Goal: Task Accomplishment & Management: Manage account settings

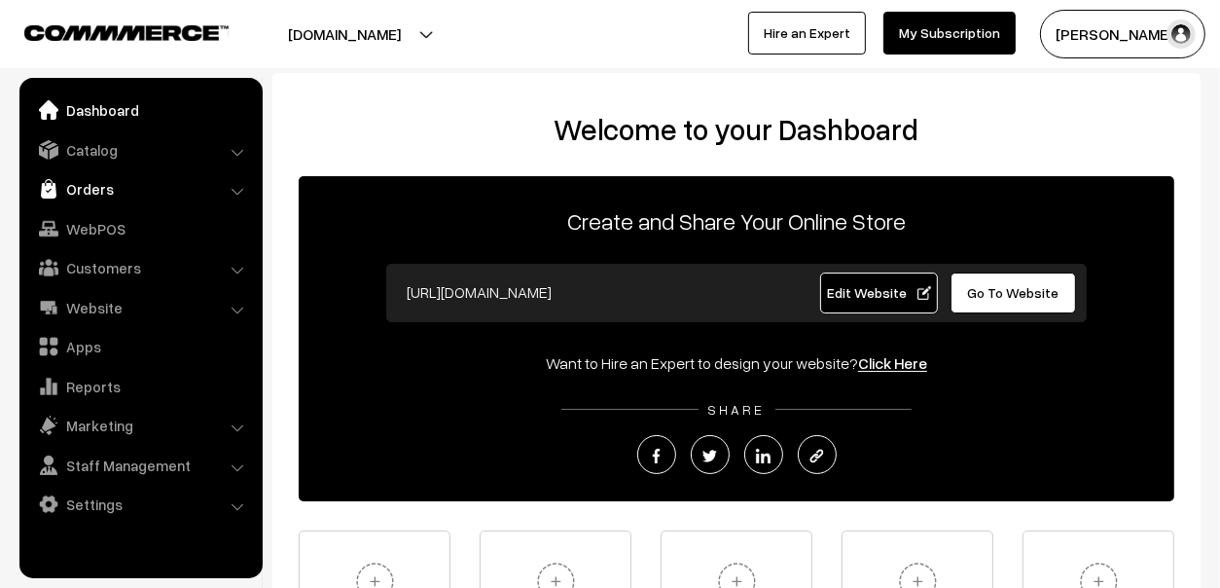
click at [73, 199] on link "Orders" at bounding box center [140, 188] width 232 height 35
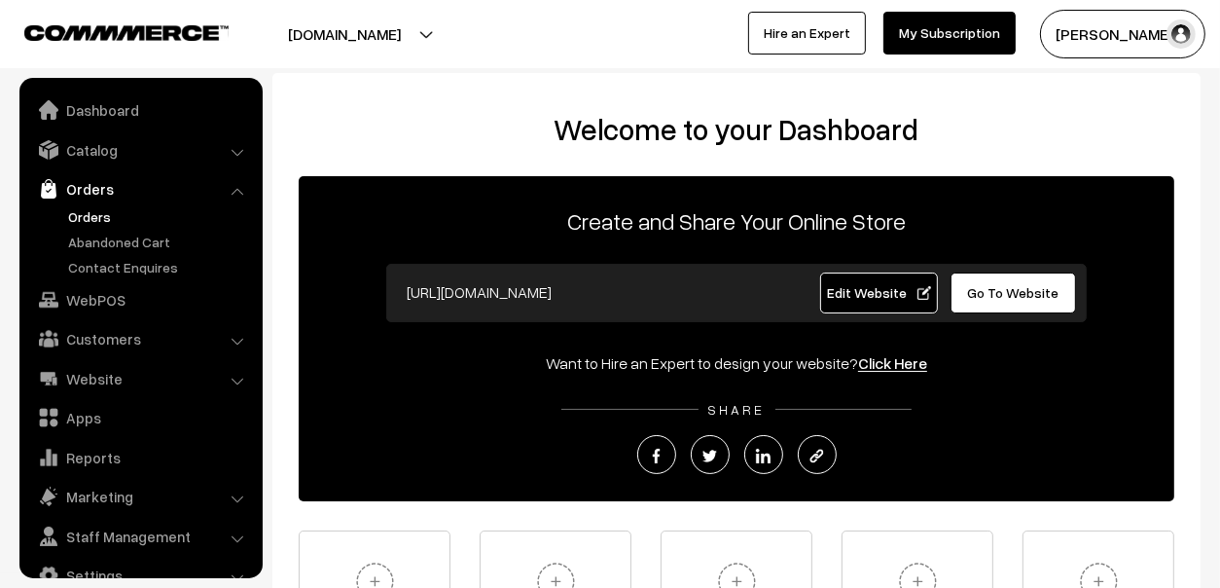
click at [89, 209] on link "Orders" at bounding box center [159, 216] width 193 height 20
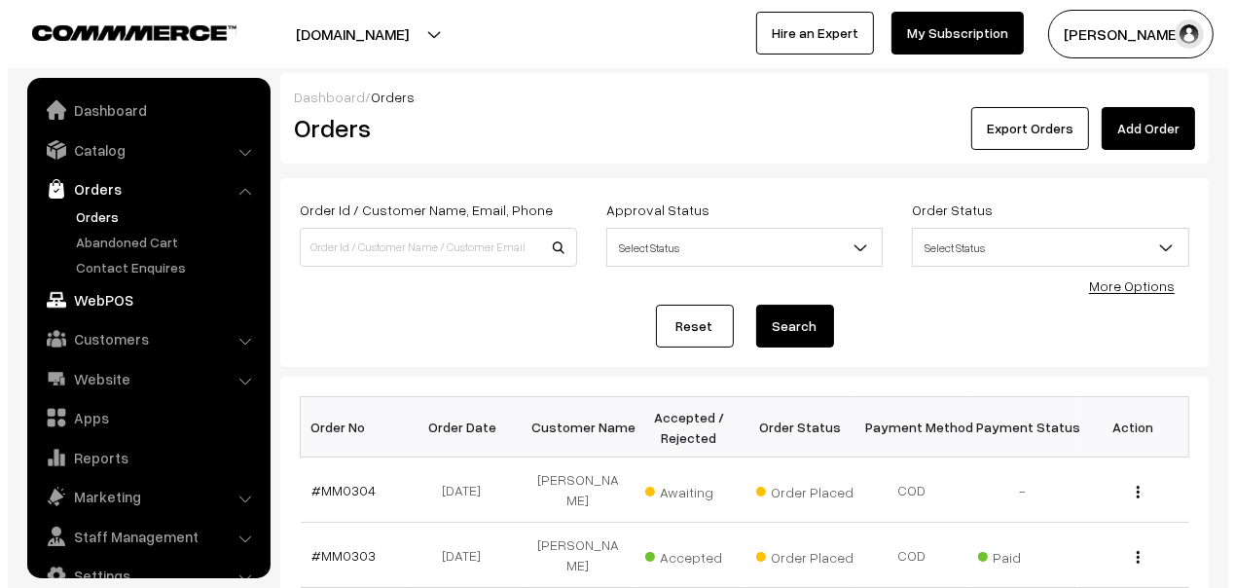
scroll to position [32, 0]
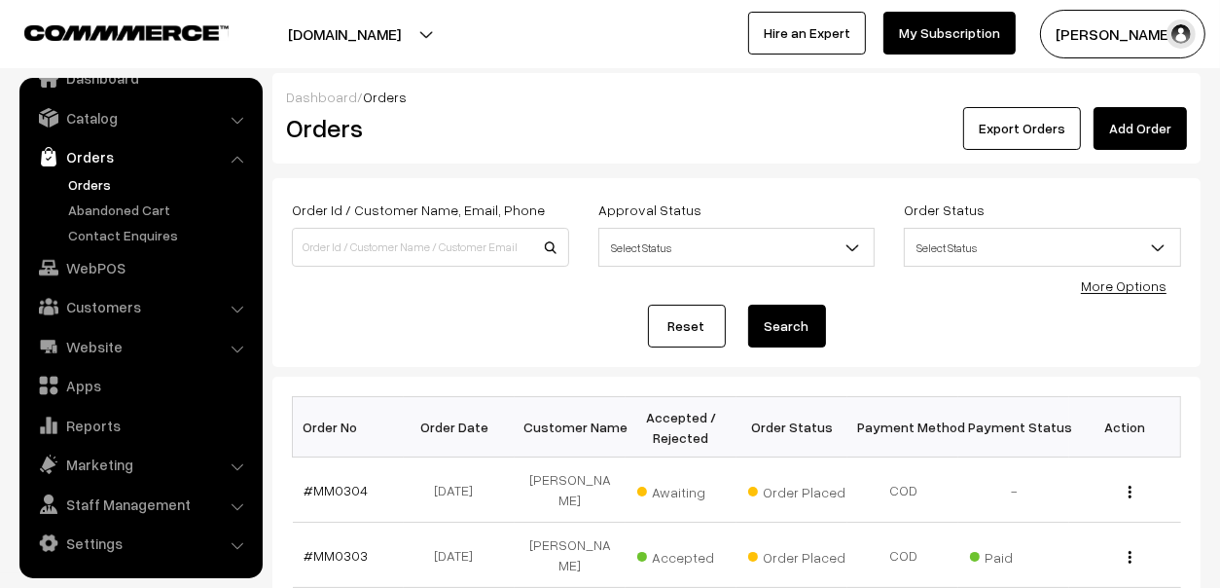
click at [668, 480] on span "Awaiting" at bounding box center [685, 489] width 97 height 25
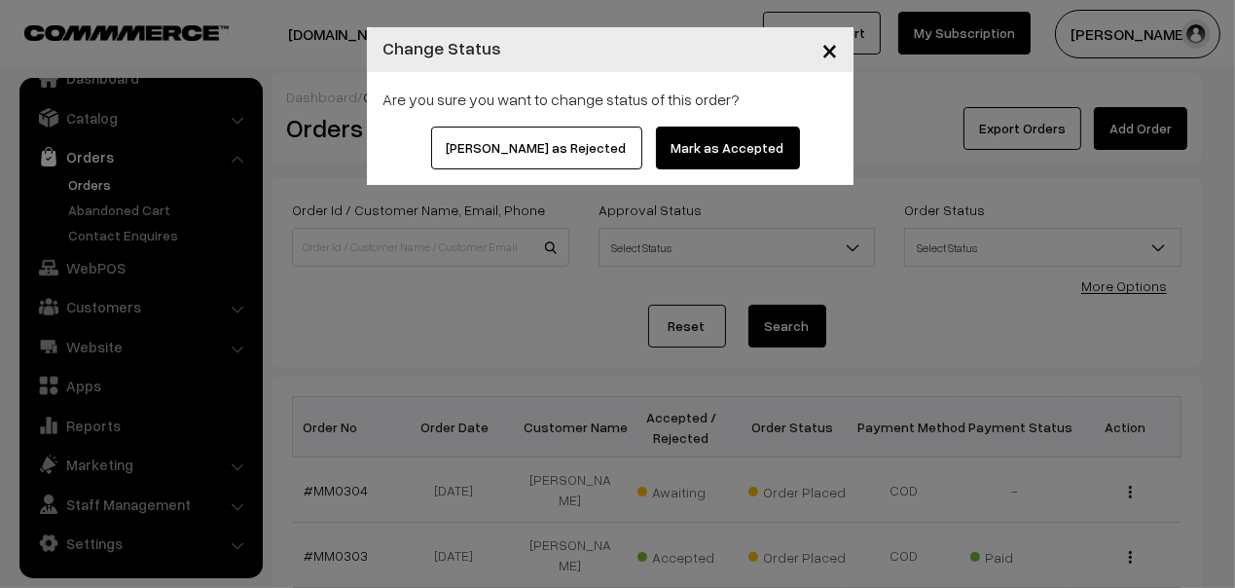
click at [667, 149] on button "Mark as Accepted" at bounding box center [728, 147] width 144 height 43
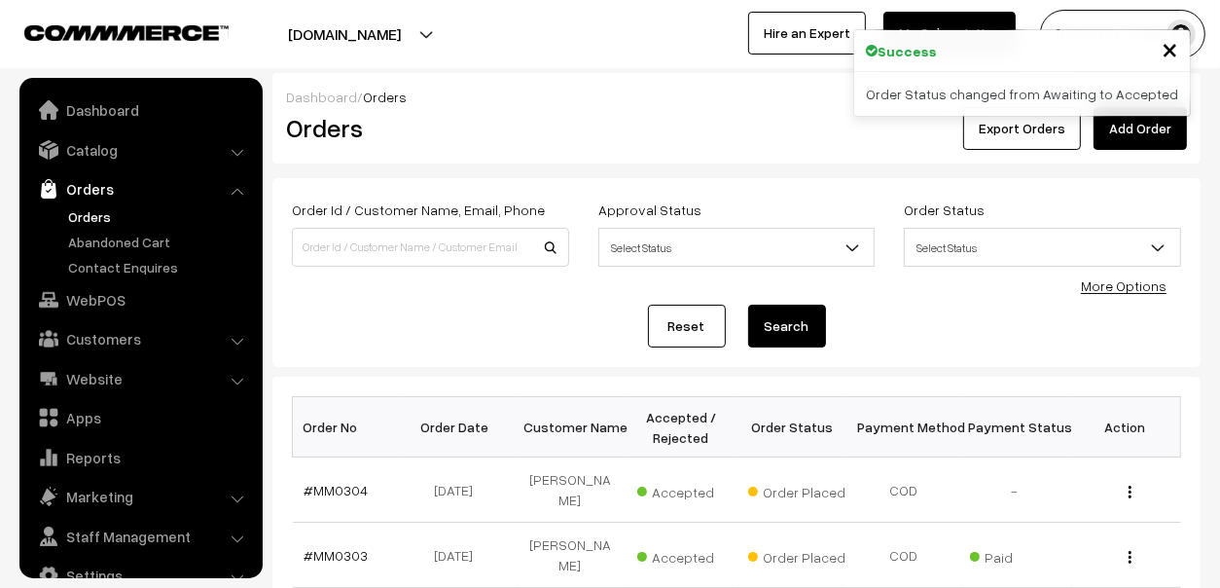
scroll to position [32, 0]
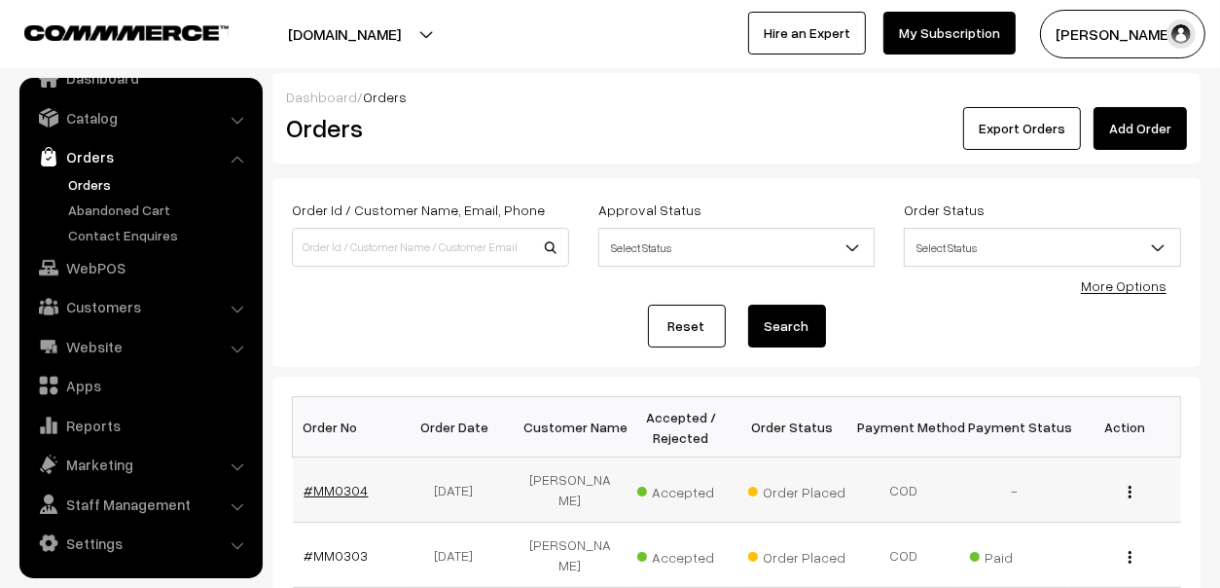
click at [338, 484] on link "#MM0304" at bounding box center [337, 490] width 64 height 17
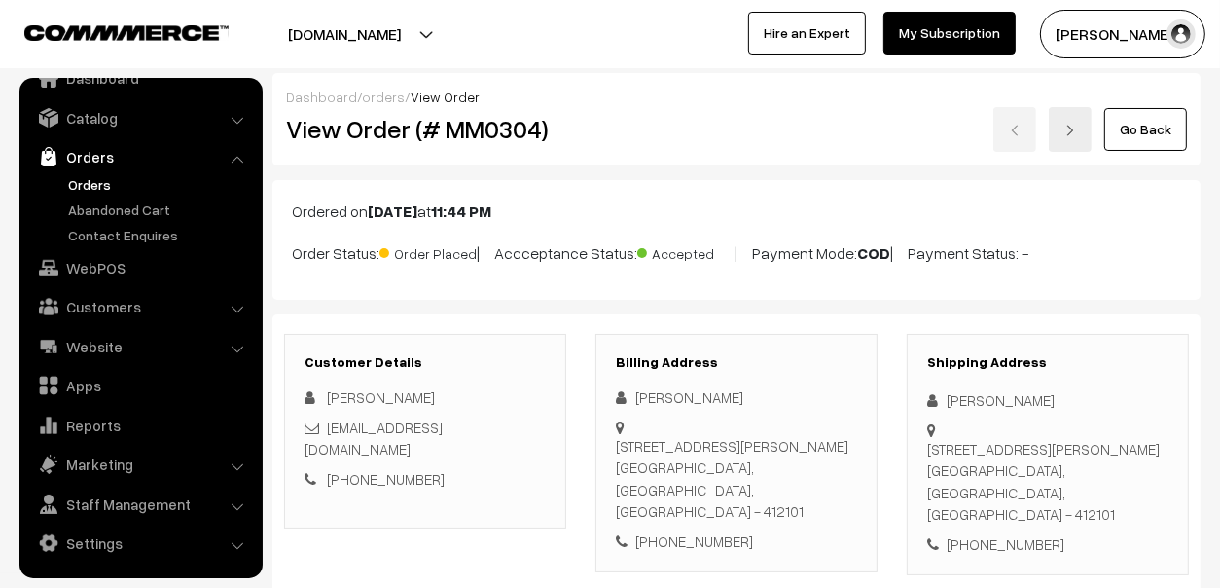
click at [97, 186] on link "Orders" at bounding box center [159, 184] width 193 height 20
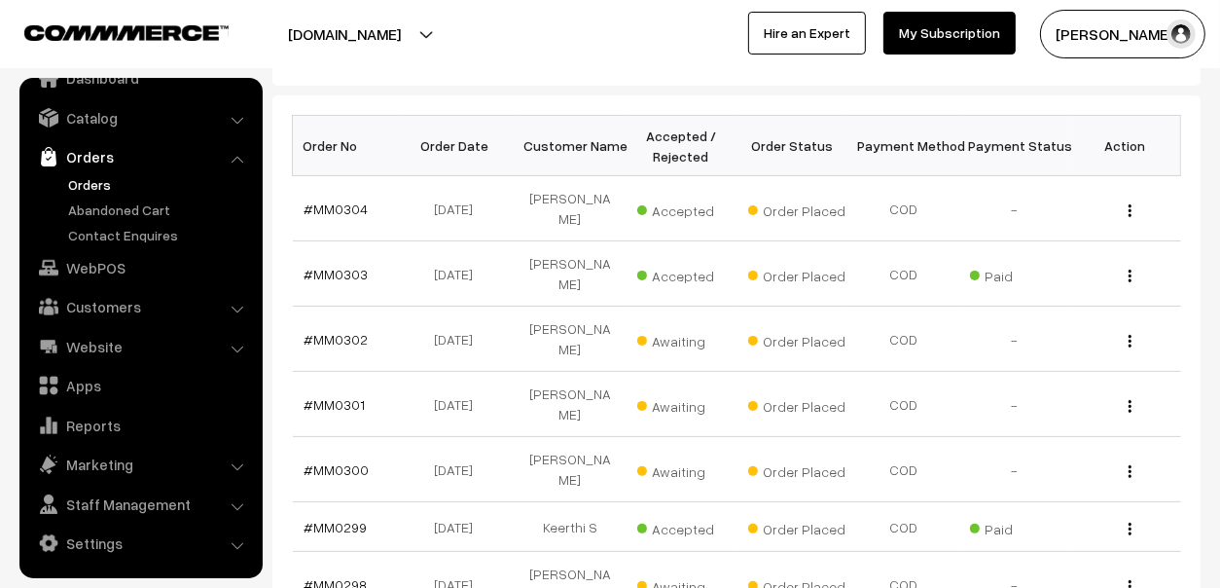
scroll to position [292, 0]
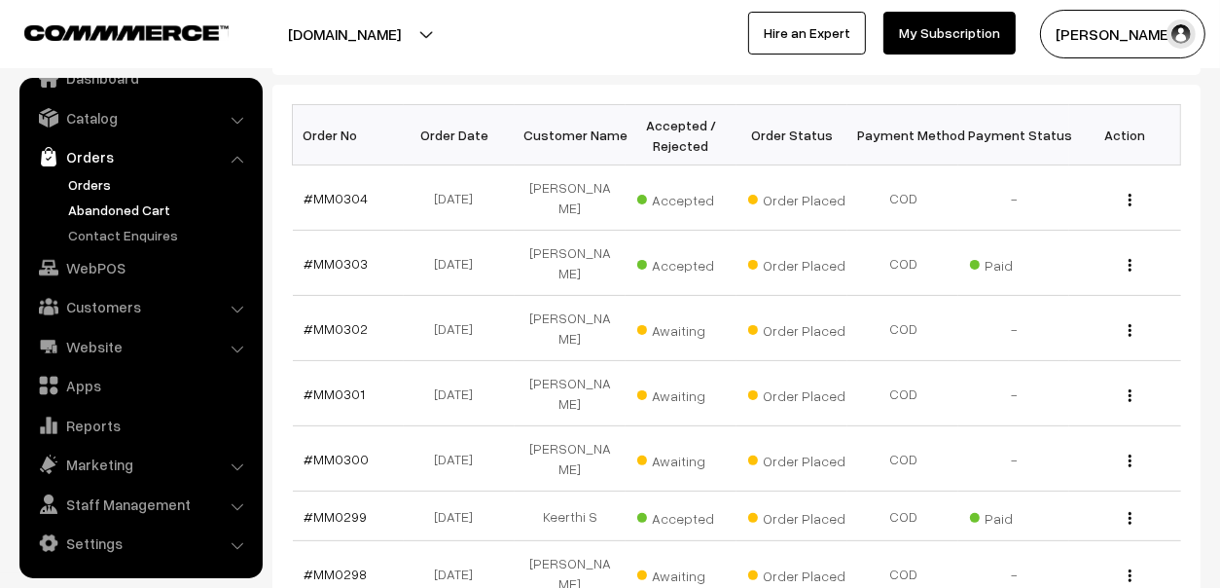
click at [107, 199] on link "Abandoned Cart" at bounding box center [159, 209] width 193 height 20
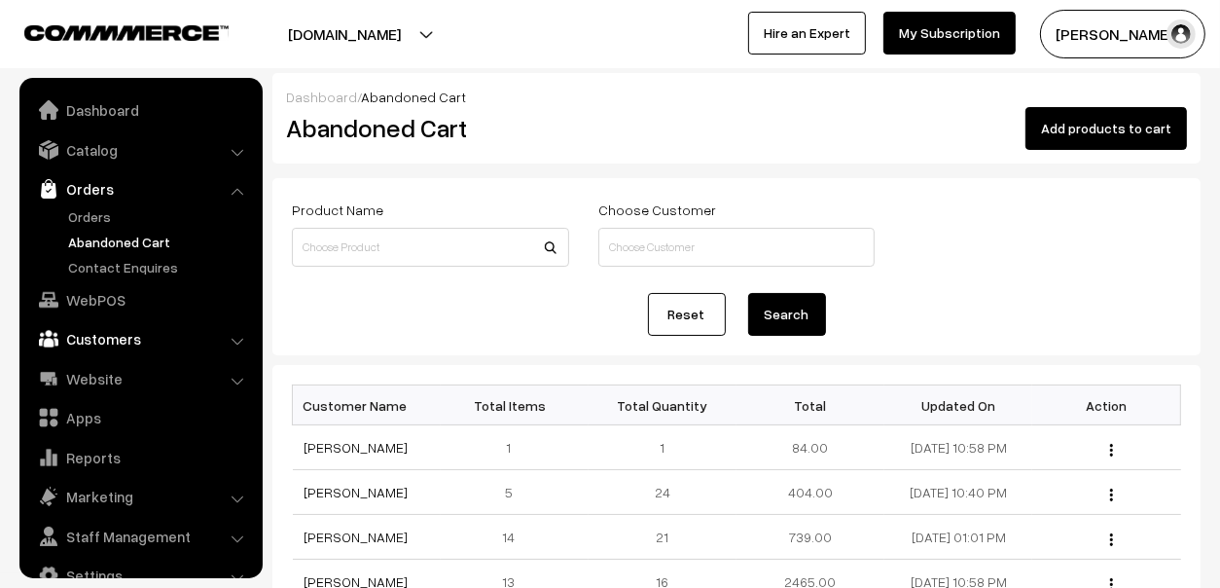
scroll to position [32, 0]
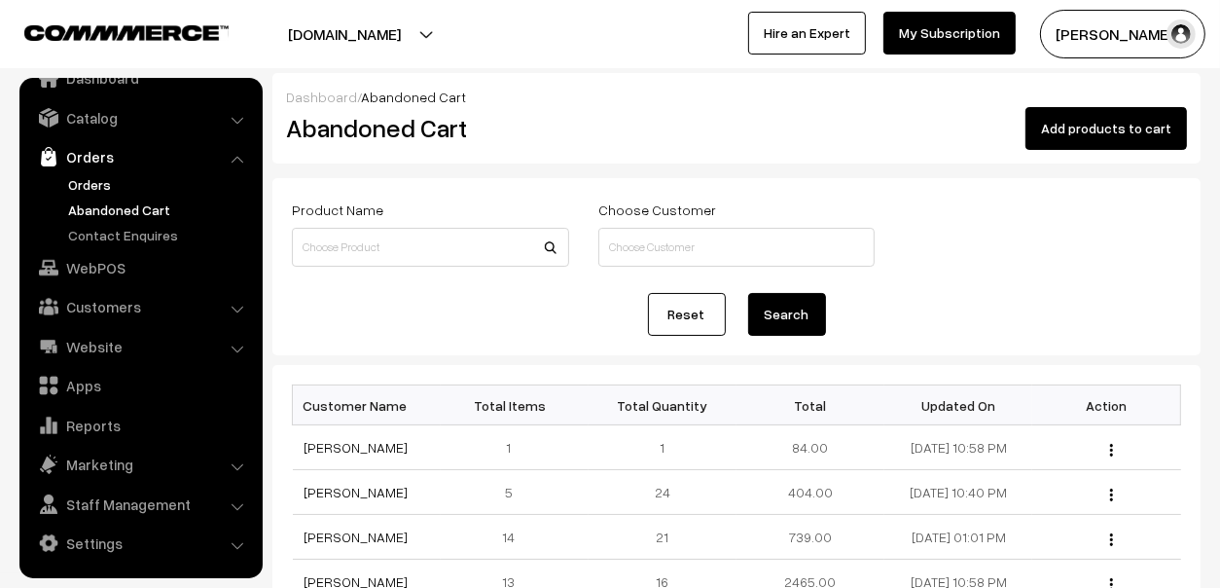
click at [85, 184] on link "Orders" at bounding box center [159, 184] width 193 height 20
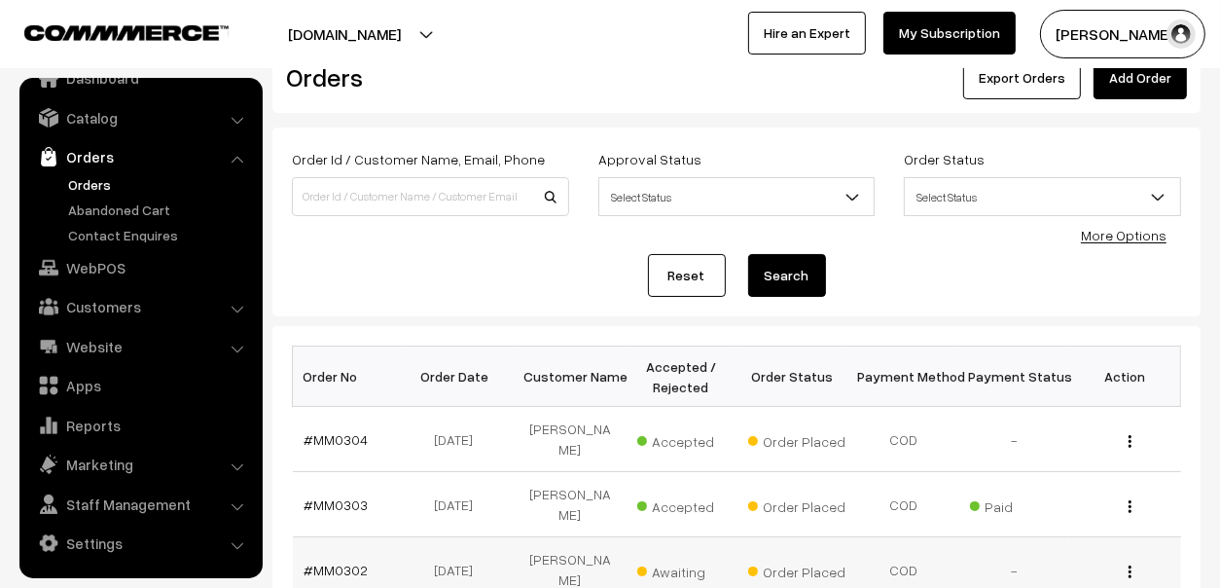
scroll to position [96, 0]
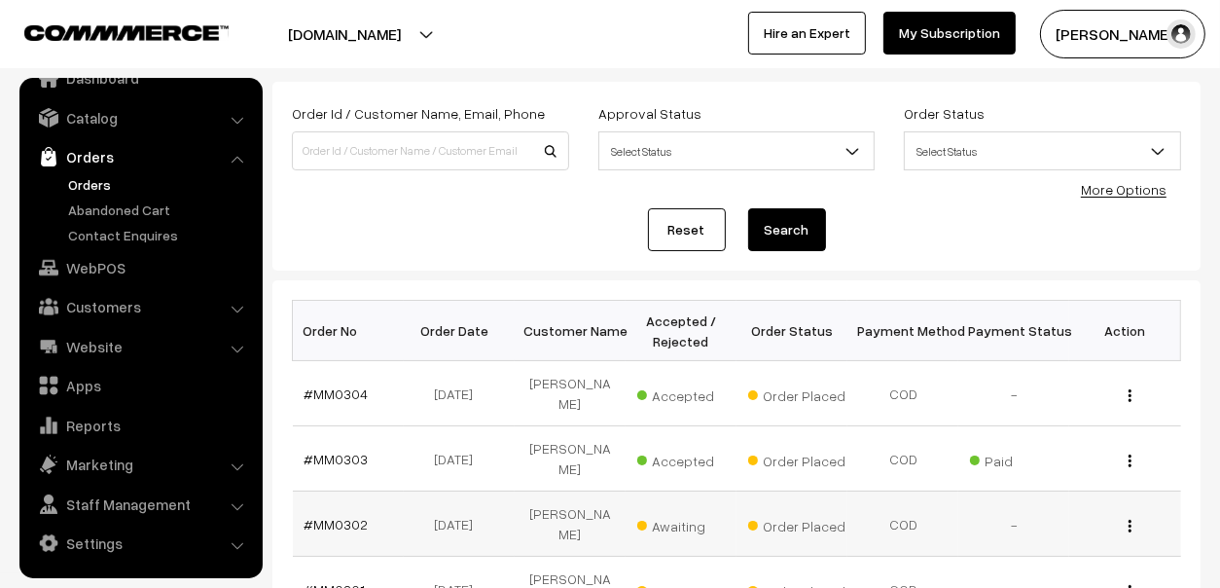
click at [347, 499] on td "#MM0302" at bounding box center [348, 523] width 111 height 65
click at [349, 516] on link "#MM0302" at bounding box center [337, 524] width 64 height 17
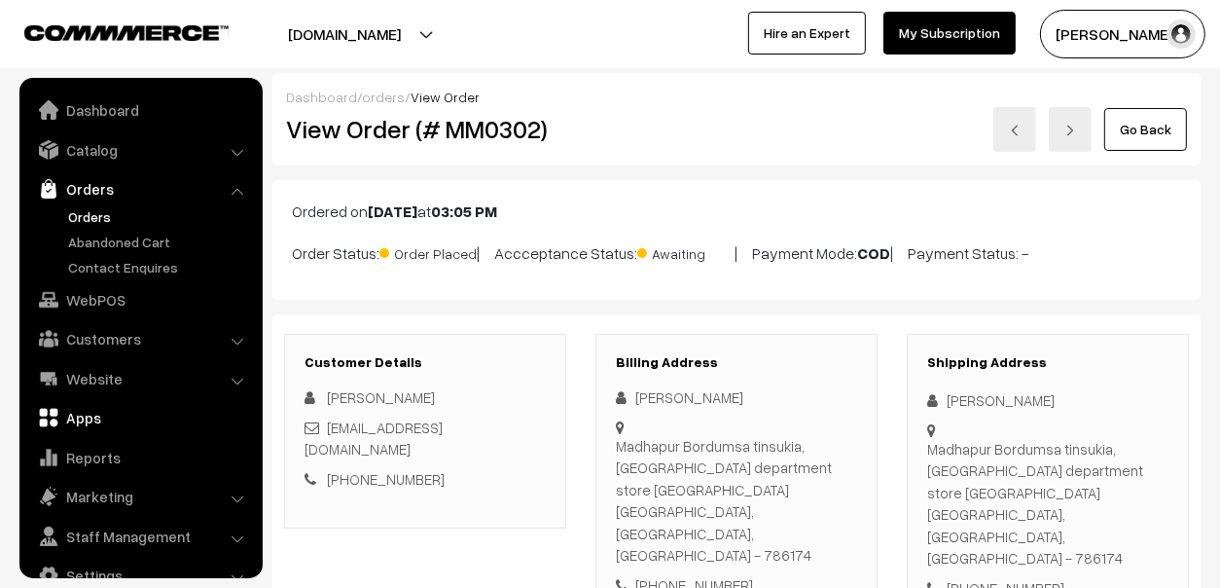
scroll to position [32, 0]
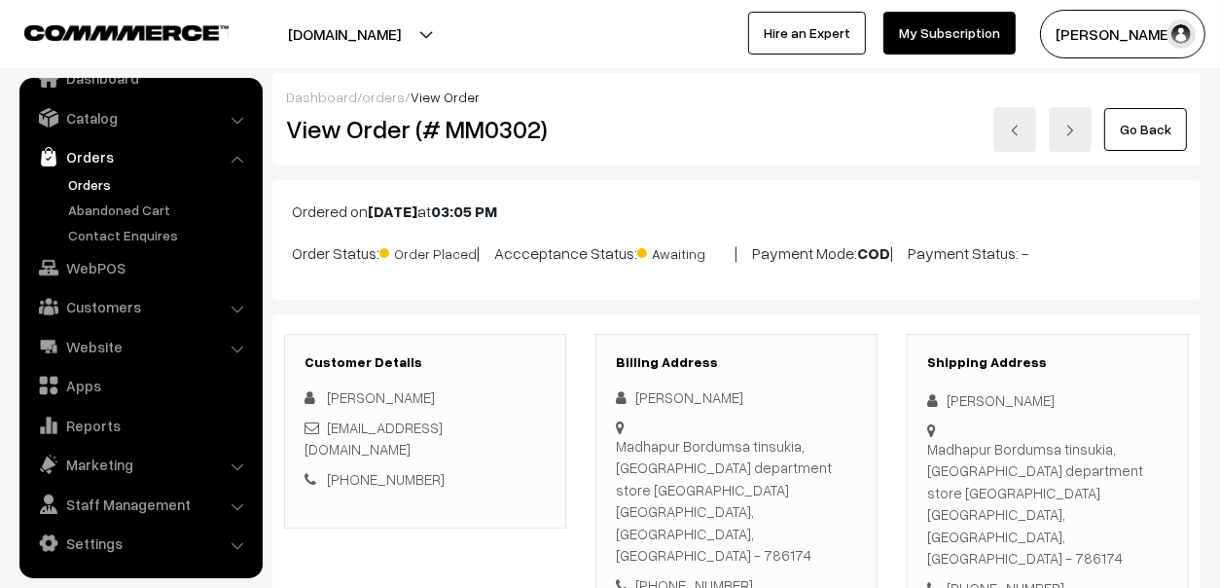
click at [357, 470] on link "+91 6003942445" at bounding box center [386, 479] width 118 height 18
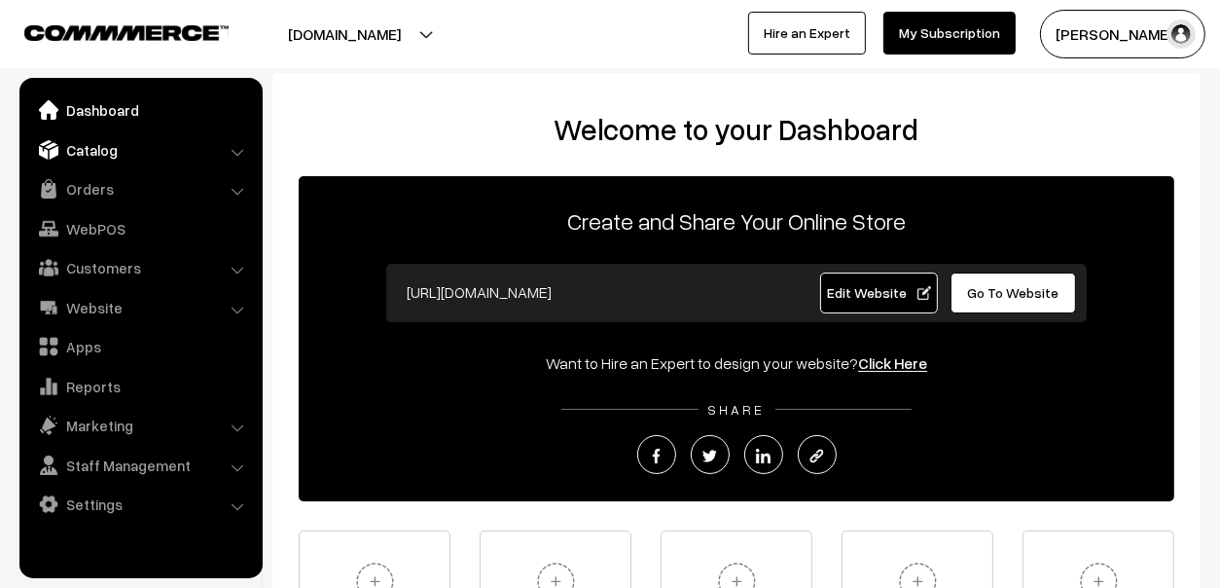
click at [164, 155] on link "Catalog" at bounding box center [140, 149] width 232 height 35
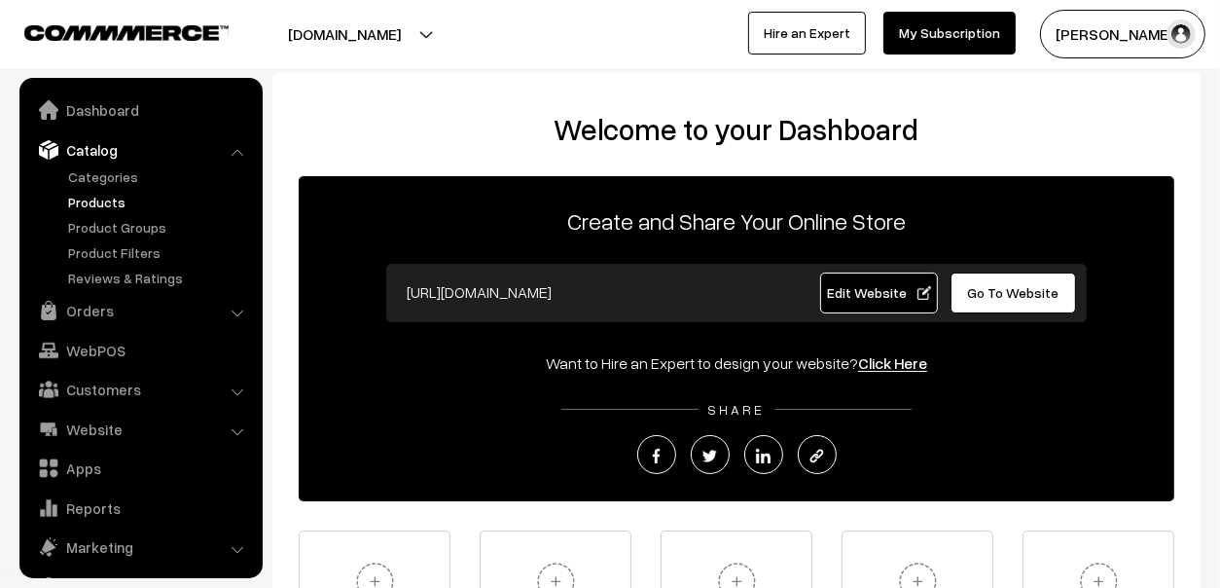
click at [91, 204] on link "Products" at bounding box center [159, 202] width 193 height 20
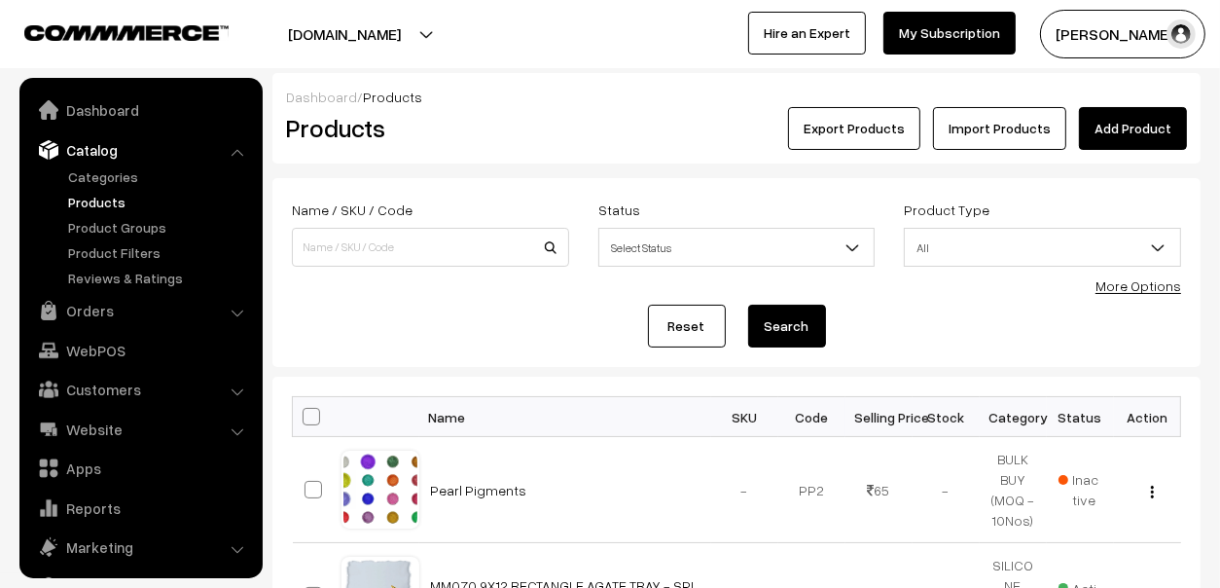
scroll to position [54, 0]
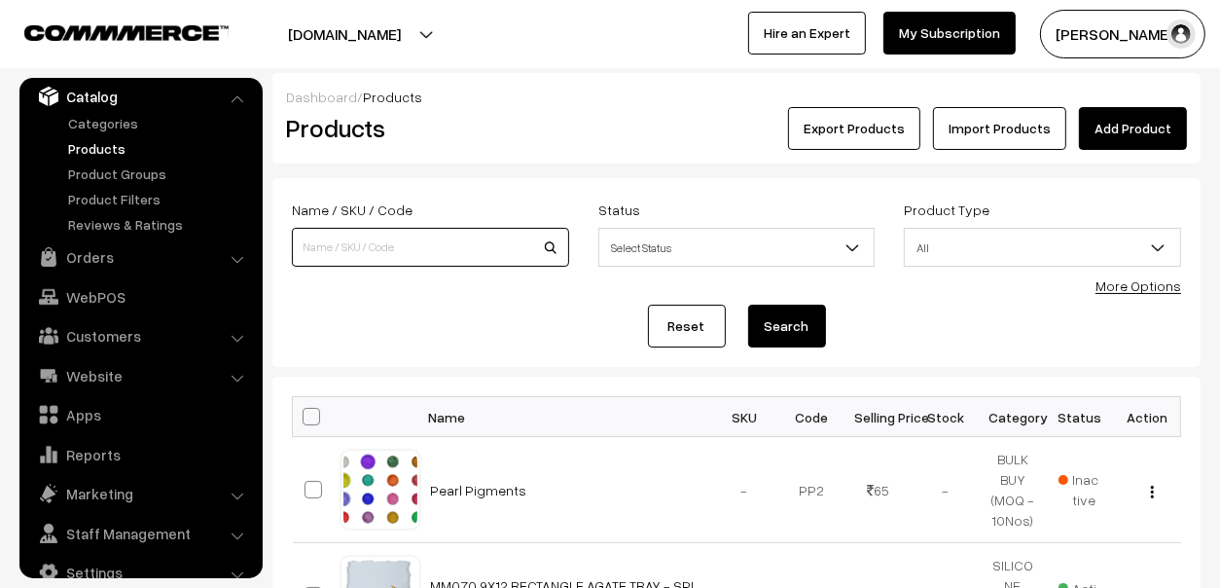
click at [316, 256] on input at bounding box center [430, 247] width 277 height 39
type input "fol"
click at [806, 338] on button "Search" at bounding box center [787, 326] width 78 height 43
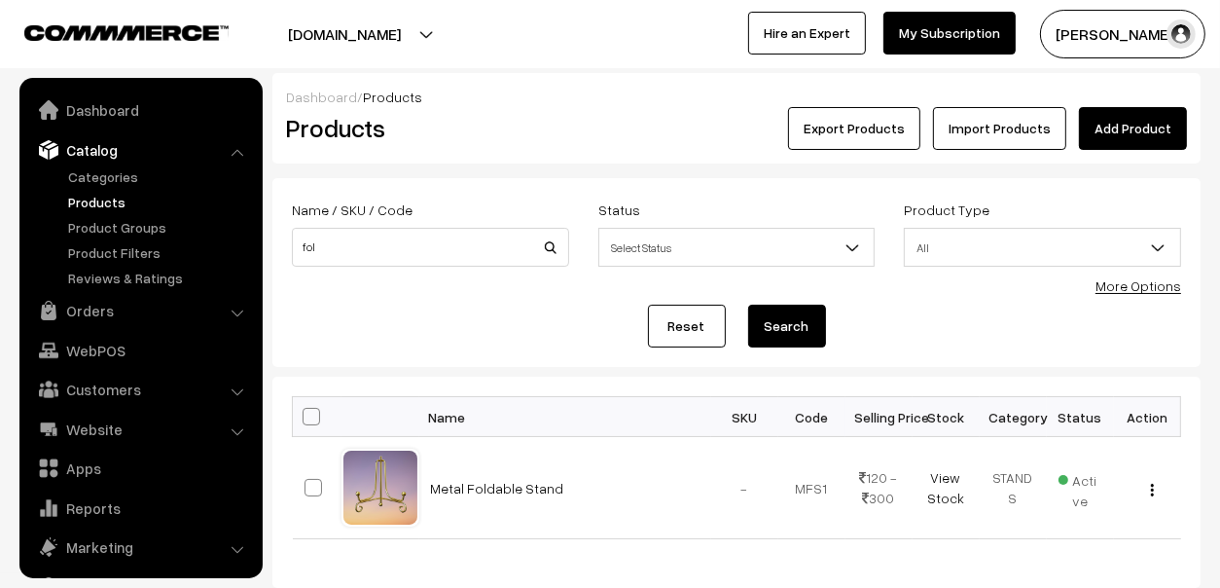
scroll to position [54, 0]
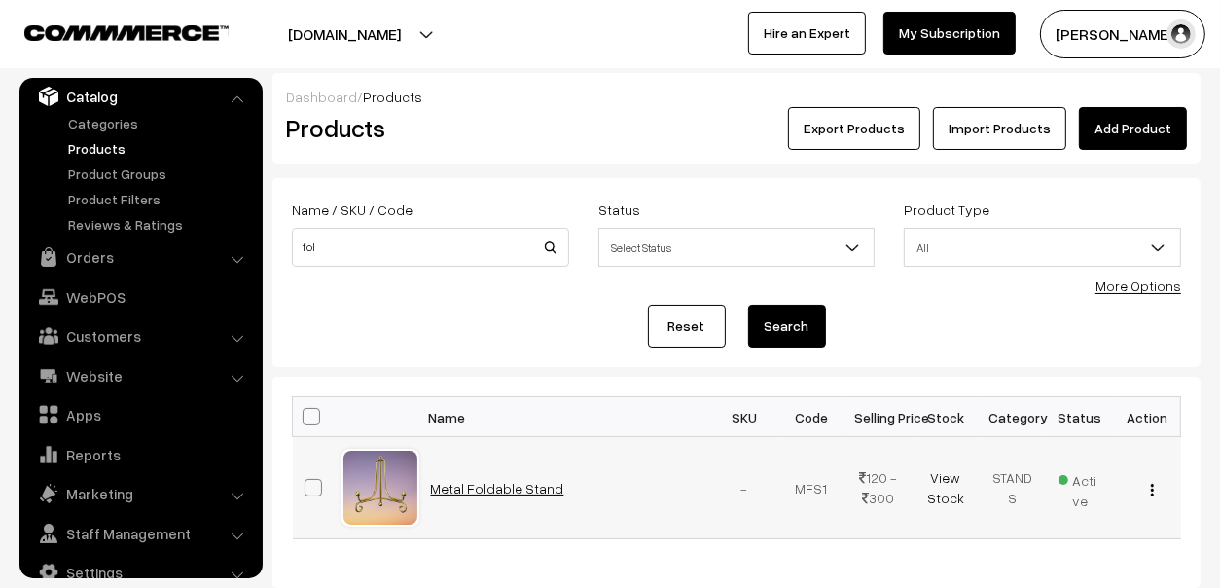
click at [490, 489] on link "Metal Foldable Stand" at bounding box center [497, 488] width 133 height 17
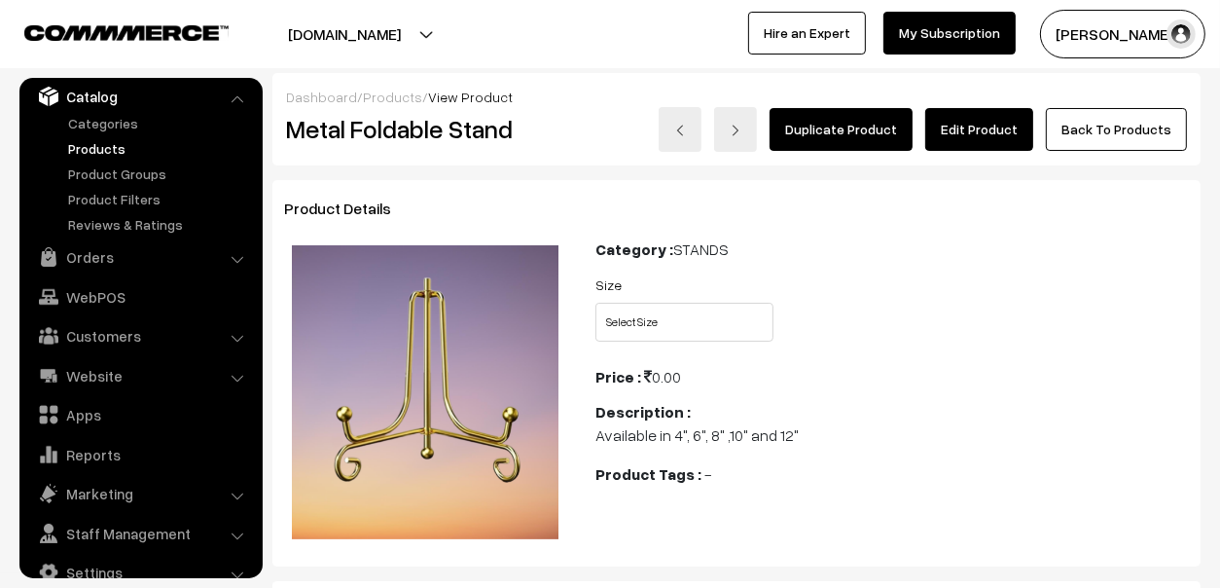
click at [874, 140] on link "Duplicate Product" at bounding box center [841, 129] width 143 height 43
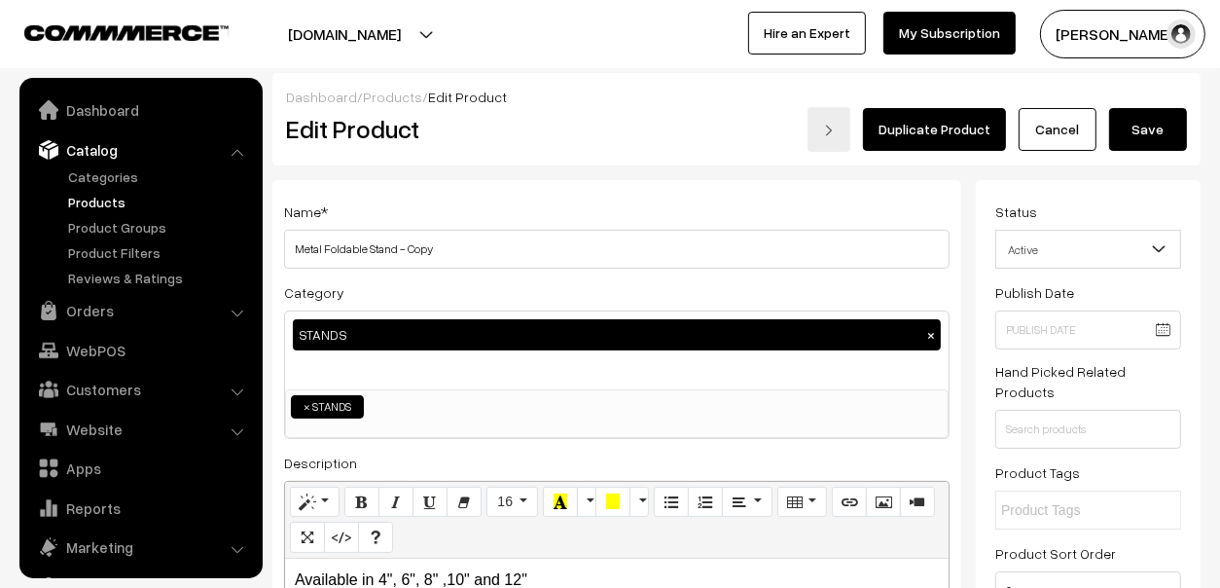
scroll to position [54, 0]
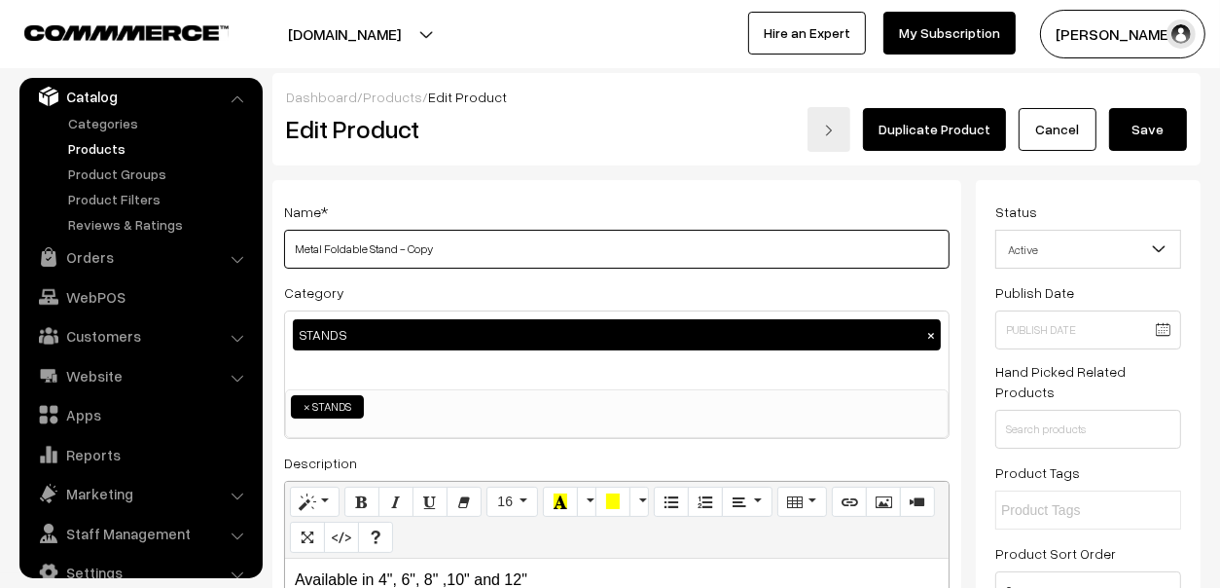
click at [741, 247] on input "Metal Foldable Stand - Copy" at bounding box center [617, 249] width 666 height 39
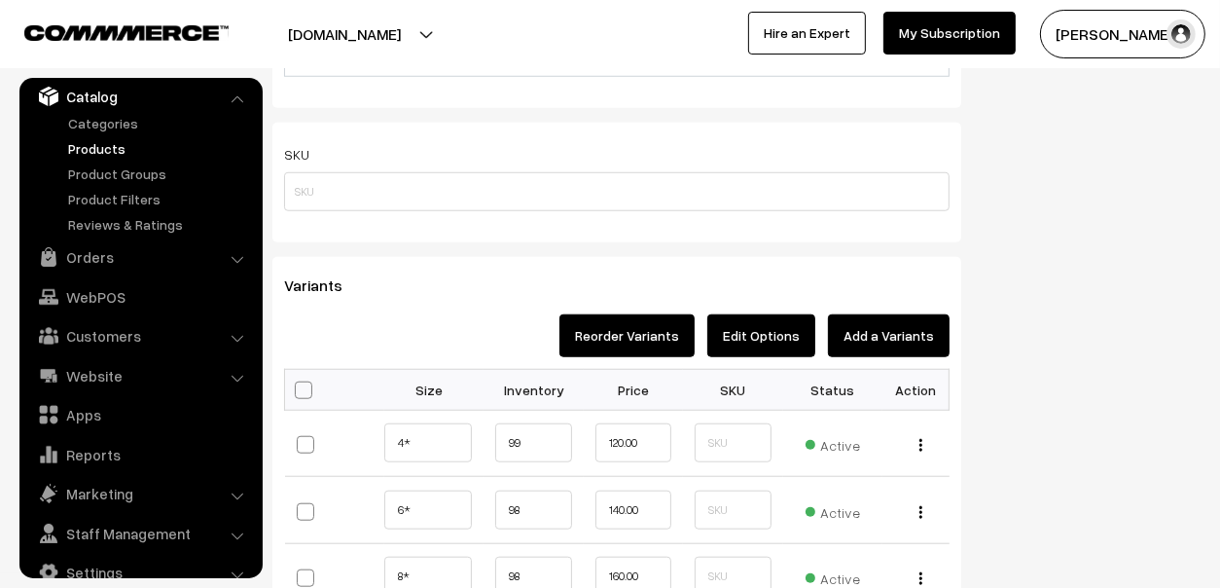
scroll to position [1459, 0]
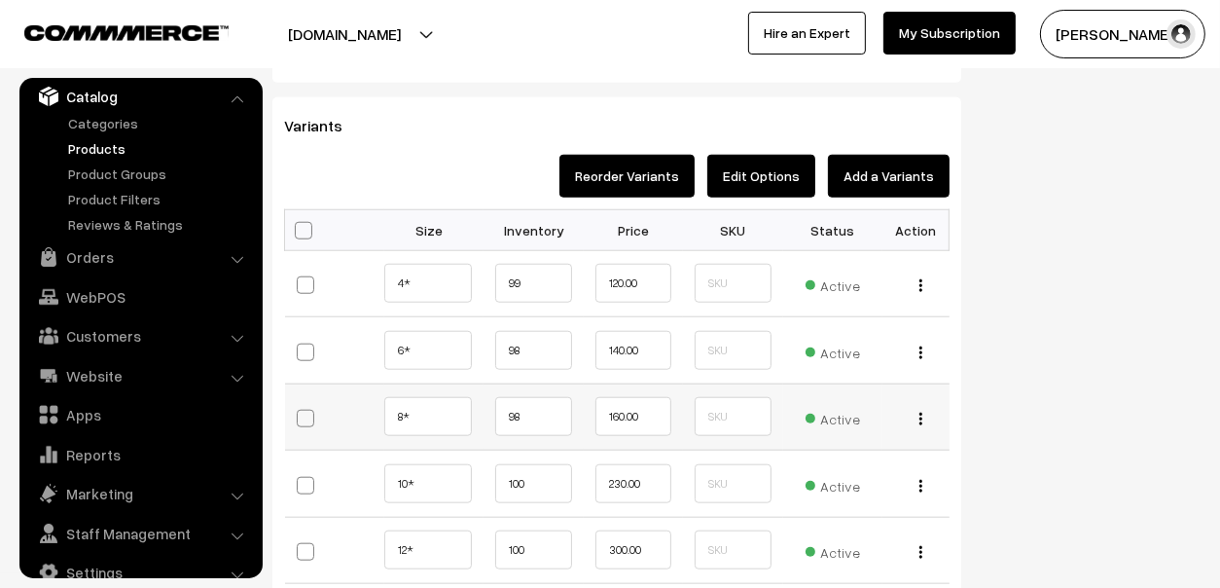
type input "Metal Foldable Stand Spl Offer"
drag, startPoint x: 667, startPoint y: 417, endPoint x: 526, endPoint y: 419, distance: 140.1
click at [543, 419] on tr "8* 98" at bounding box center [617, 416] width 665 height 67
type input "100"
type input "1"
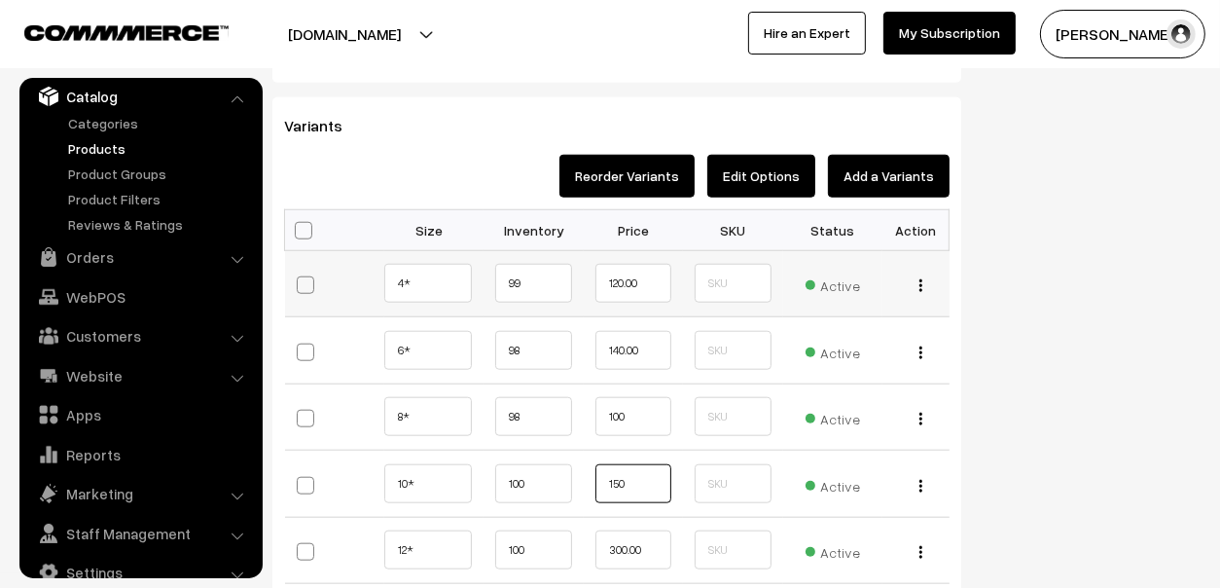
type input "150"
type input "200"
click at [841, 283] on span "Active" at bounding box center [833, 283] width 54 height 25
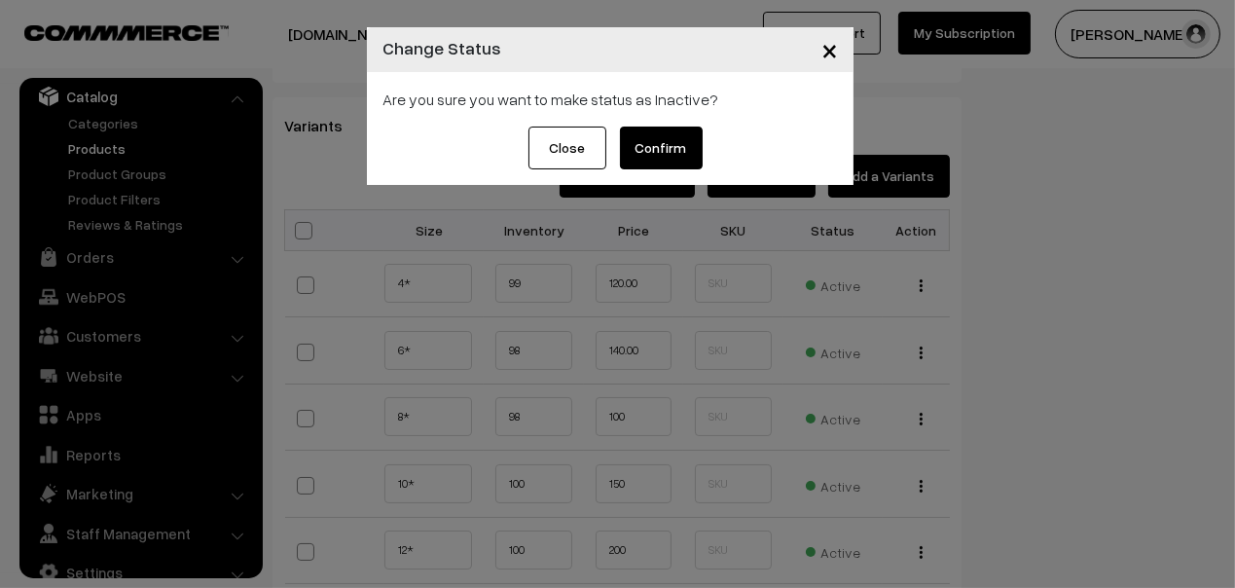
click at [666, 140] on button "Confirm" at bounding box center [661, 147] width 83 height 43
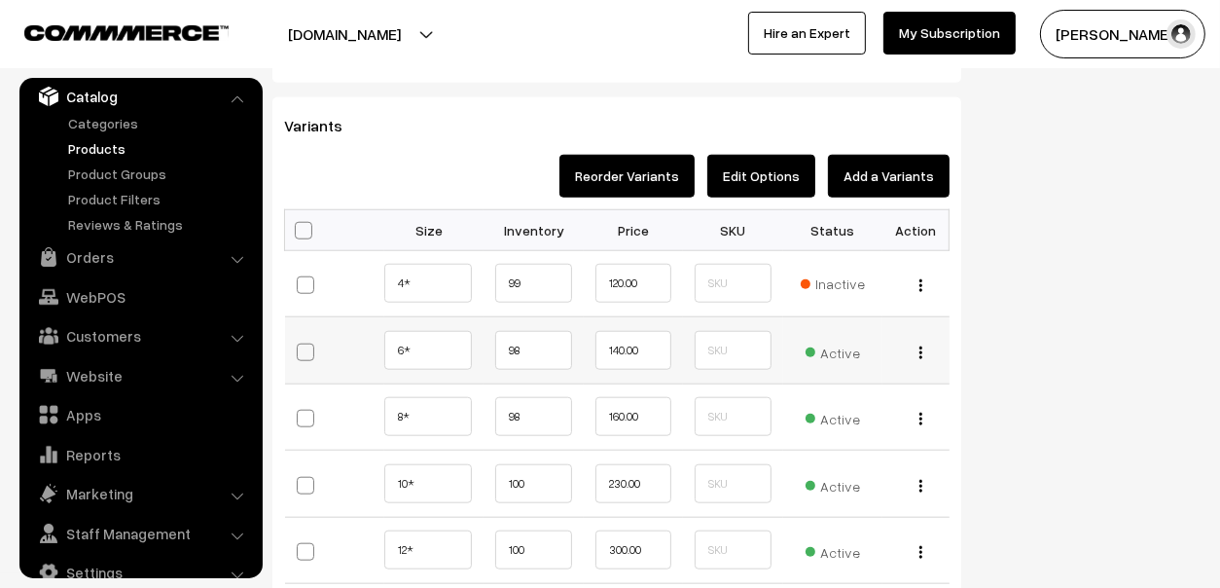
click at [845, 354] on span "Active" at bounding box center [833, 350] width 54 height 25
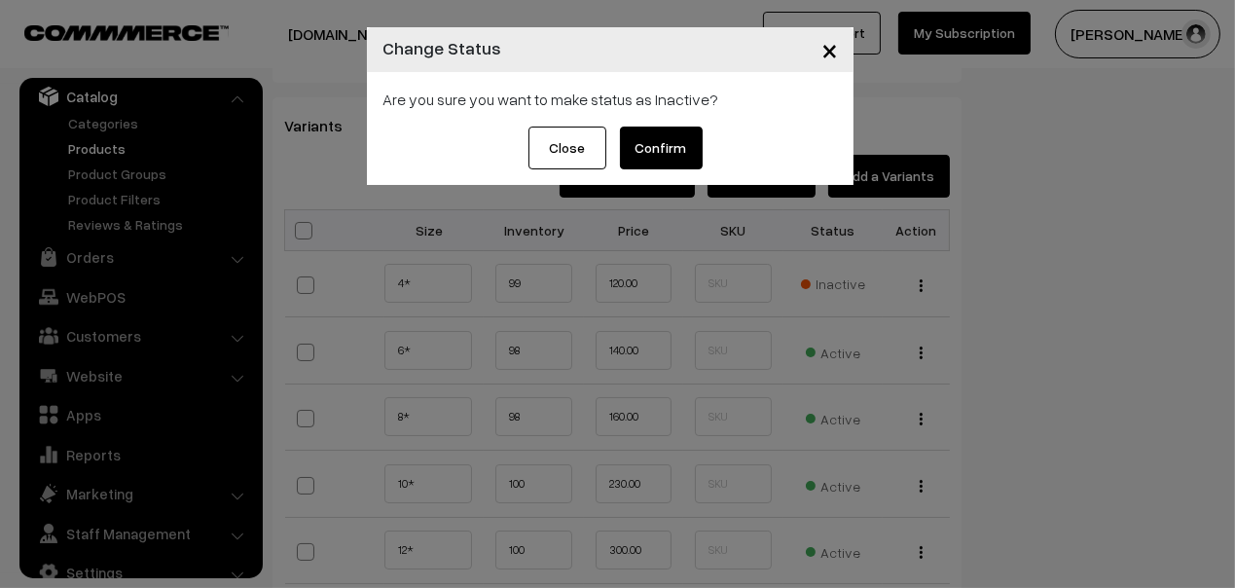
click at [662, 155] on button "Confirm" at bounding box center [661, 147] width 83 height 43
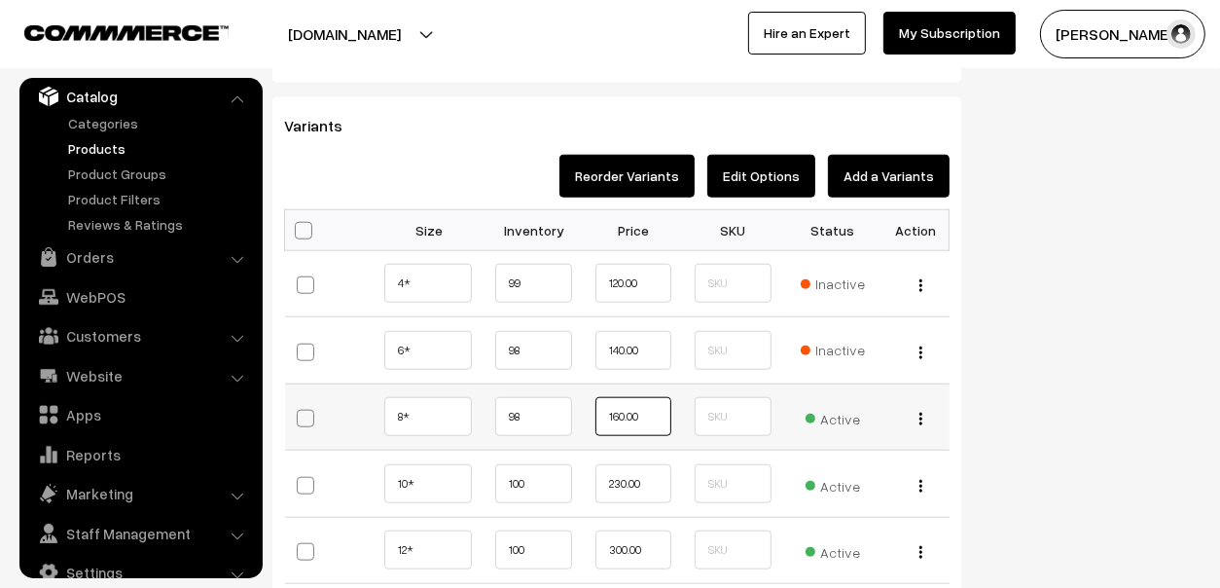
click at [648, 402] on input "160.00" at bounding box center [633, 416] width 76 height 39
type input "100"
type input "150"
type input "200"
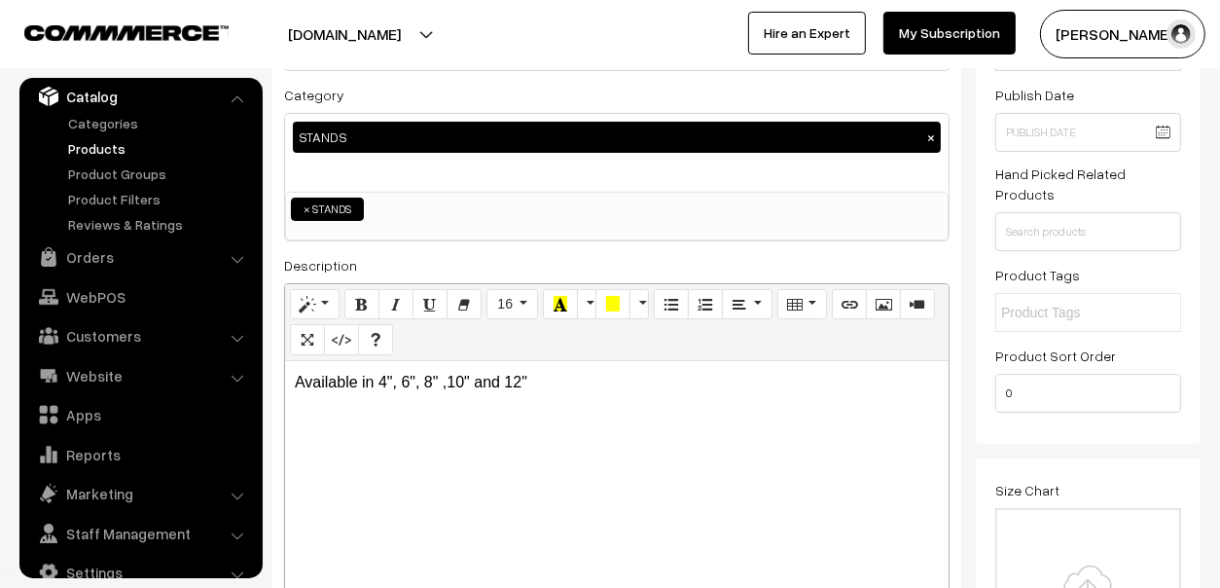
scroll to position [0, 0]
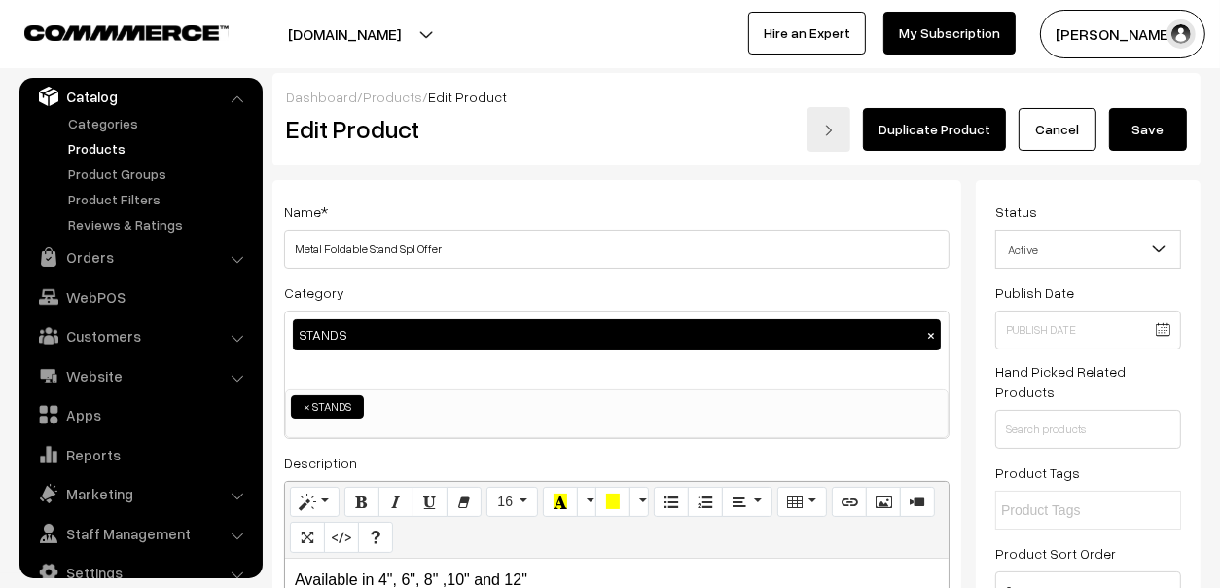
click at [1146, 127] on button "Save" at bounding box center [1148, 129] width 78 height 43
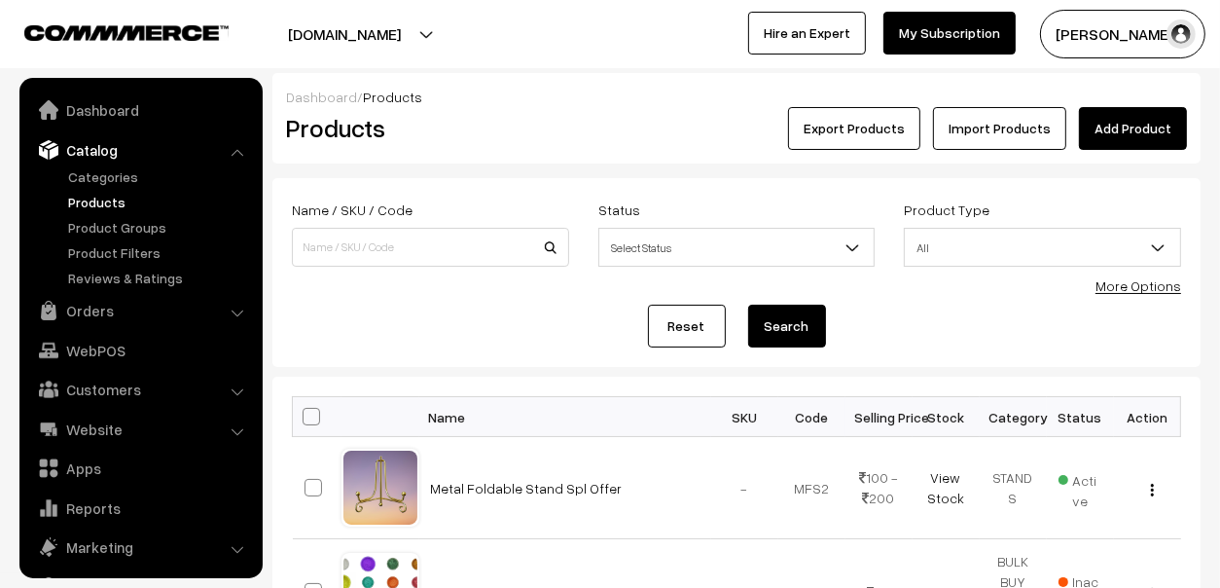
scroll to position [54, 0]
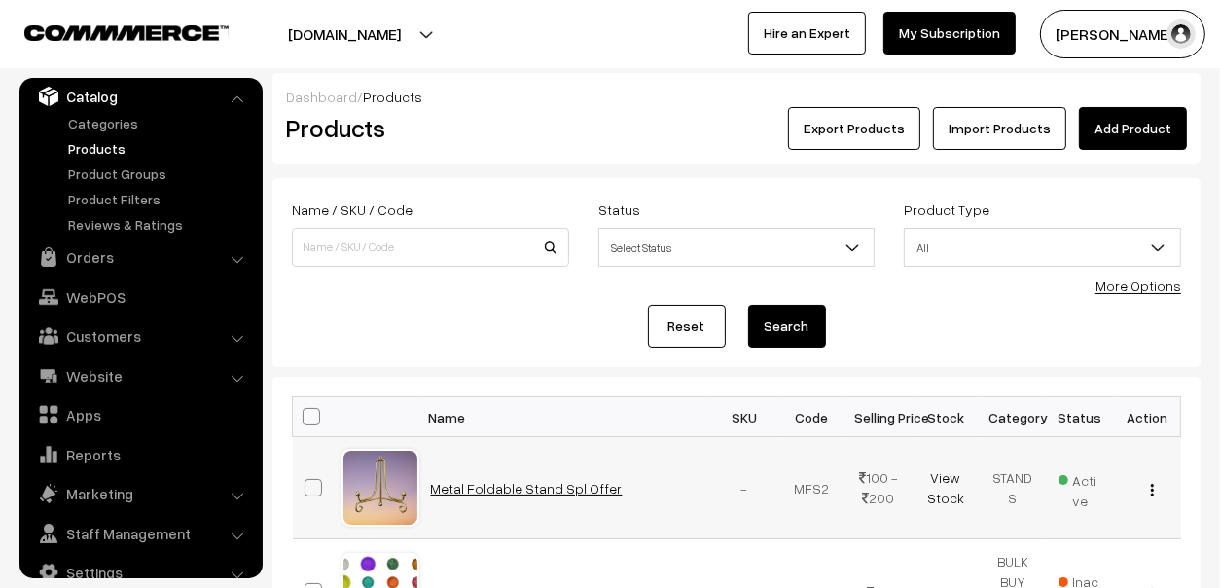
click at [514, 483] on link "Metal Foldable Stand Spl Offer" at bounding box center [527, 488] width 192 height 17
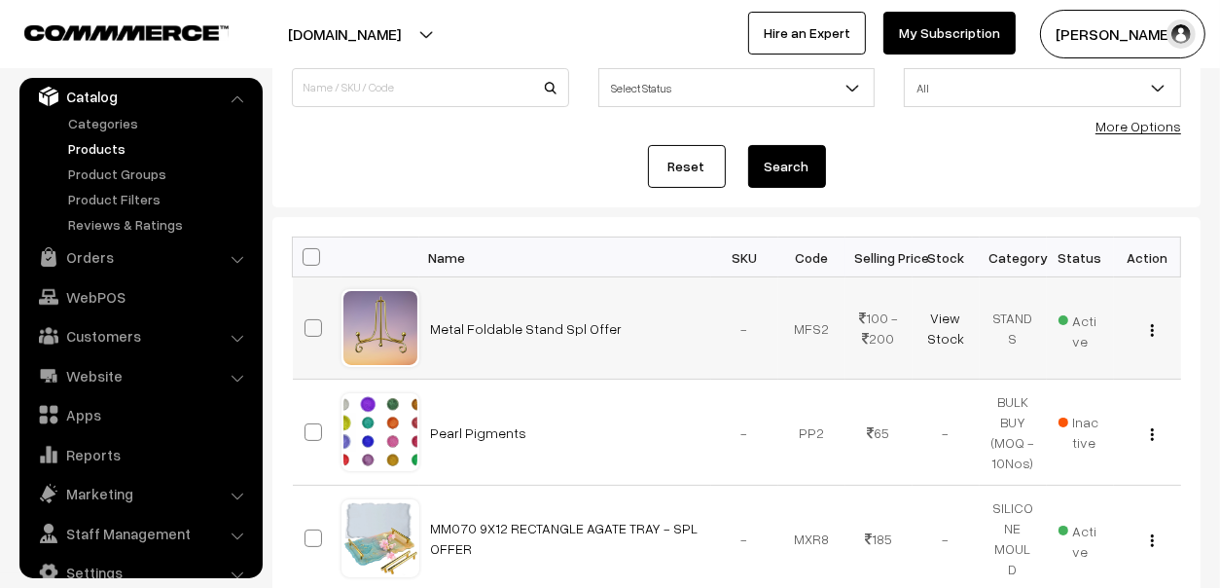
scroll to position [194, 0]
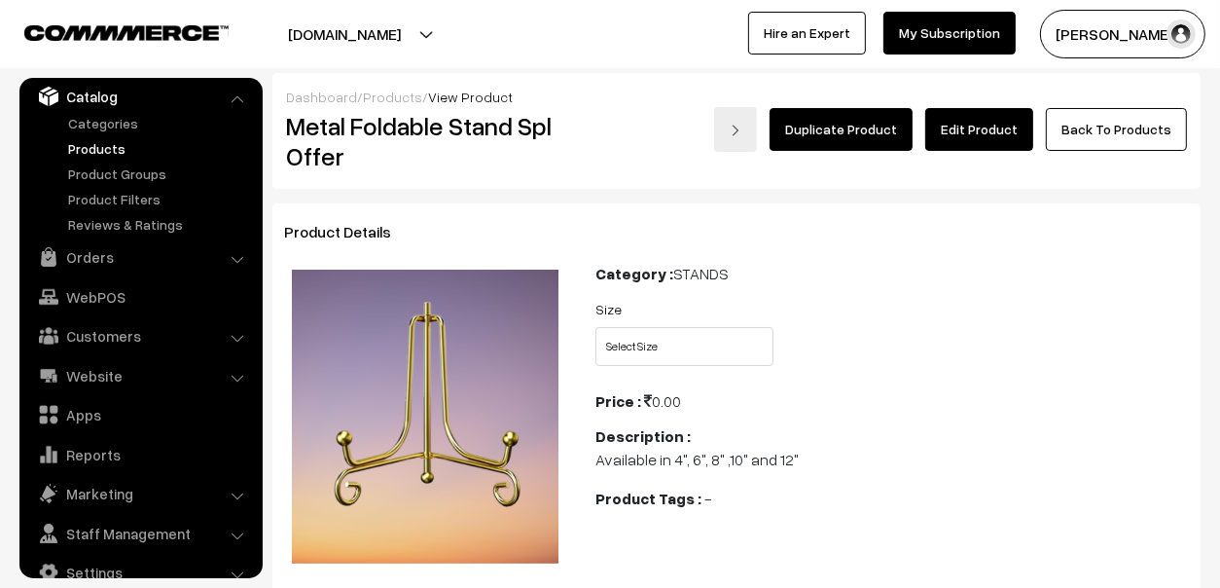
click at [971, 129] on link "Edit Product" at bounding box center [979, 129] width 108 height 43
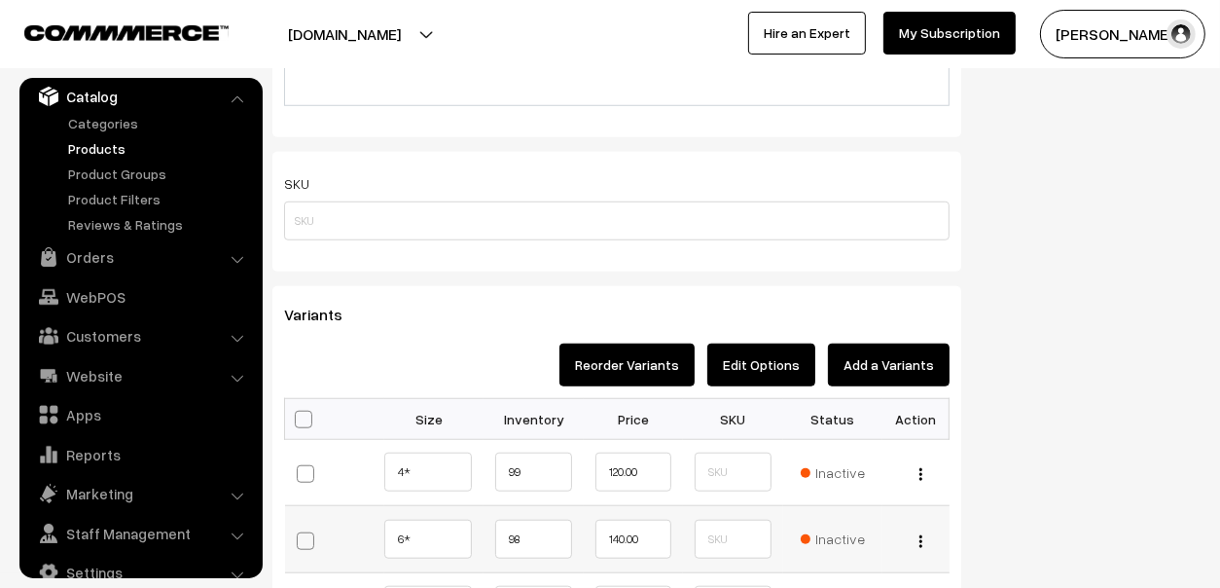
scroll to position [1556, 0]
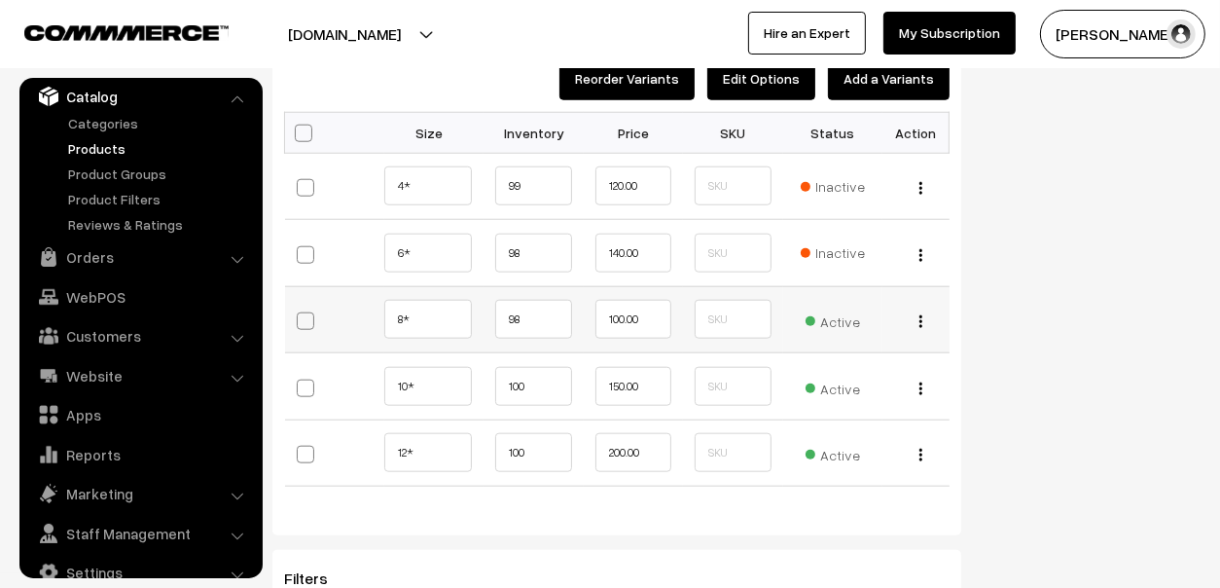
click at [922, 316] on button "button" at bounding box center [921, 321] width 5 height 16
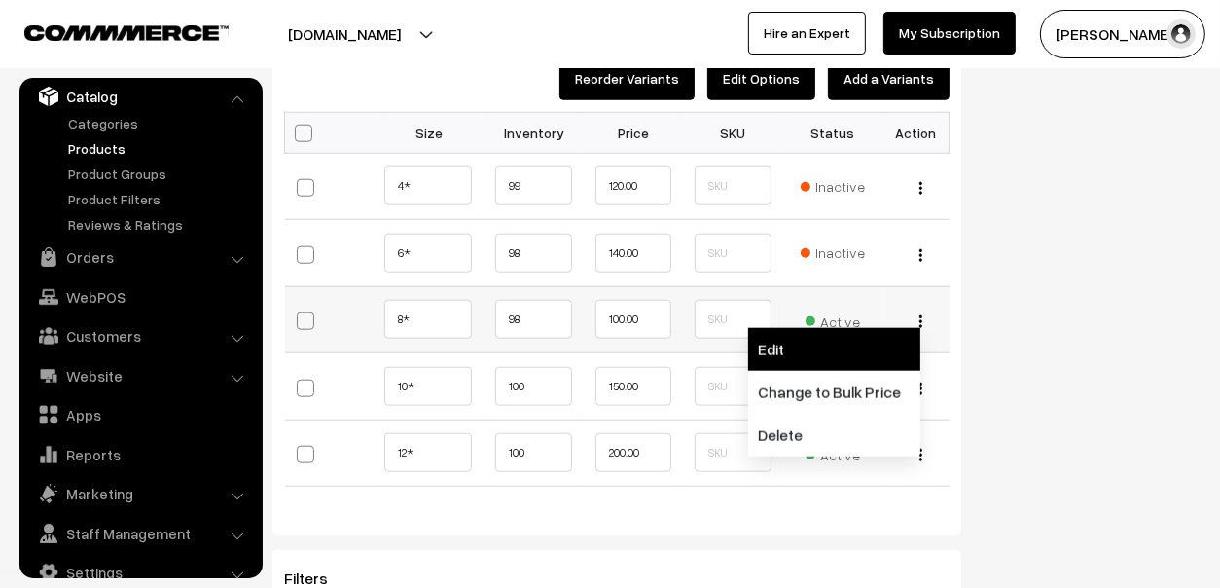
click at [857, 347] on link "Edit" at bounding box center [834, 349] width 172 height 43
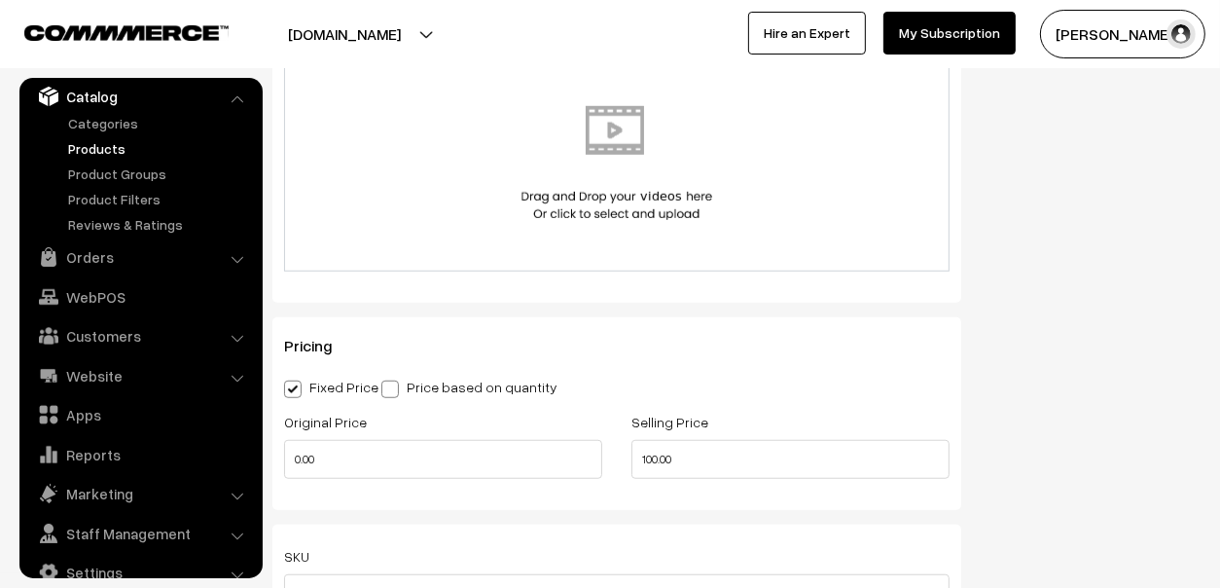
scroll to position [1144, 0]
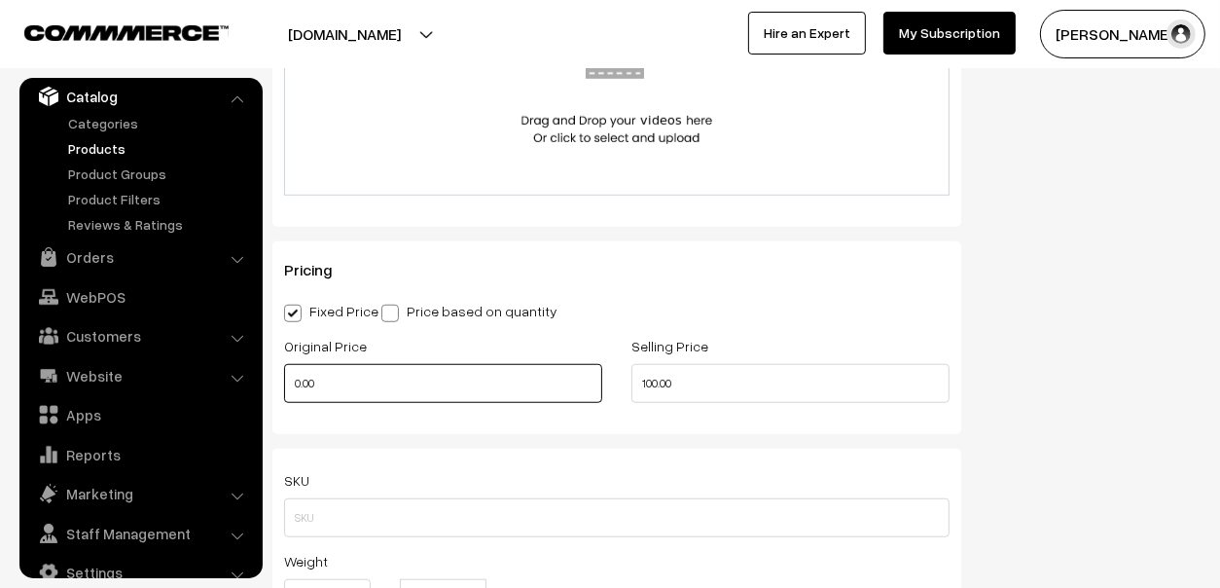
click at [489, 396] on input "0.00" at bounding box center [443, 383] width 318 height 39
type input "200"
click at [896, 331] on div "Pricing Fixed Price Price based on quantity Original Price 200 Selling Price 10…" at bounding box center [616, 337] width 689 height 193
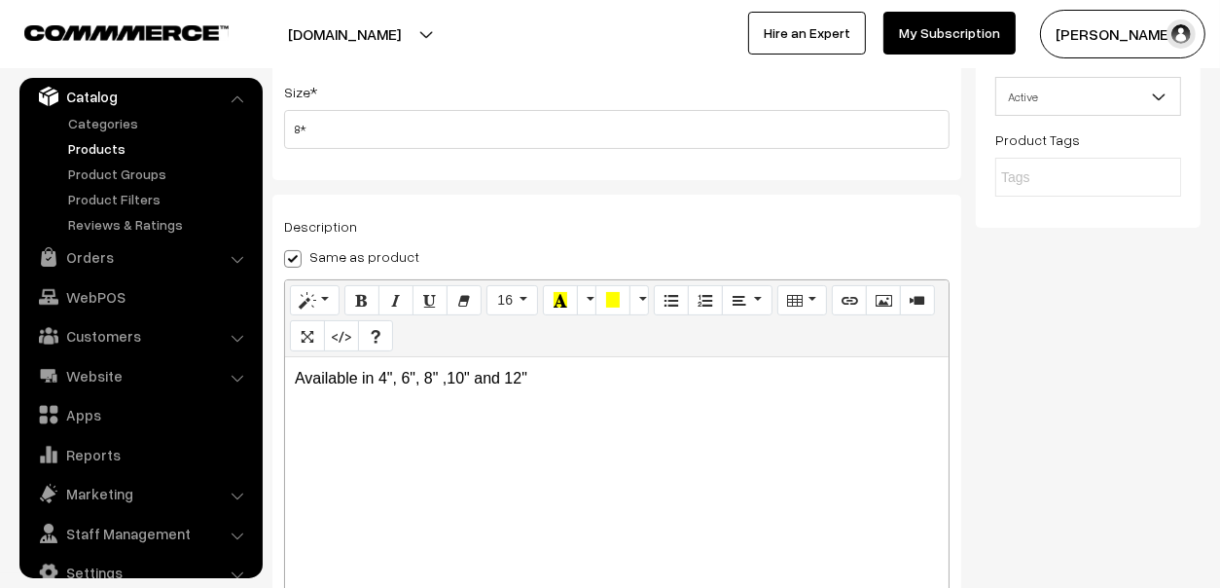
scroll to position [0, 0]
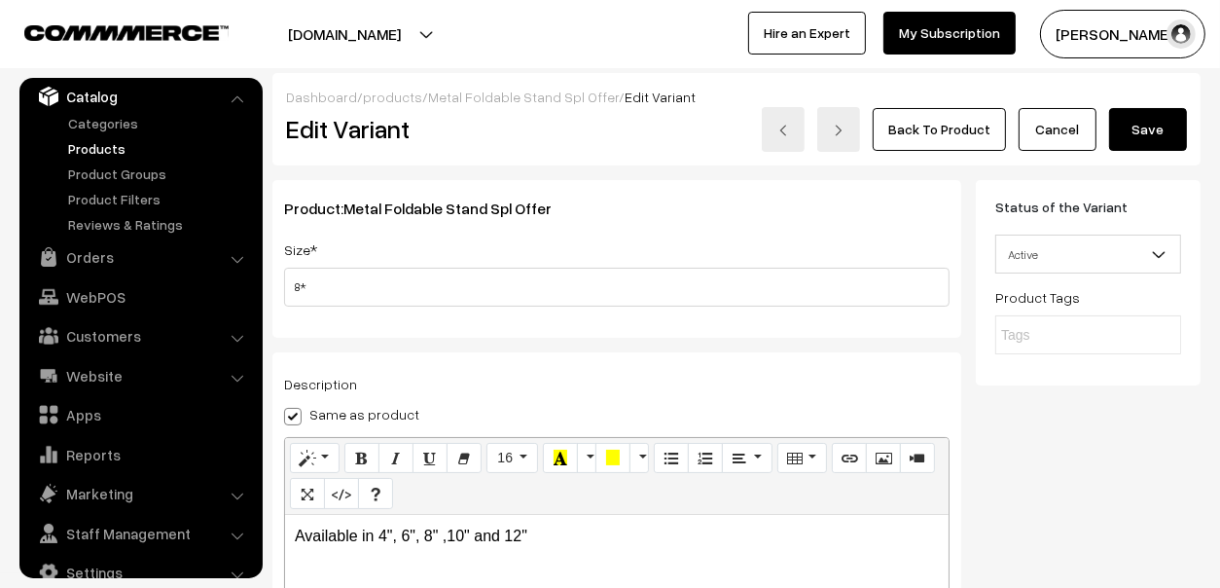
click at [1148, 130] on button "Save" at bounding box center [1148, 129] width 78 height 43
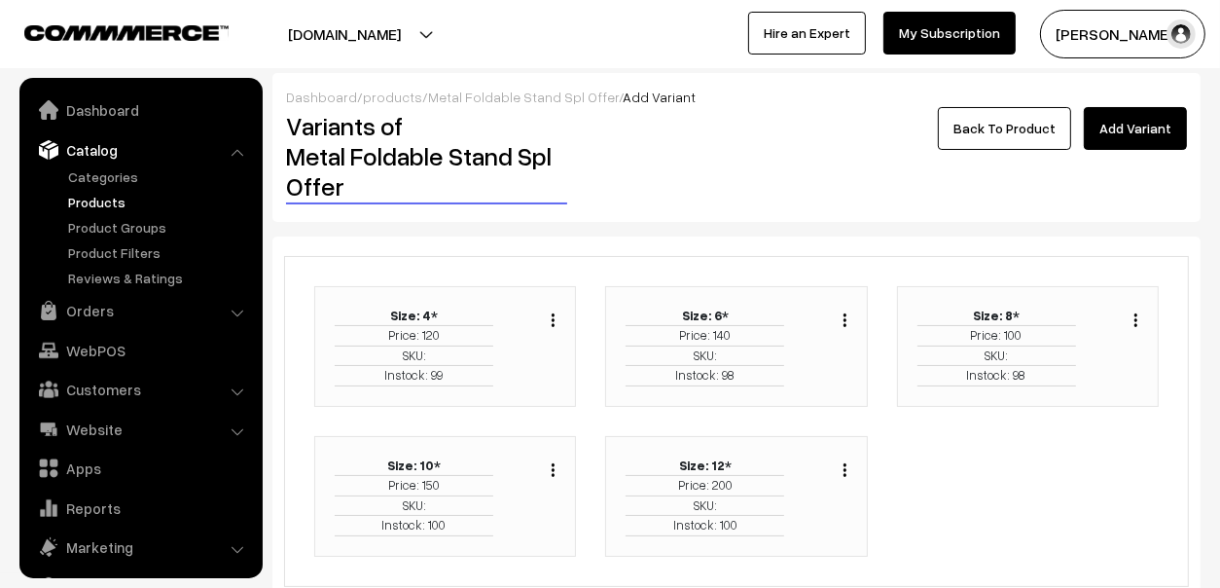
scroll to position [54, 0]
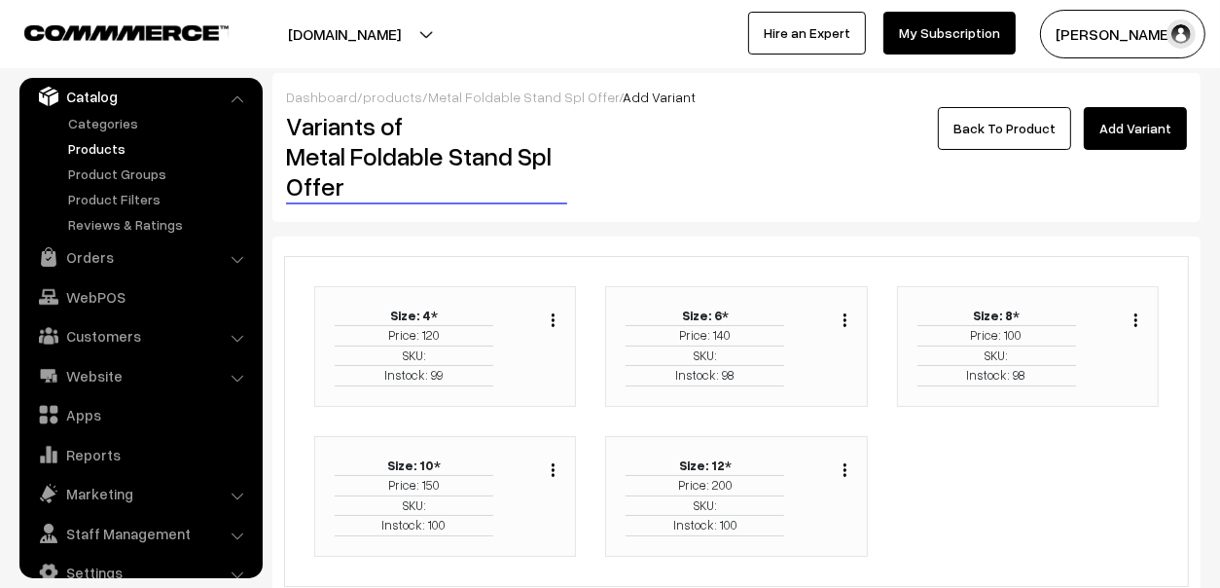
click at [552, 474] on img "button" at bounding box center [553, 469] width 3 height 13
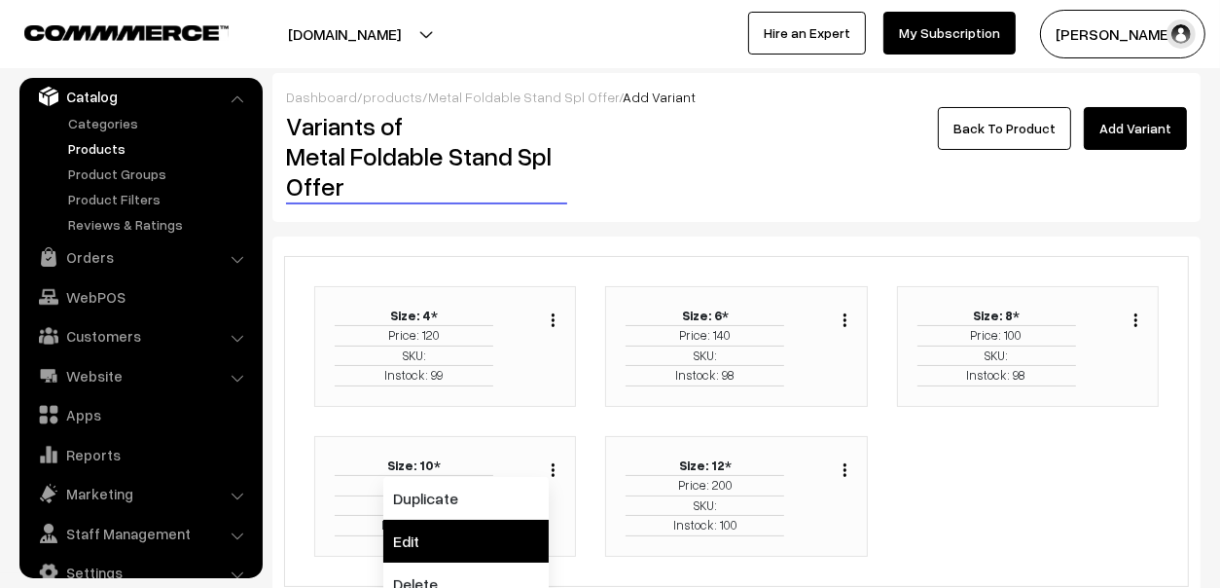
click at [499, 526] on link "Edit" at bounding box center [465, 541] width 165 height 43
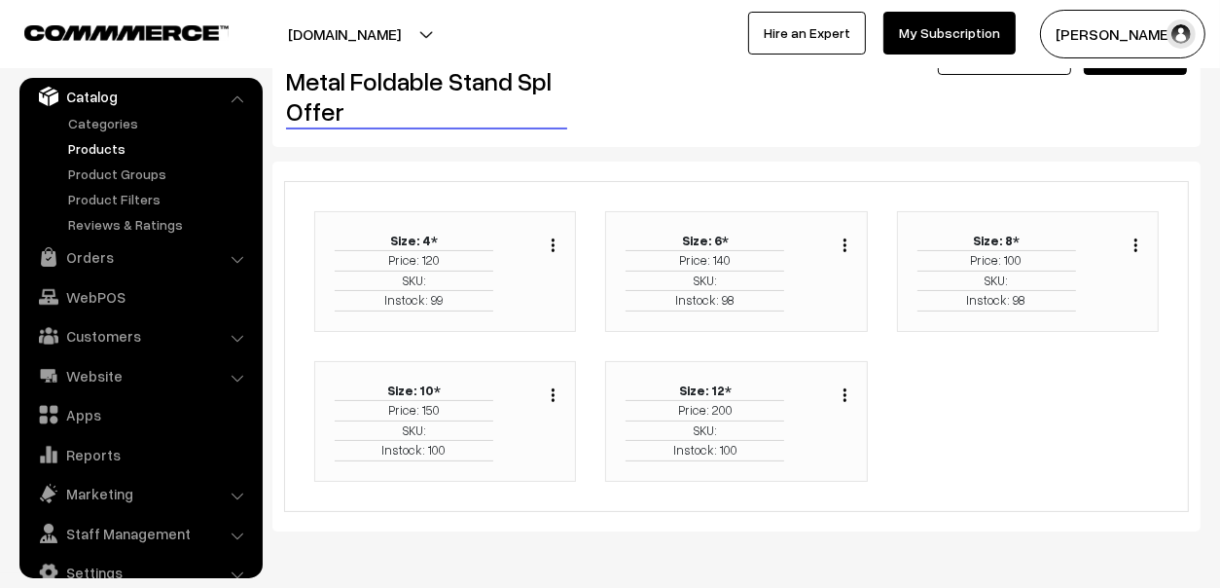
scroll to position [143, 0]
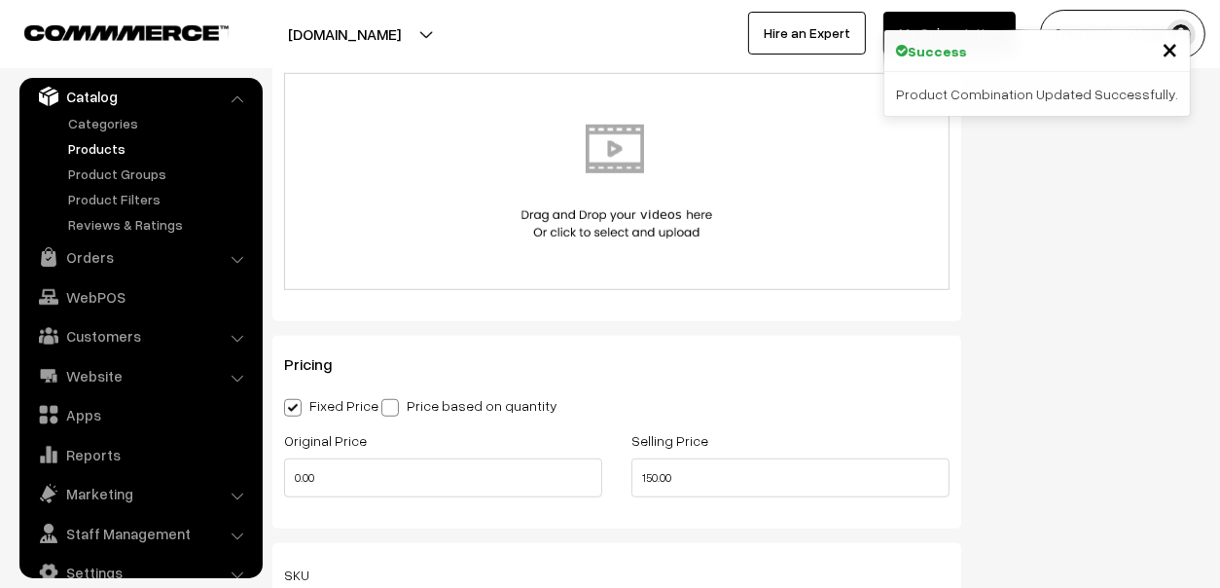
scroll to position [1047, 0]
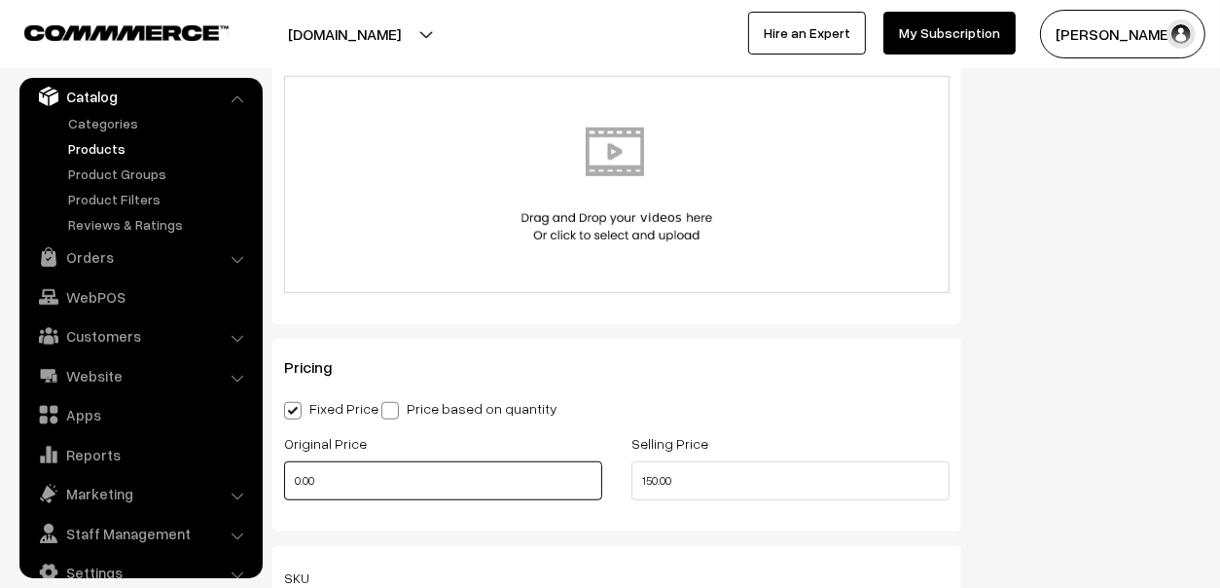
click at [542, 484] on input "0.00" at bounding box center [443, 480] width 318 height 39
type input "250"
click at [691, 360] on h3 "Pricing" at bounding box center [617, 367] width 666 height 18
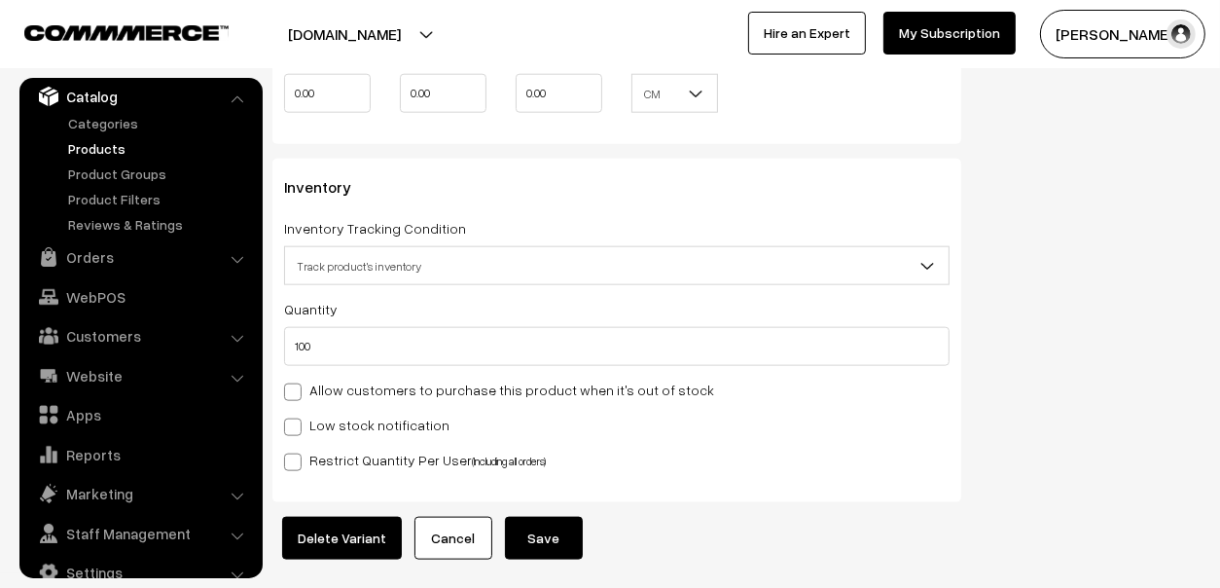
scroll to position [1825, 0]
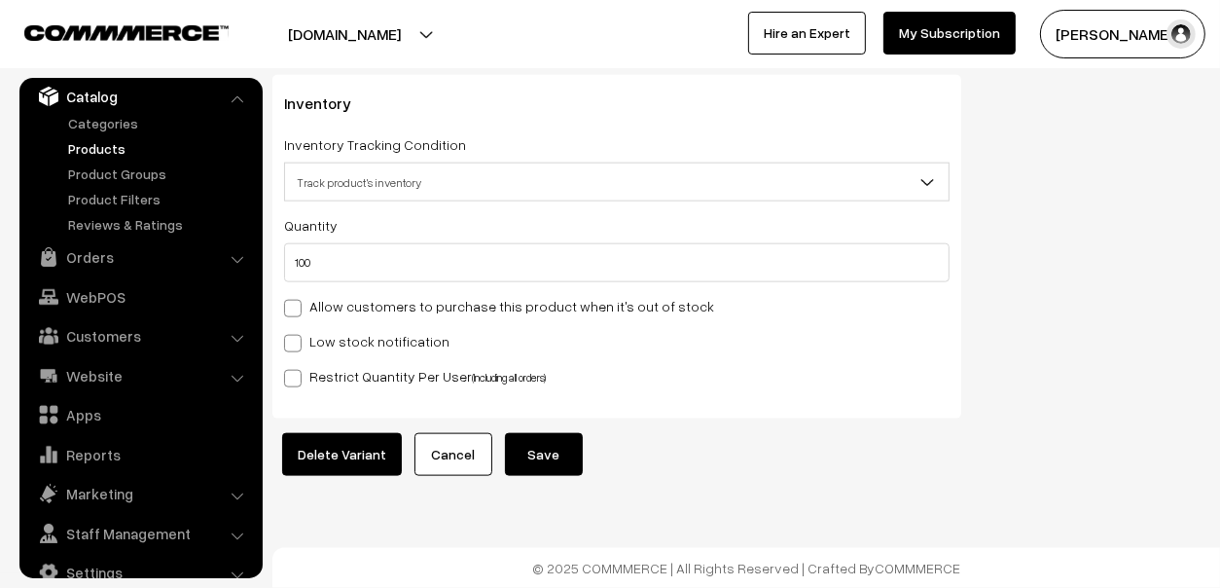
click at [564, 453] on button "Save" at bounding box center [544, 454] width 78 height 43
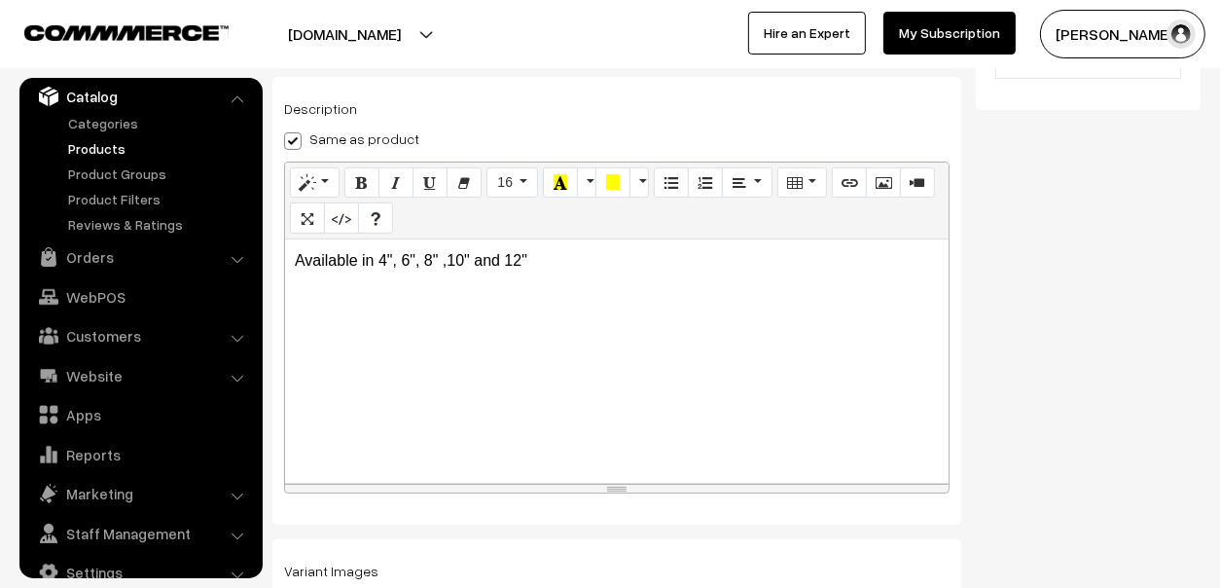
scroll to position [269, 0]
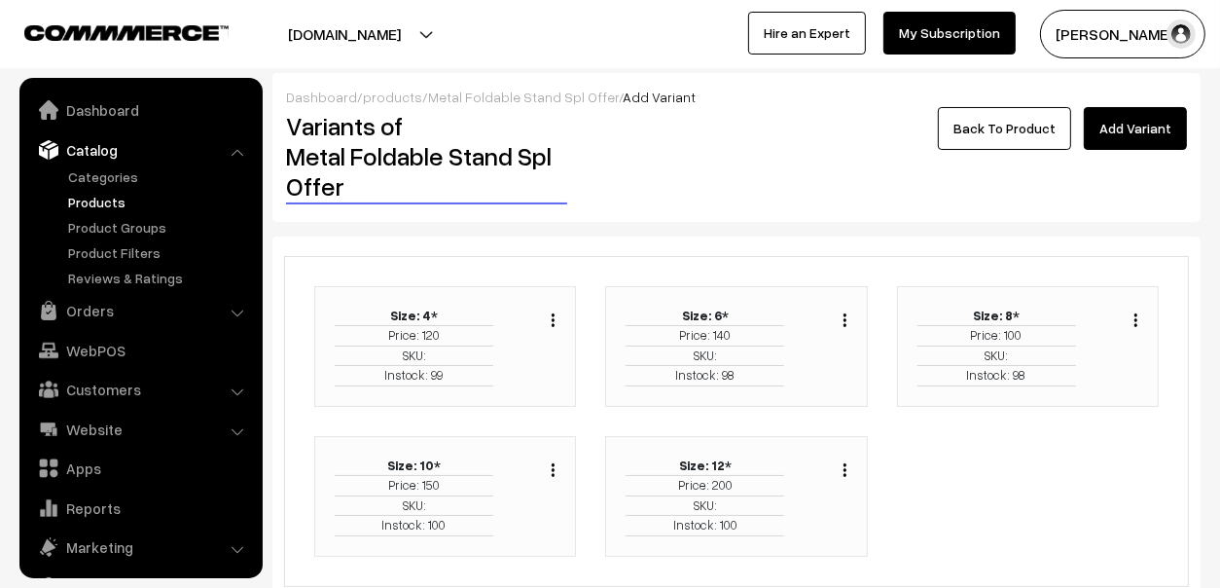
scroll to position [54, 0]
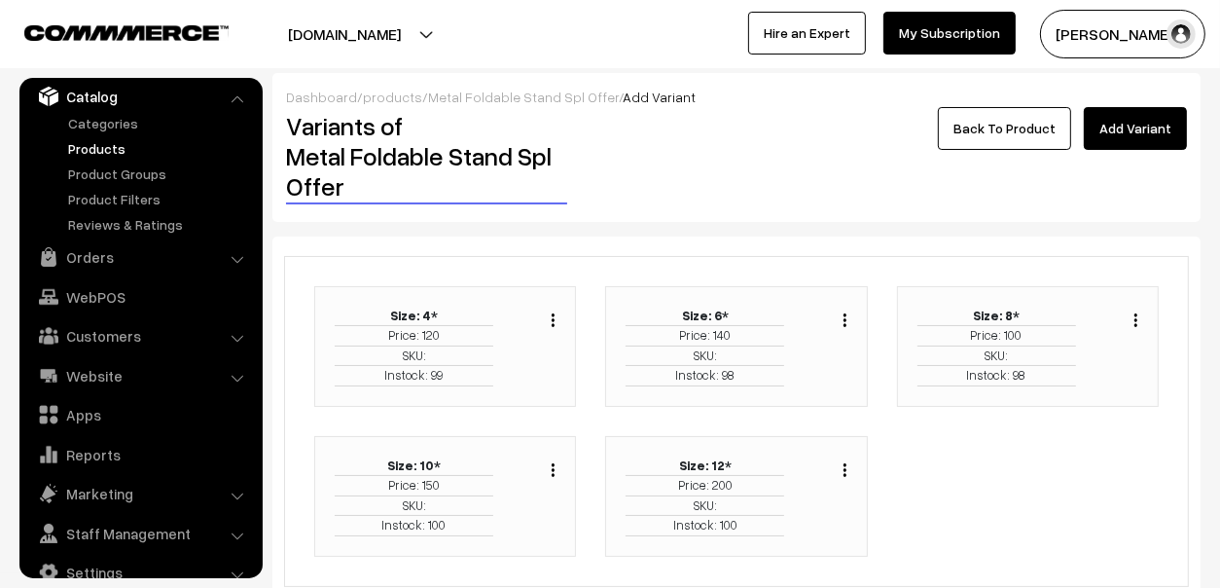
click at [841, 473] on div "Duplicate Edit Delete" at bounding box center [840, 467] width 15 height 23
click at [845, 472] on img "button" at bounding box center [845, 469] width 3 height 13
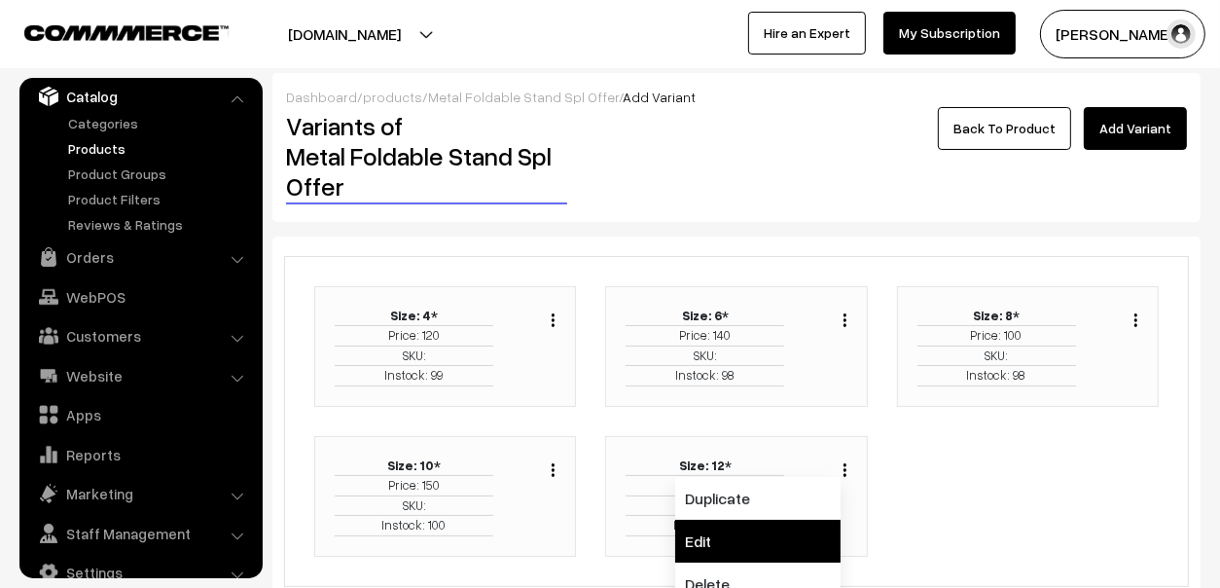
click at [726, 550] on link "Edit" at bounding box center [757, 541] width 165 height 43
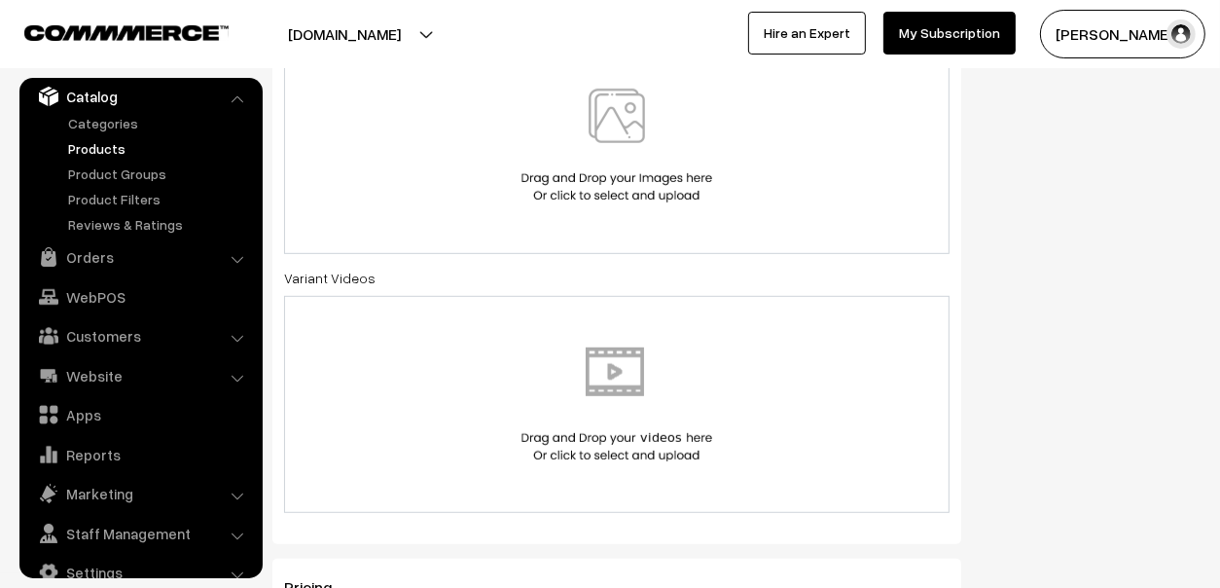
scroll to position [1216, 0]
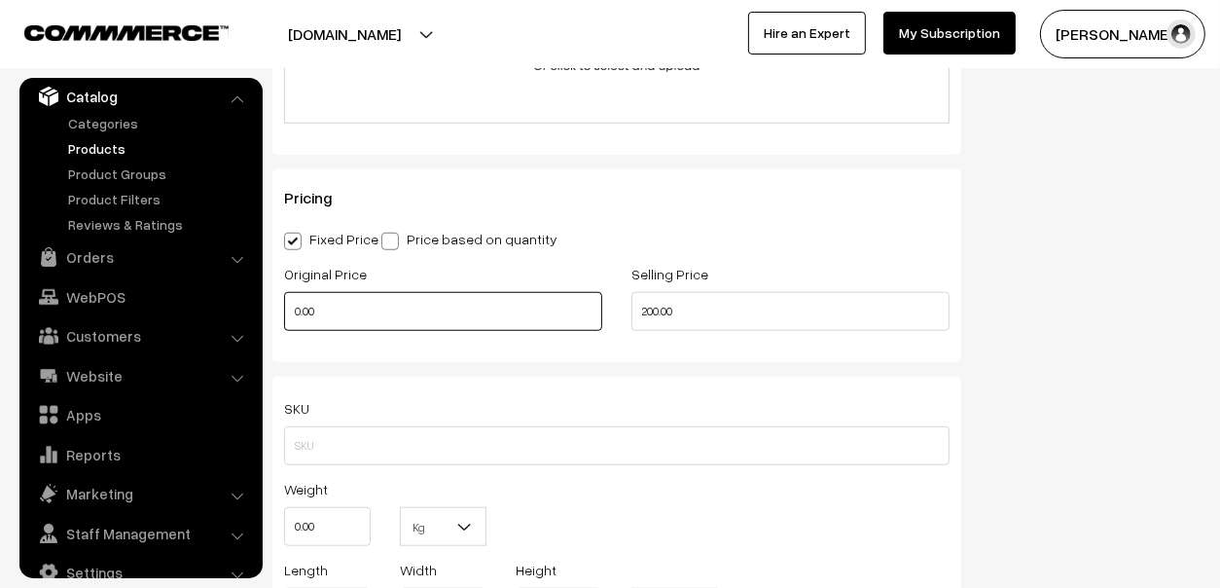
click at [559, 327] on input "0.00" at bounding box center [443, 311] width 318 height 39
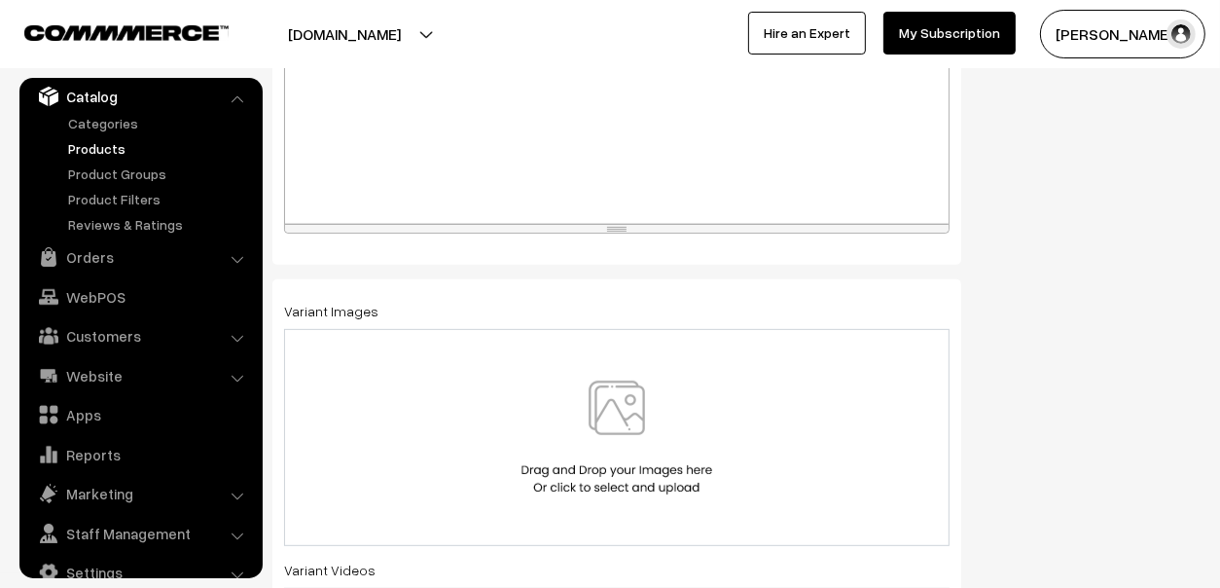
scroll to position [0, 0]
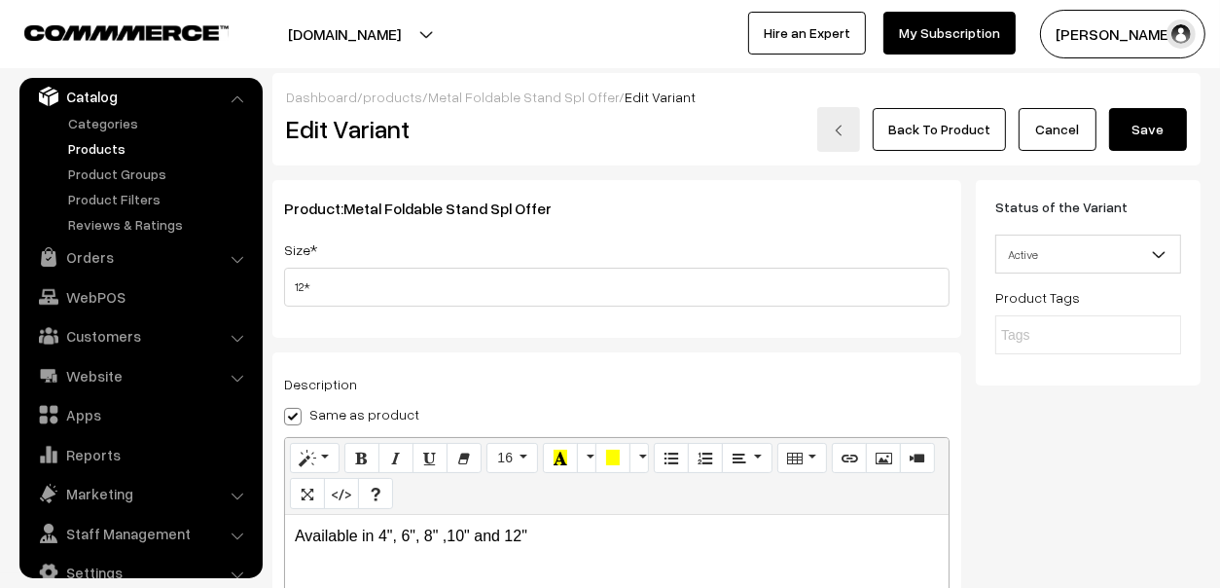
type input "400"
click at [1150, 132] on button "Save" at bounding box center [1148, 129] width 78 height 43
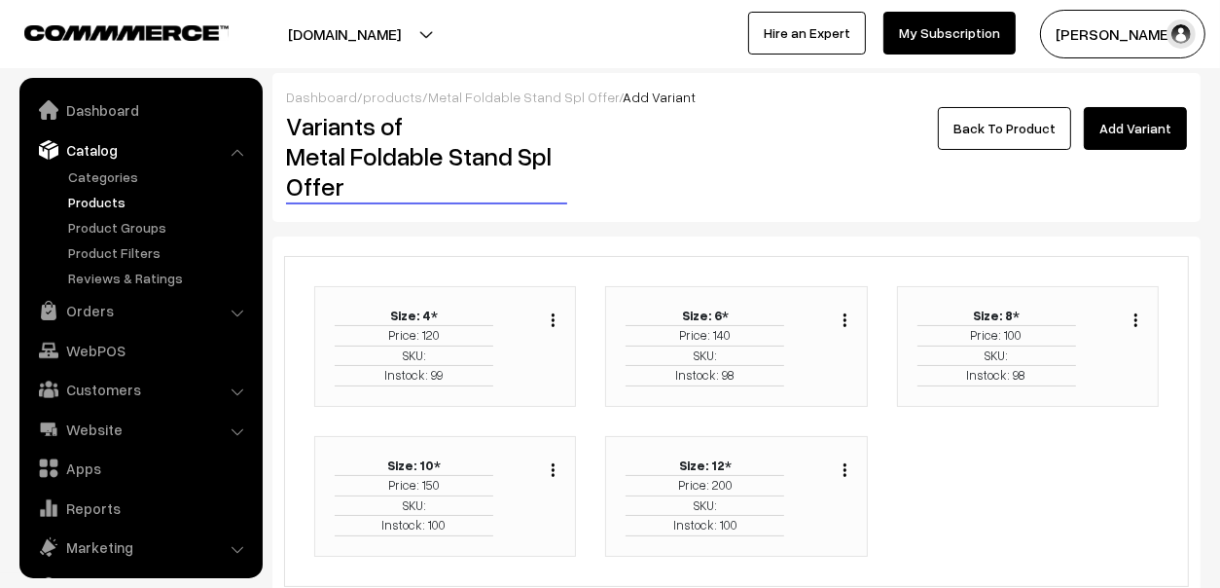
scroll to position [54, 0]
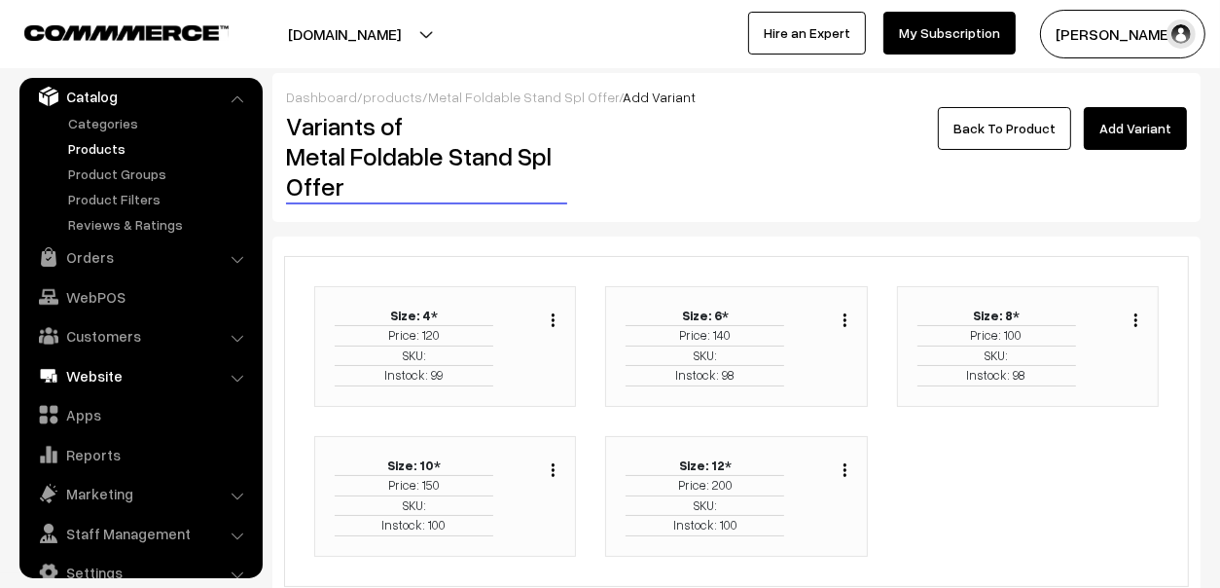
click at [79, 376] on link "Website" at bounding box center [140, 375] width 232 height 35
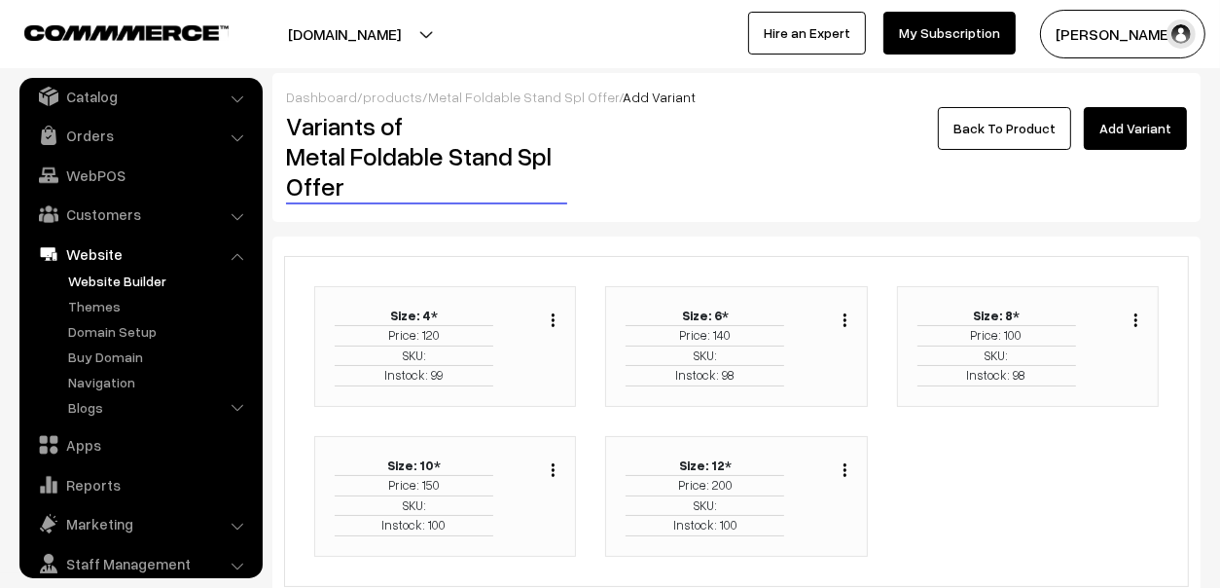
click at [122, 271] on link "Website Builder" at bounding box center [159, 281] width 193 height 20
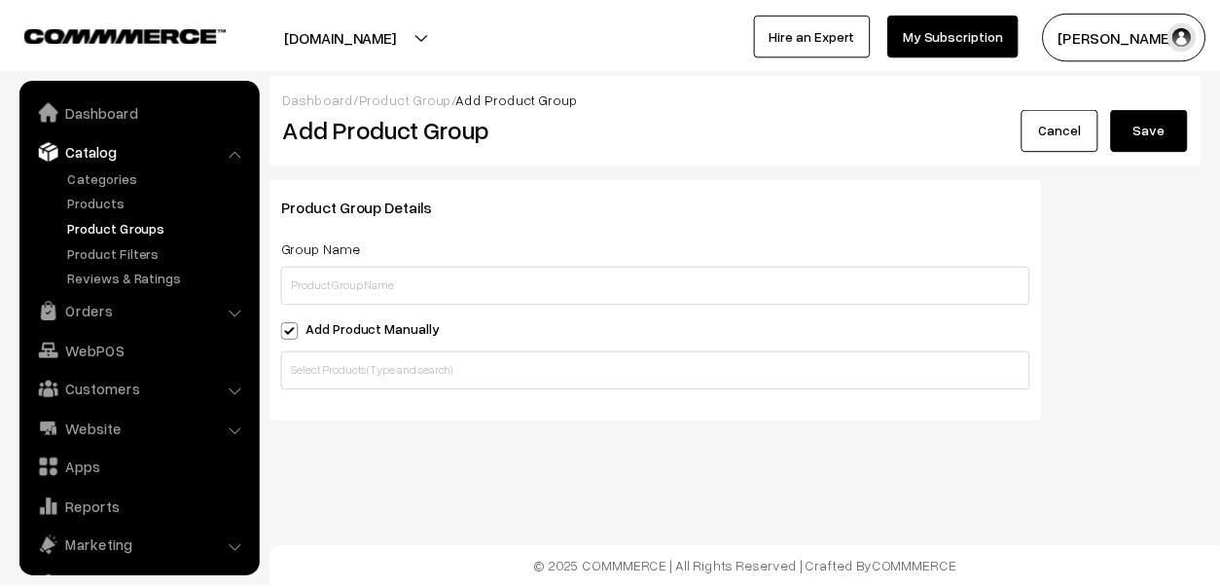
scroll to position [54, 0]
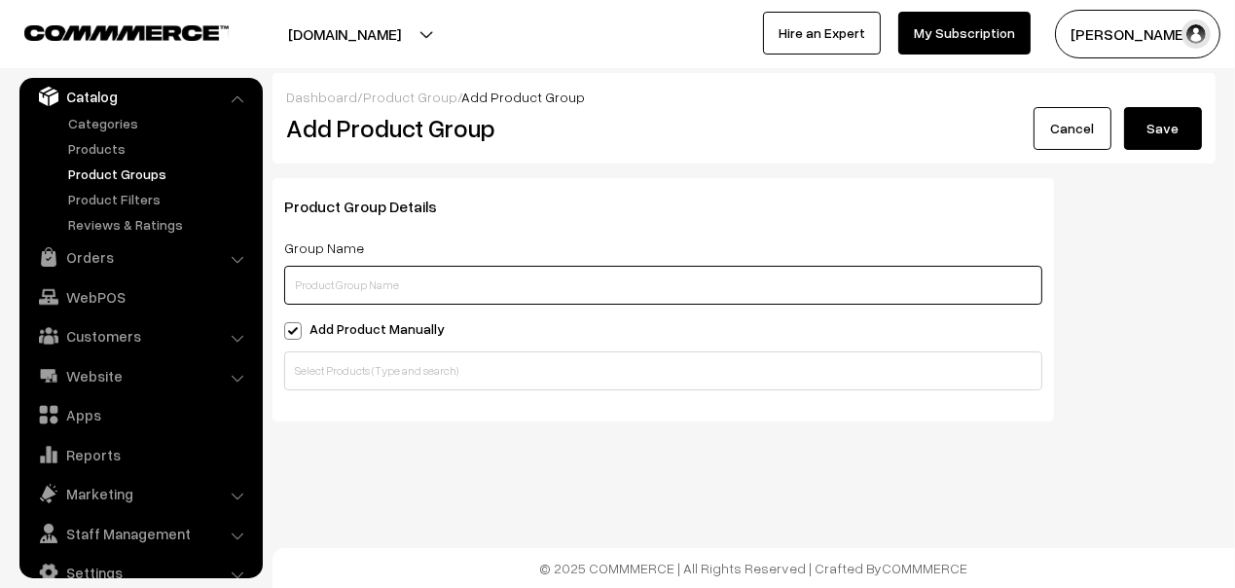
click at [568, 285] on input "text" at bounding box center [663, 285] width 758 height 39
type input "Special Offer"
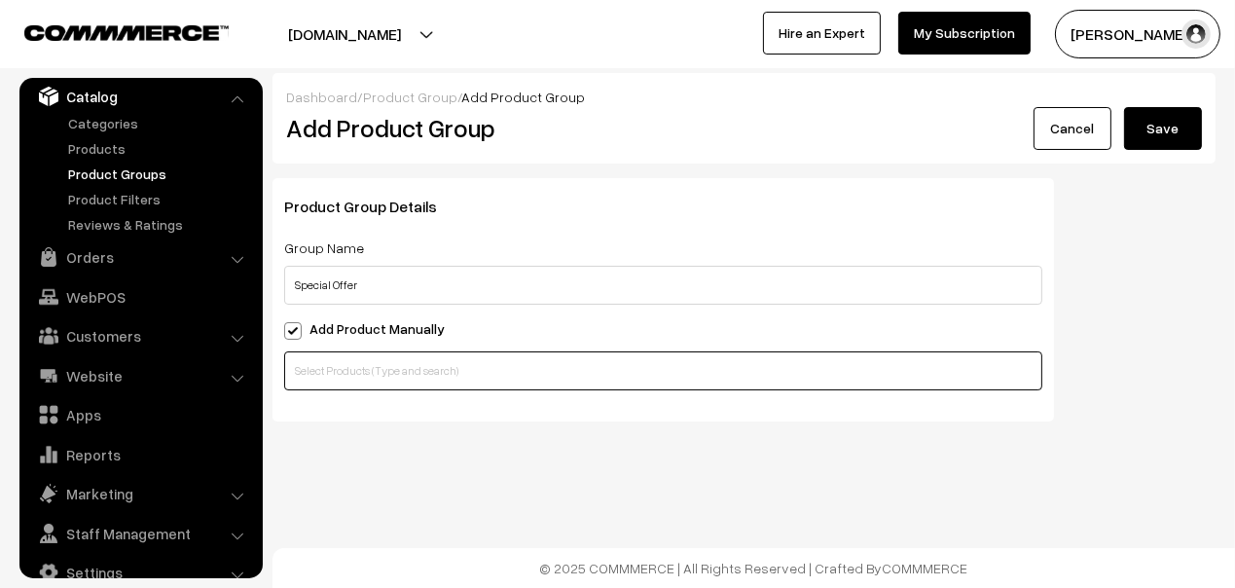
click at [378, 376] on input "text" at bounding box center [663, 370] width 758 height 39
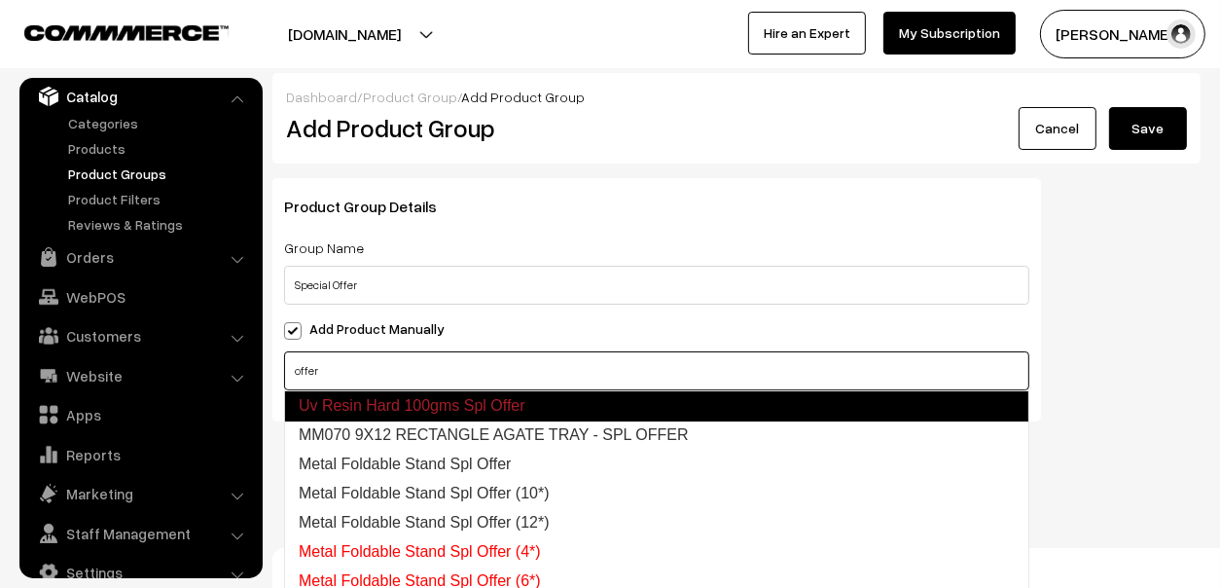
click at [491, 412] on link "Uv Resin Hard 100gms Spl Offer" at bounding box center [656, 405] width 745 height 31
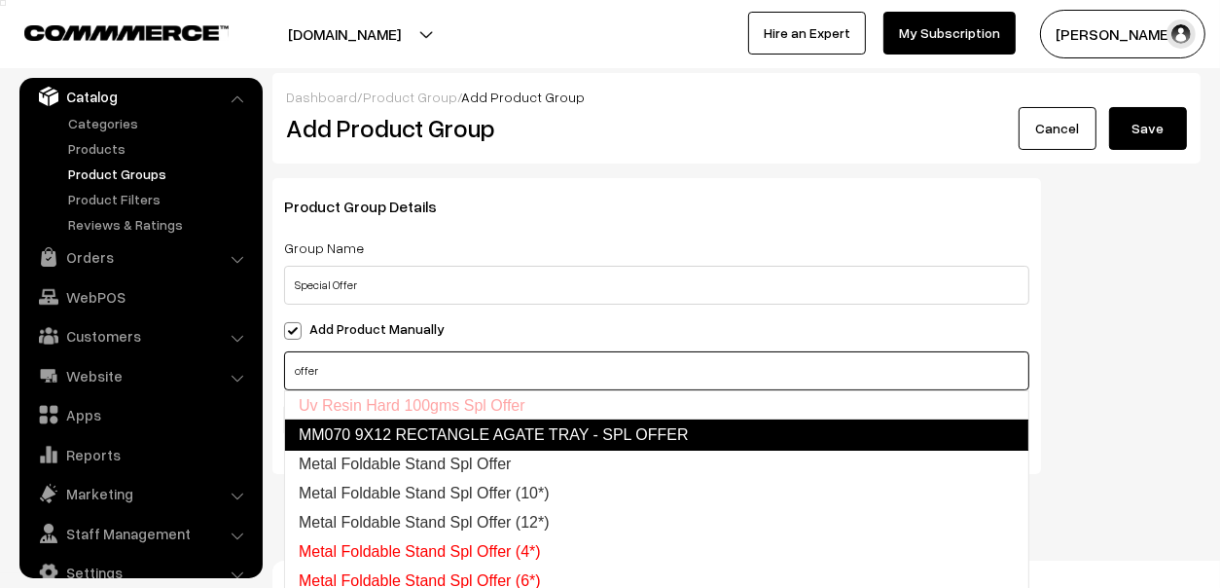
click at [503, 434] on link "MM070 9X12 RECTANGLE AGATE TRAY - SPL OFFER" at bounding box center [656, 434] width 745 height 31
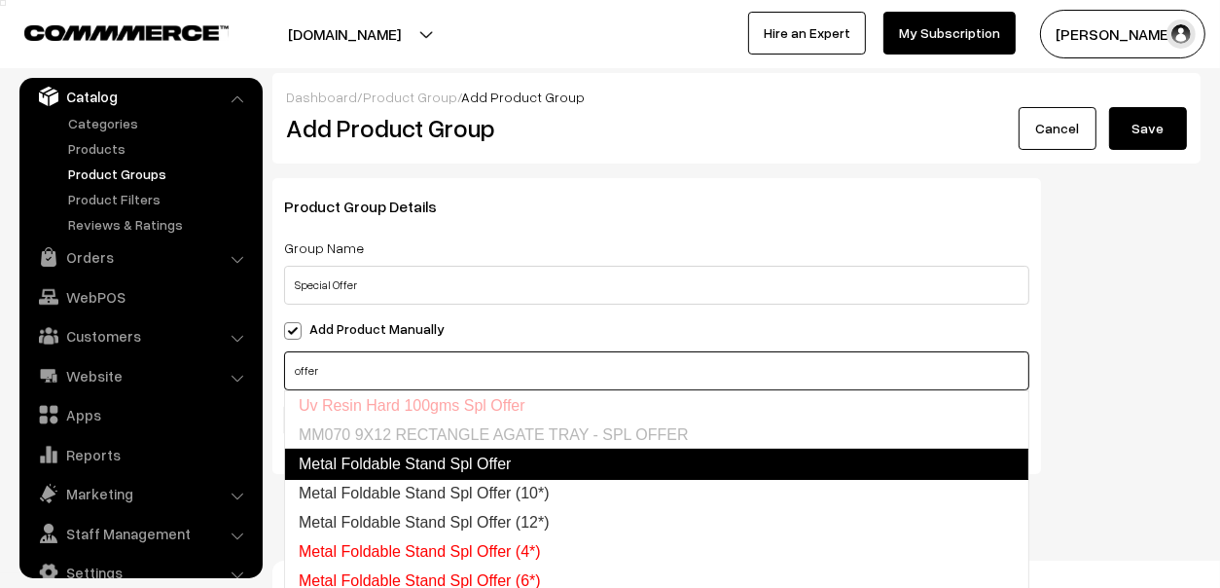
click at [492, 455] on link "Metal Foldable Stand Spl Offer" at bounding box center [656, 464] width 745 height 31
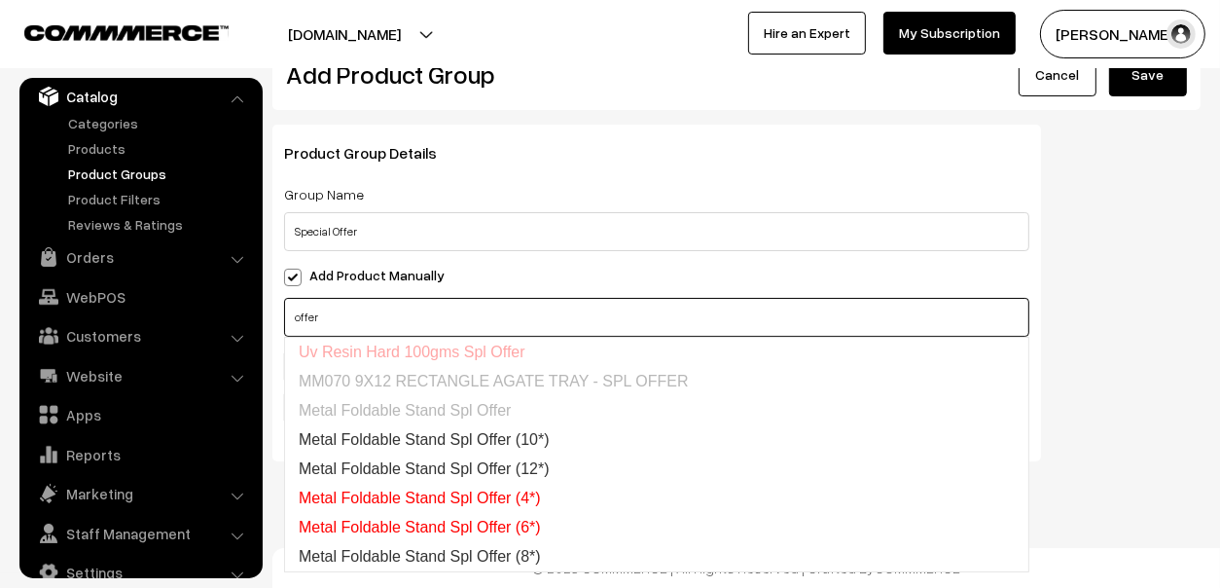
scroll to position [0, 0]
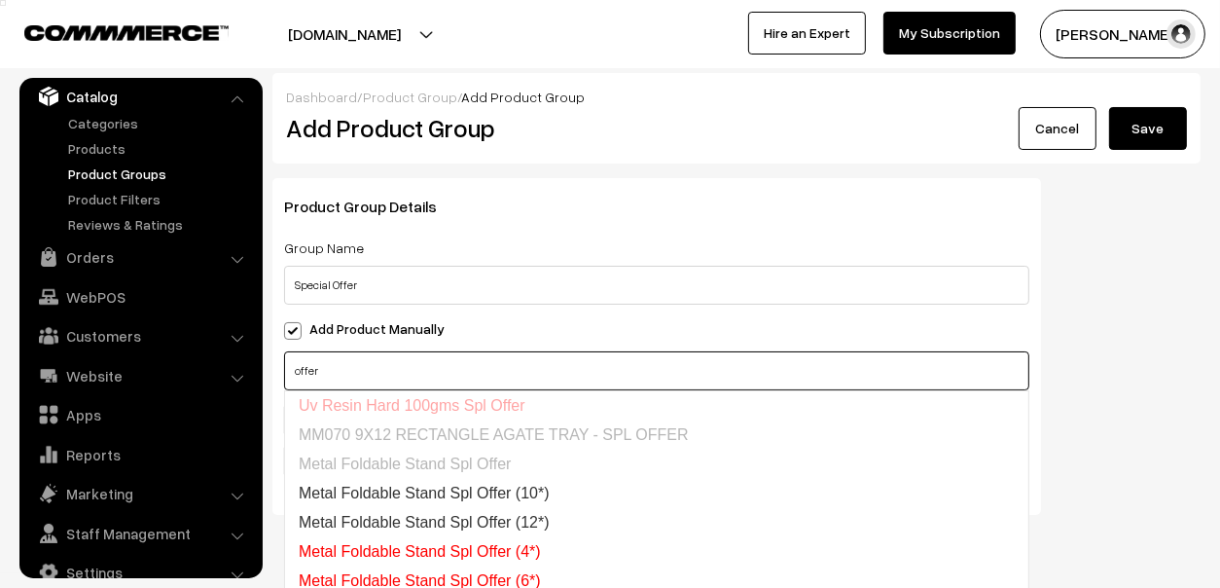
type input "offer"
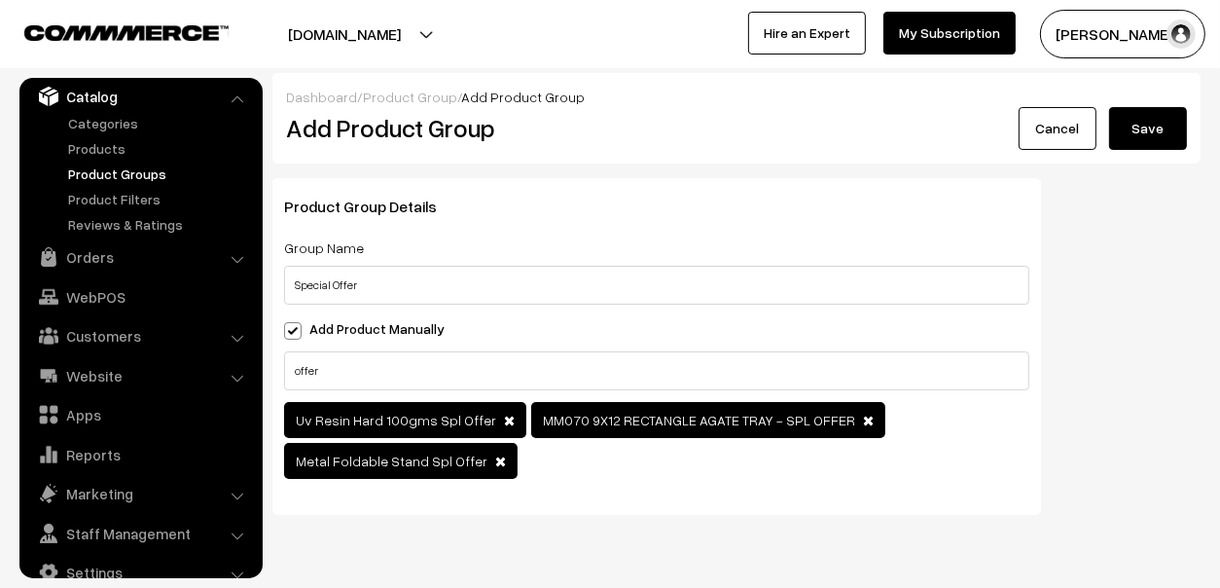
click at [1151, 127] on button "Save" at bounding box center [1148, 128] width 78 height 43
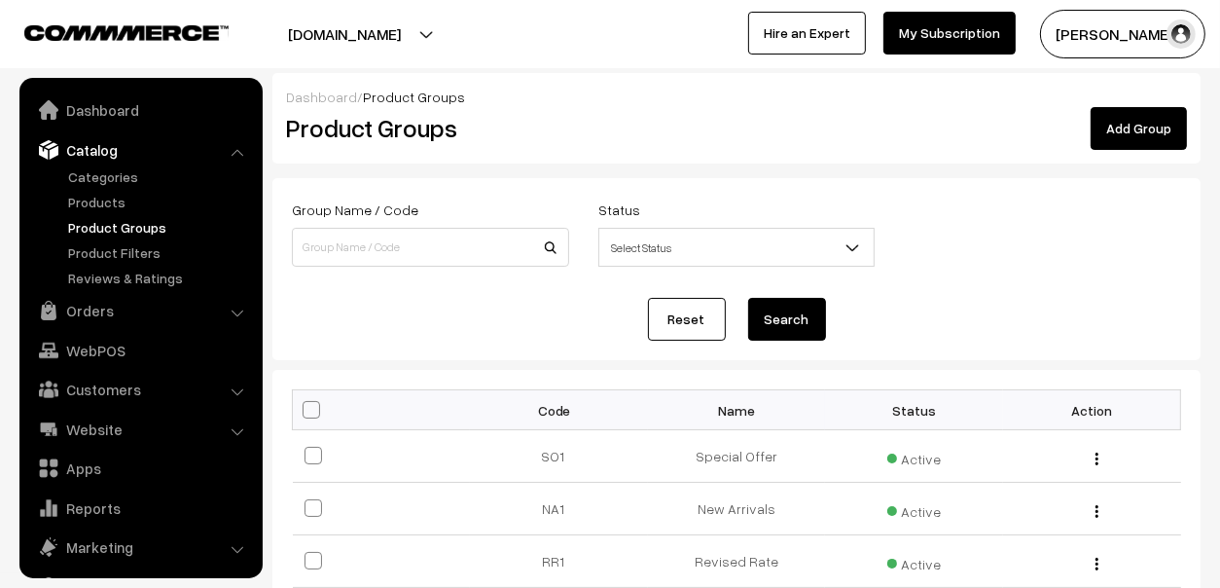
click at [369, 227] on div "Group Name / Code" at bounding box center [430, 232] width 277 height 69
click at [367, 242] on input at bounding box center [430, 247] width 277 height 39
type input "uv re"
click at [748, 298] on button "Search" at bounding box center [787, 319] width 78 height 43
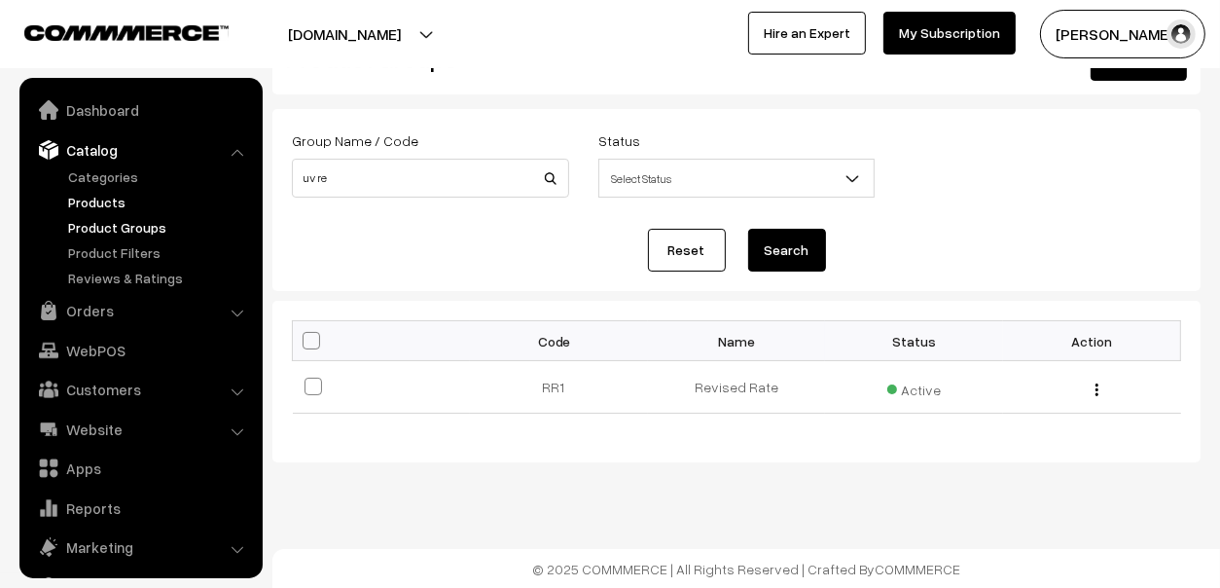
click at [96, 199] on link "Products" at bounding box center [159, 202] width 193 height 20
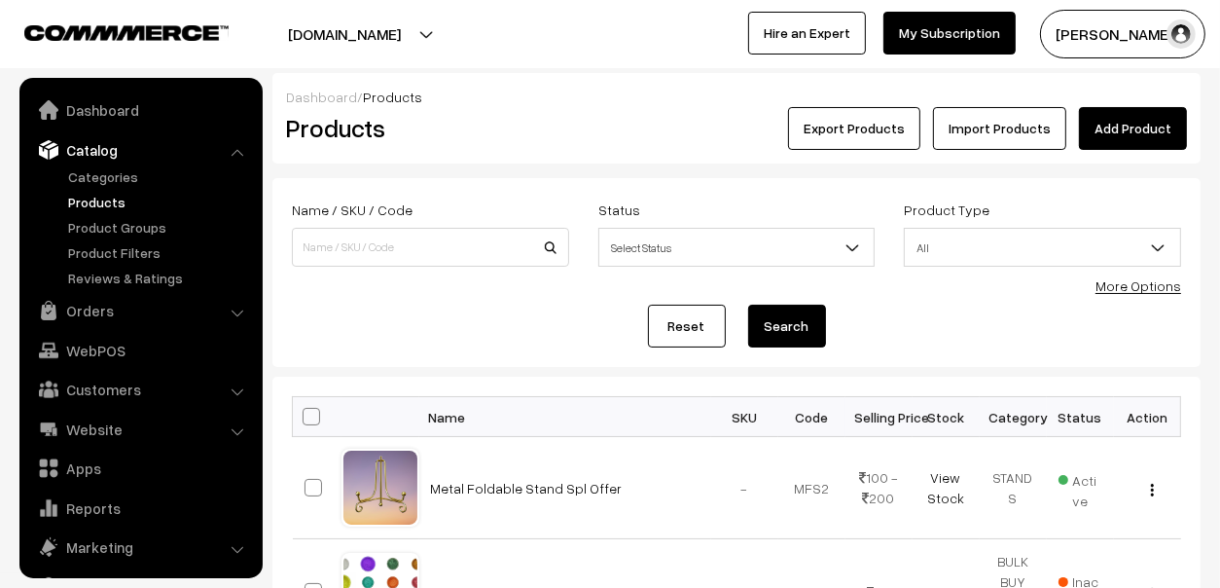
scroll to position [54, 0]
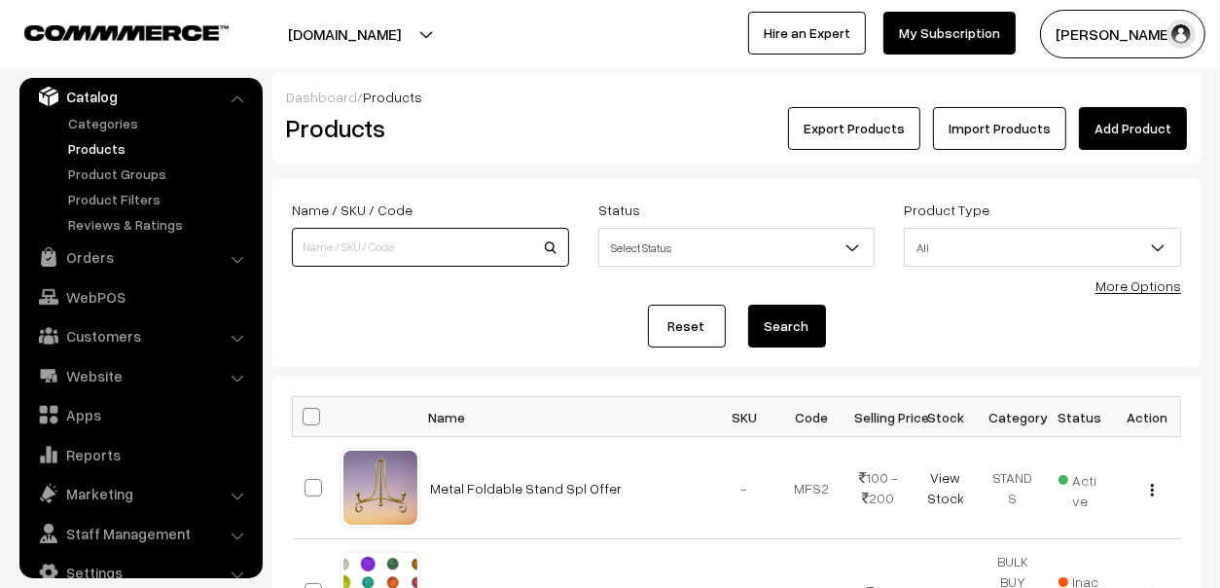
drag, startPoint x: 0, startPoint y: 0, endPoint x: 345, endPoint y: 237, distance: 419.2
click at [345, 237] on input at bounding box center [430, 247] width 277 height 39
type input "uv re"
click at [748, 305] on button "Search" at bounding box center [787, 326] width 78 height 43
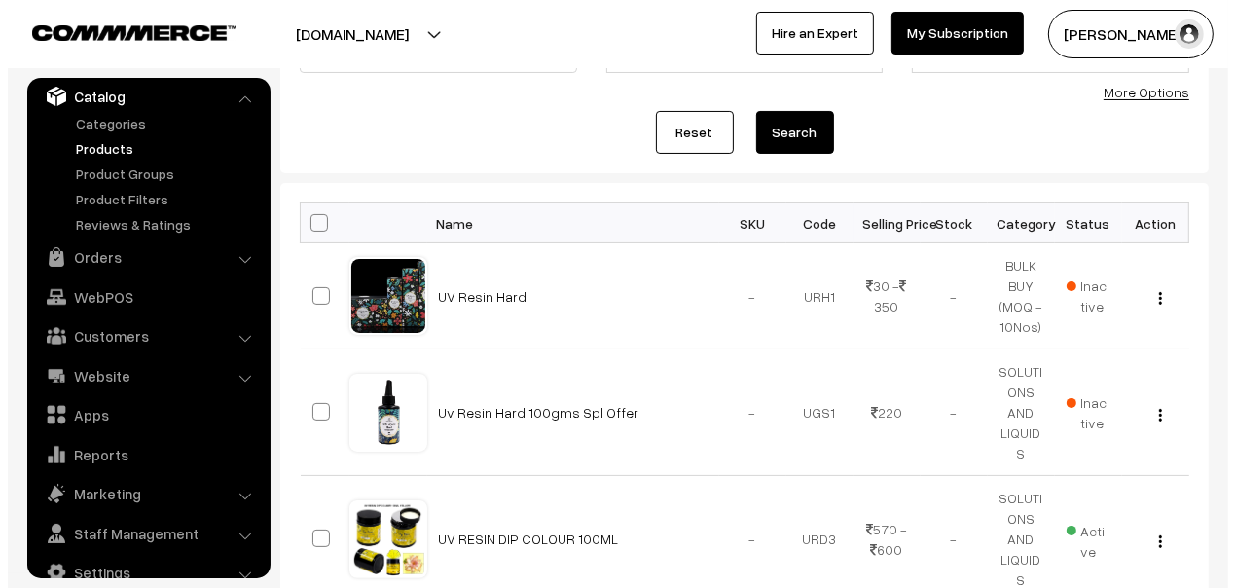
scroll to position [194, 0]
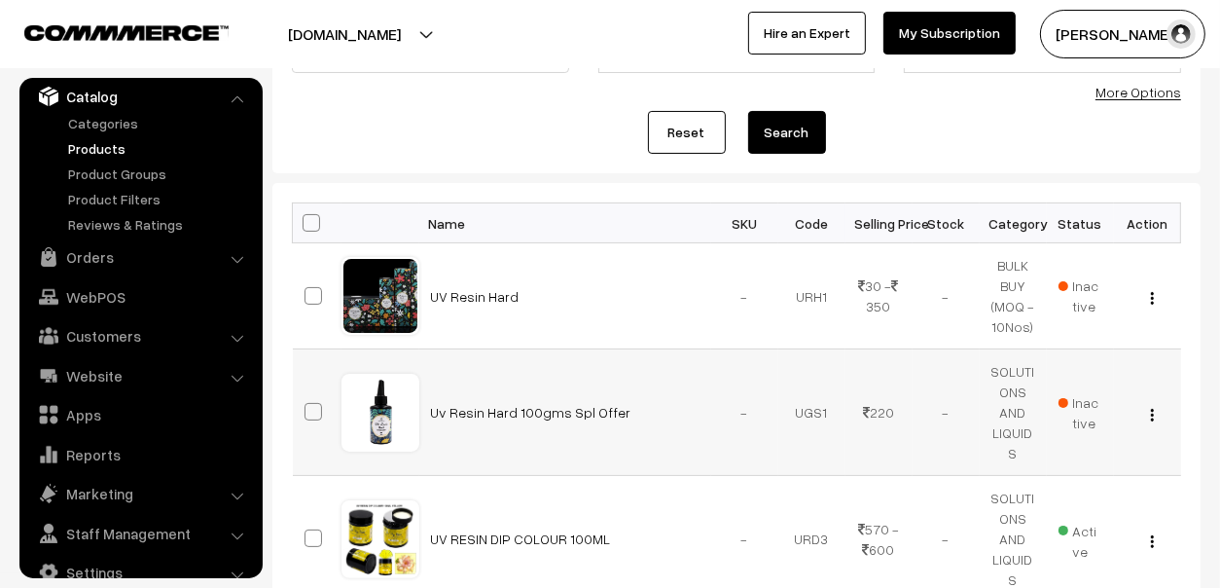
click at [1087, 403] on span "Inactive" at bounding box center [1081, 412] width 44 height 41
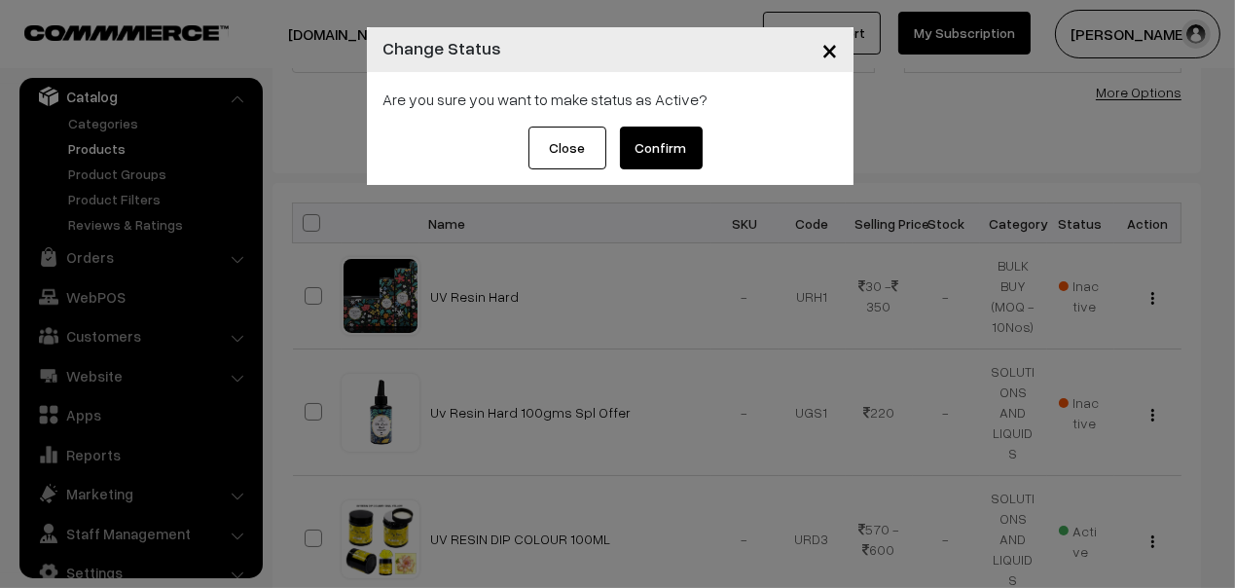
click at [684, 152] on button "Confirm" at bounding box center [661, 147] width 83 height 43
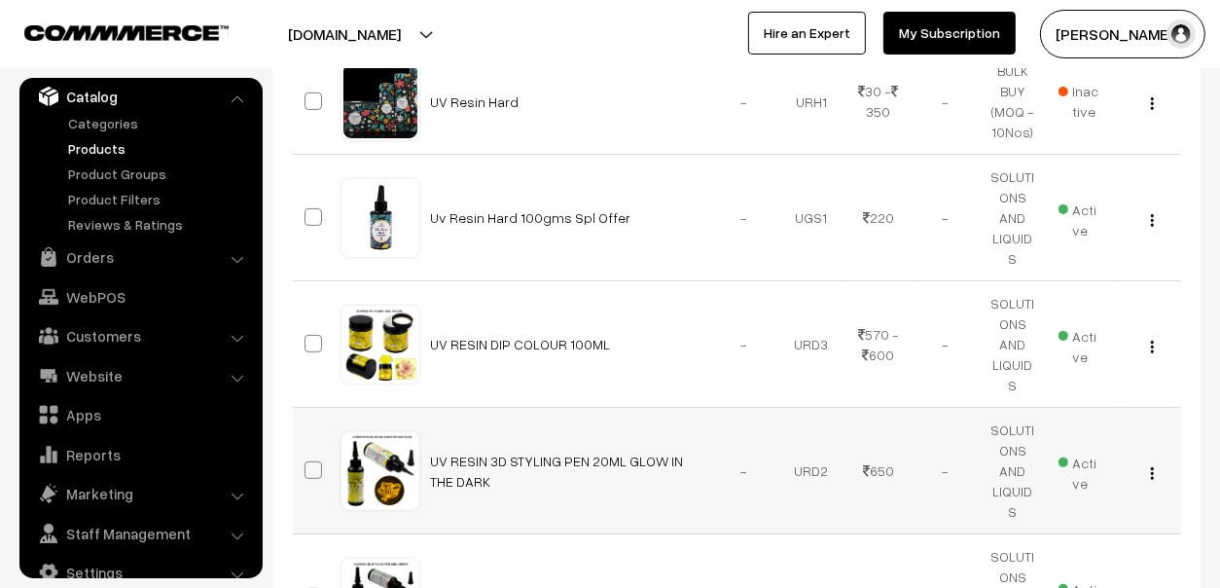
scroll to position [388, 0]
click at [86, 258] on link "Orders" at bounding box center [140, 256] width 232 height 35
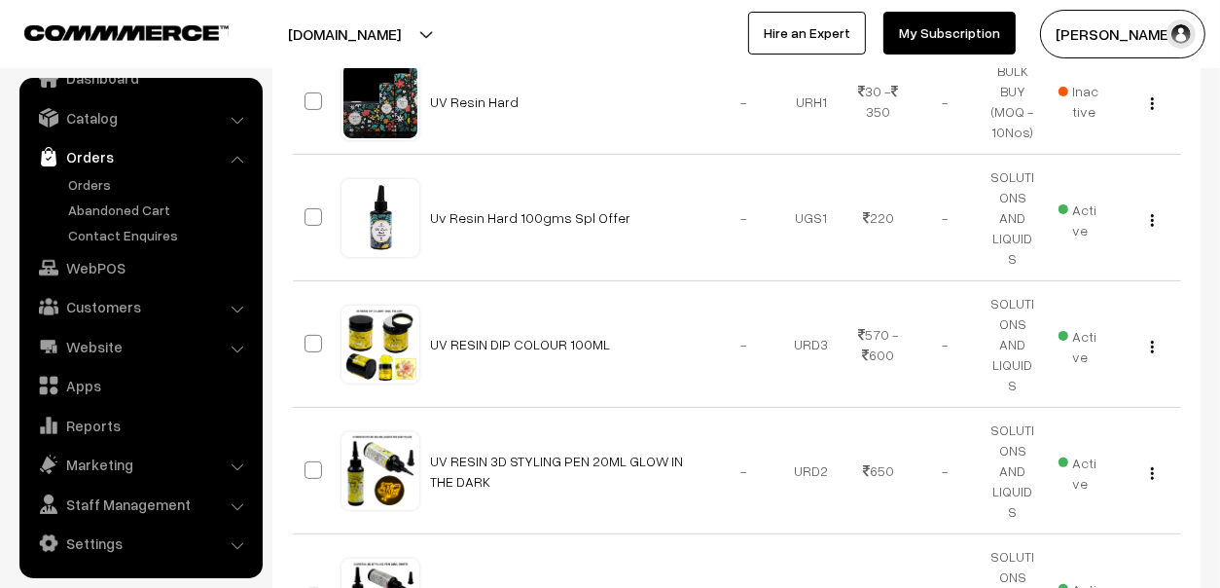
click at [96, 194] on ul "Orders" at bounding box center [141, 209] width 234 height 71
click at [99, 178] on link "Orders" at bounding box center [159, 184] width 193 height 20
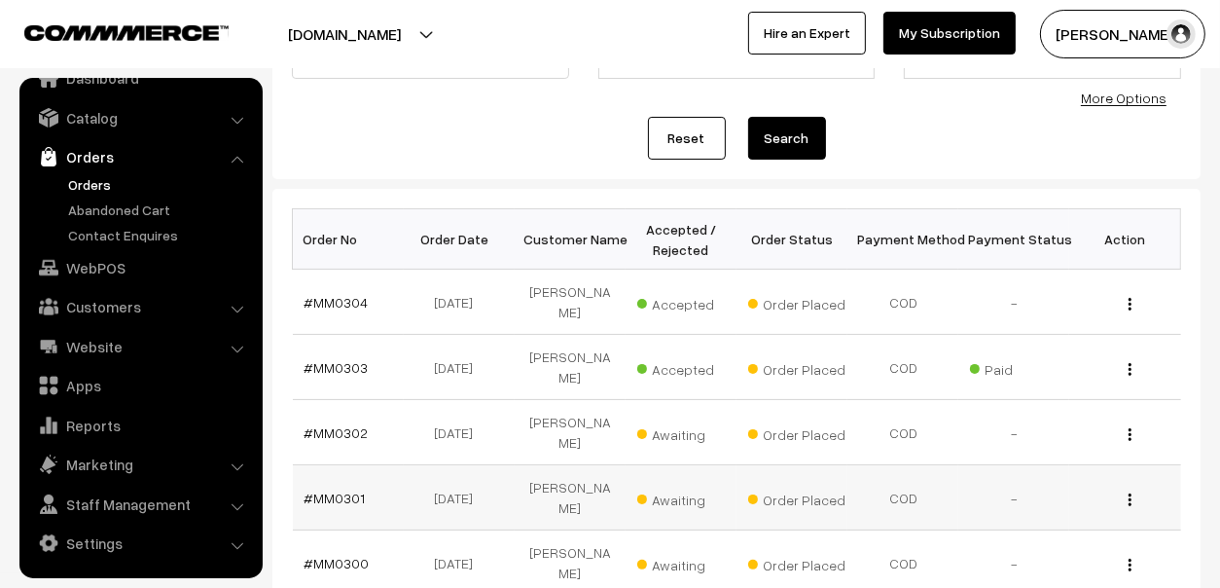
scroll to position [194, 0]
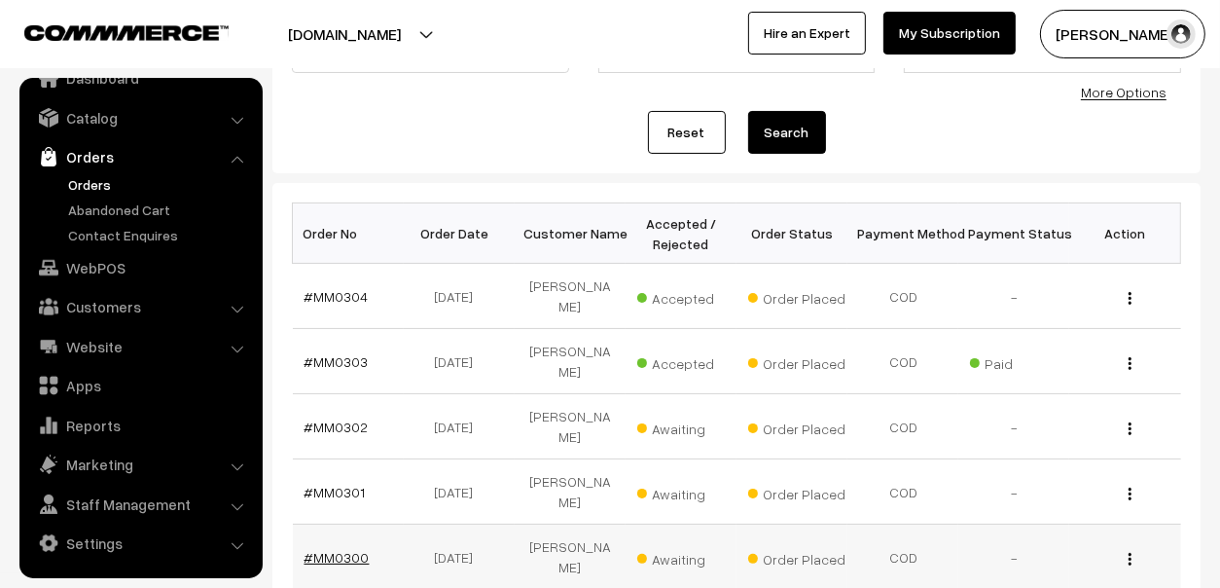
click at [348, 549] on link "#MM0300" at bounding box center [337, 557] width 65 height 17
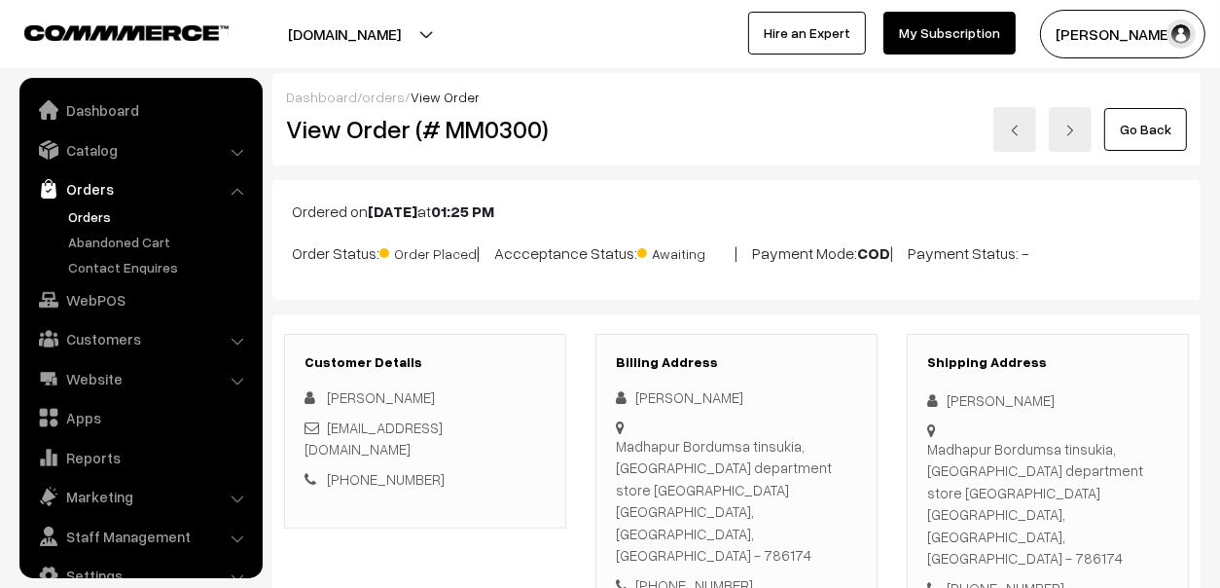
scroll to position [32, 0]
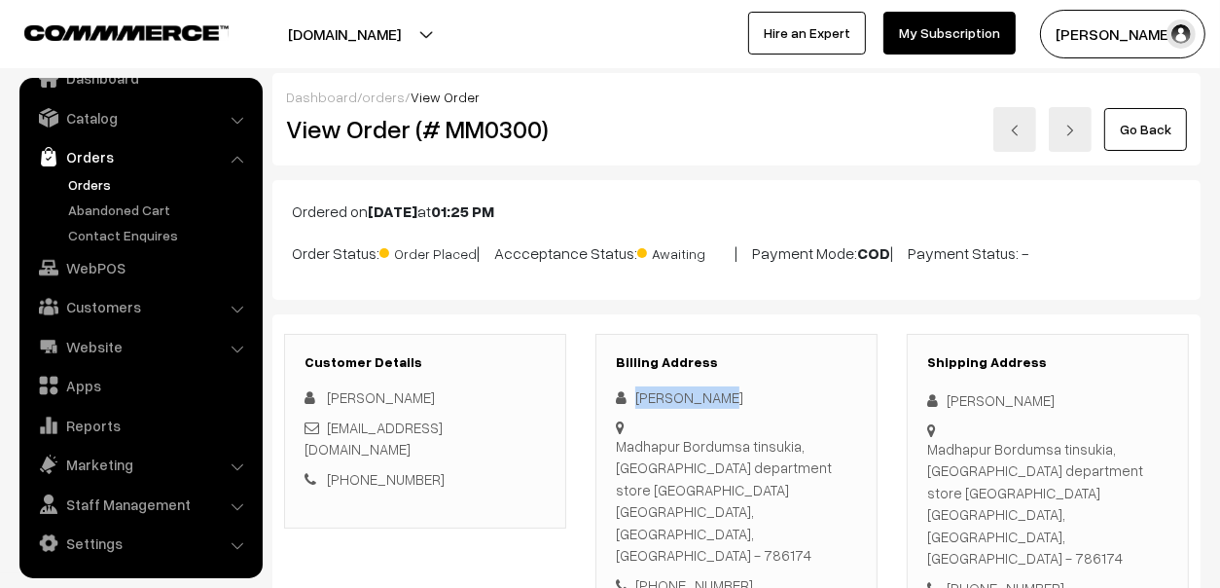
drag, startPoint x: 730, startPoint y: 405, endPoint x: 630, endPoint y: 405, distance: 100.2
click at [630, 405] on div "[PERSON_NAME]" at bounding box center [736, 397] width 241 height 22
copy div "[PERSON_NAME]"
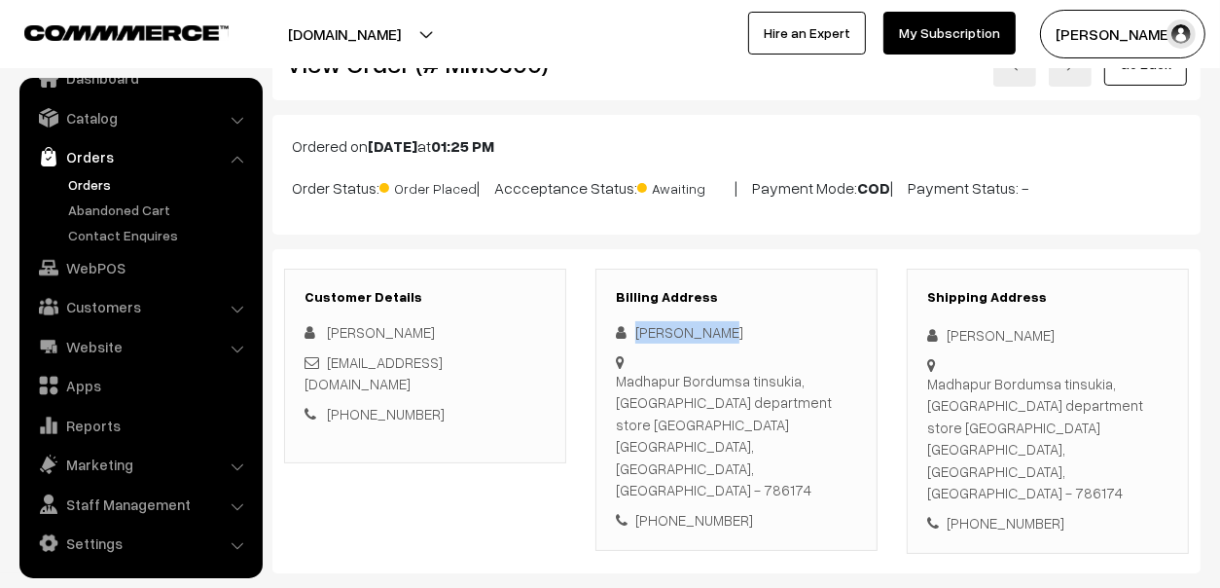
scroll to position [194, 0]
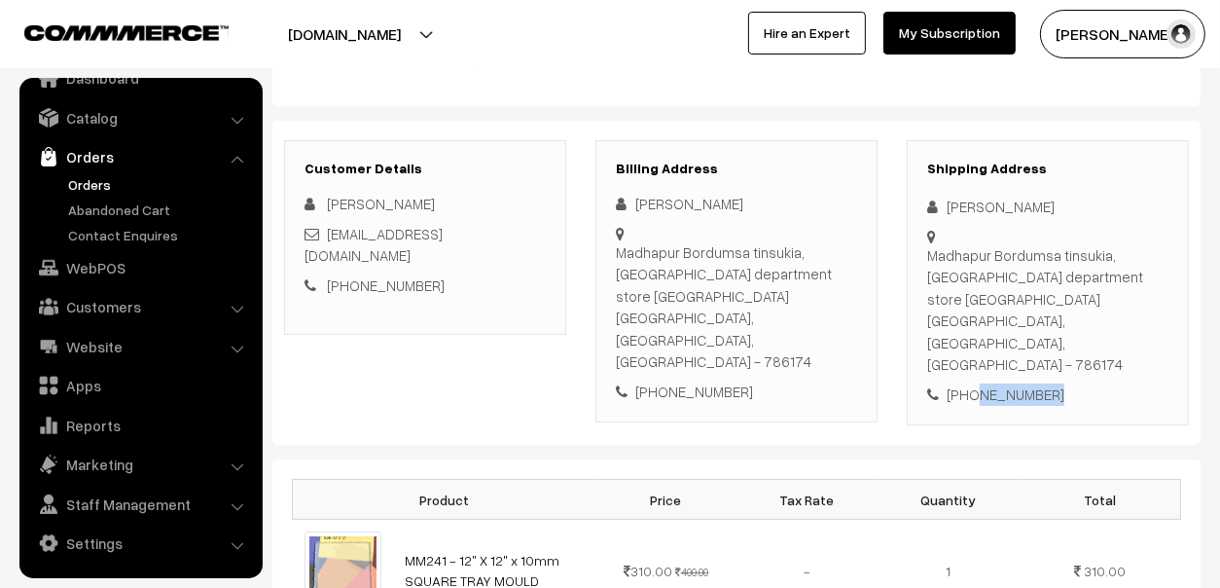
drag, startPoint x: 1050, startPoint y: 333, endPoint x: 973, endPoint y: 323, distance: 77.5
click at [973, 383] on div "[PHONE_NUMBER]" at bounding box center [1047, 394] width 241 height 22
copy div "6003942445"
drag, startPoint x: 921, startPoint y: 258, endPoint x: 988, endPoint y: 322, distance: 92.2
click at [988, 322] on div "Shipping Address Puspa Chetry Madhapur Bordumsa tinsukia, Bordumsa department s…" at bounding box center [1048, 283] width 282 height 286
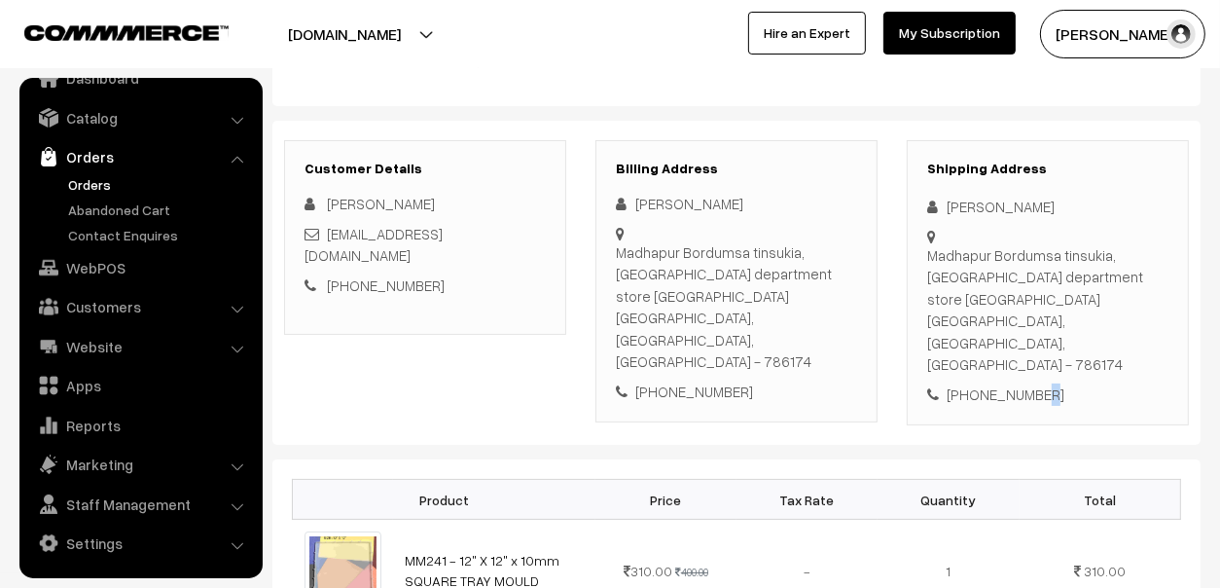
drag, startPoint x: 988, startPoint y: 322, endPoint x: 1038, endPoint y: 325, distance: 50.7
click at [1038, 383] on div "[PHONE_NUMBER]" at bounding box center [1047, 394] width 241 height 22
drag, startPoint x: 1038, startPoint y: 325, endPoint x: 1051, endPoint y: 325, distance: 12.6
click at [1051, 383] on div "[PHONE_NUMBER]" at bounding box center [1047, 394] width 241 height 22
drag, startPoint x: 1051, startPoint y: 325, endPoint x: 931, endPoint y: 251, distance: 140.7
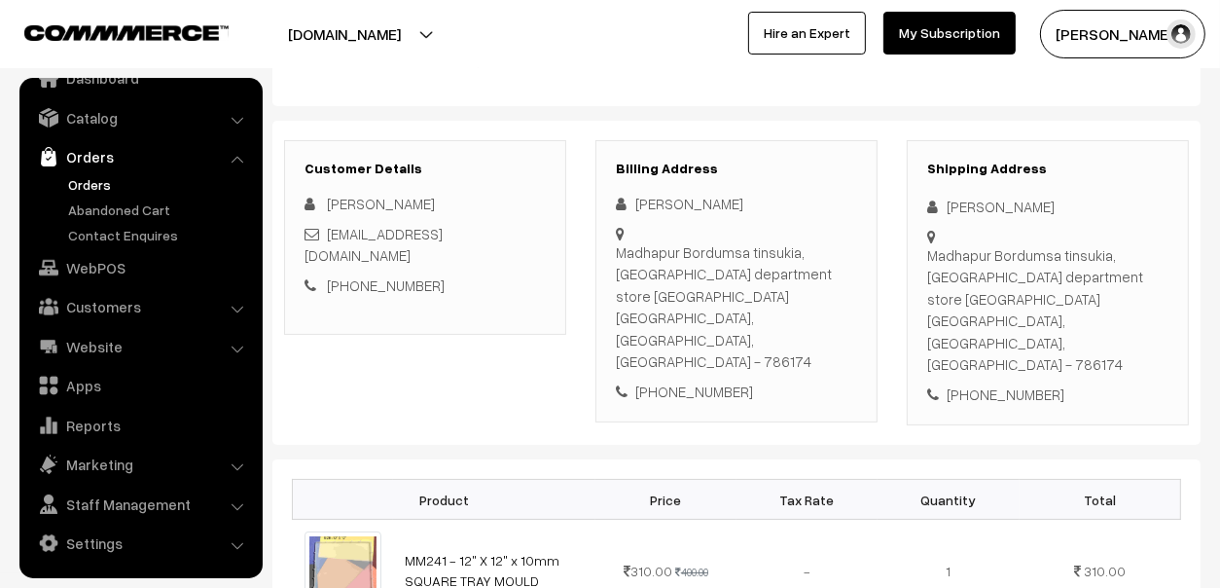
click at [931, 251] on div "Shipping Address Puspa Chetry Madhapur Bordumsa tinsukia, Bordumsa department s…" at bounding box center [1048, 283] width 282 height 286
copy div "Madhapur Bordumsa tinsukia, Bordumsa department store goju road Tinsukia, Assam…"
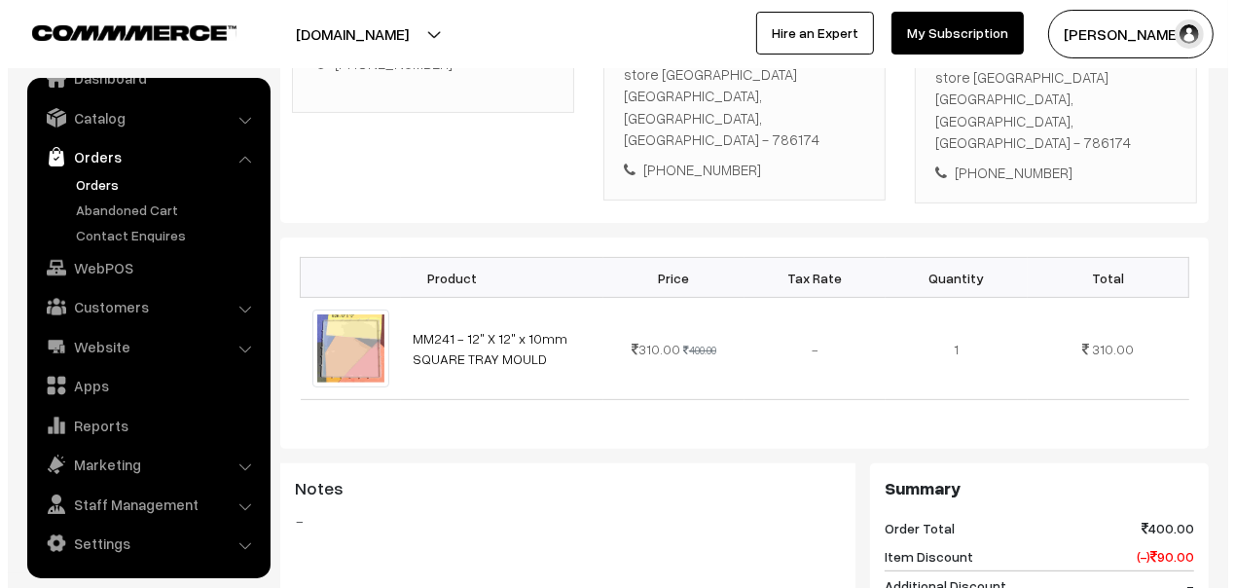
scroll to position [777, 0]
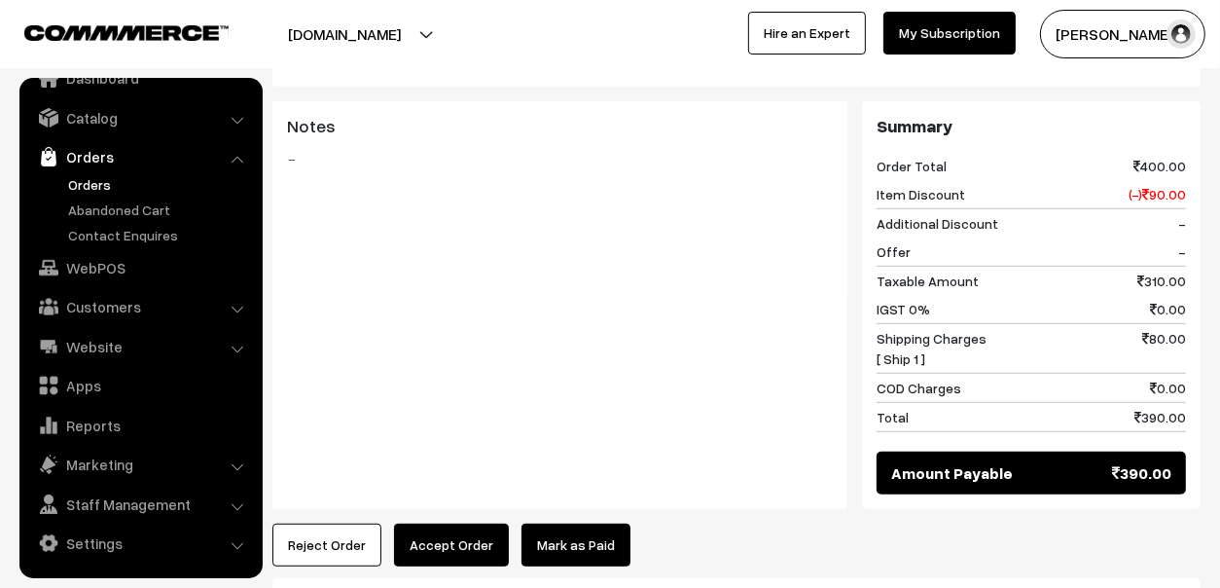
click at [554, 523] on link "Mark as Paid" at bounding box center [576, 544] width 109 height 43
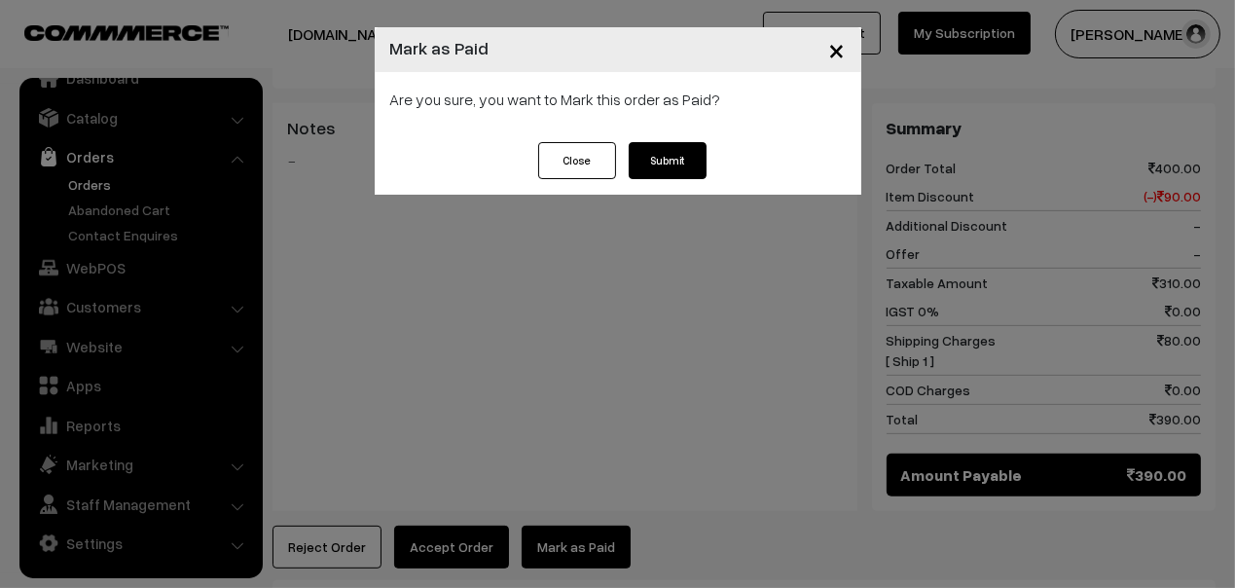
click at [650, 162] on button "Submit" at bounding box center [668, 160] width 78 height 37
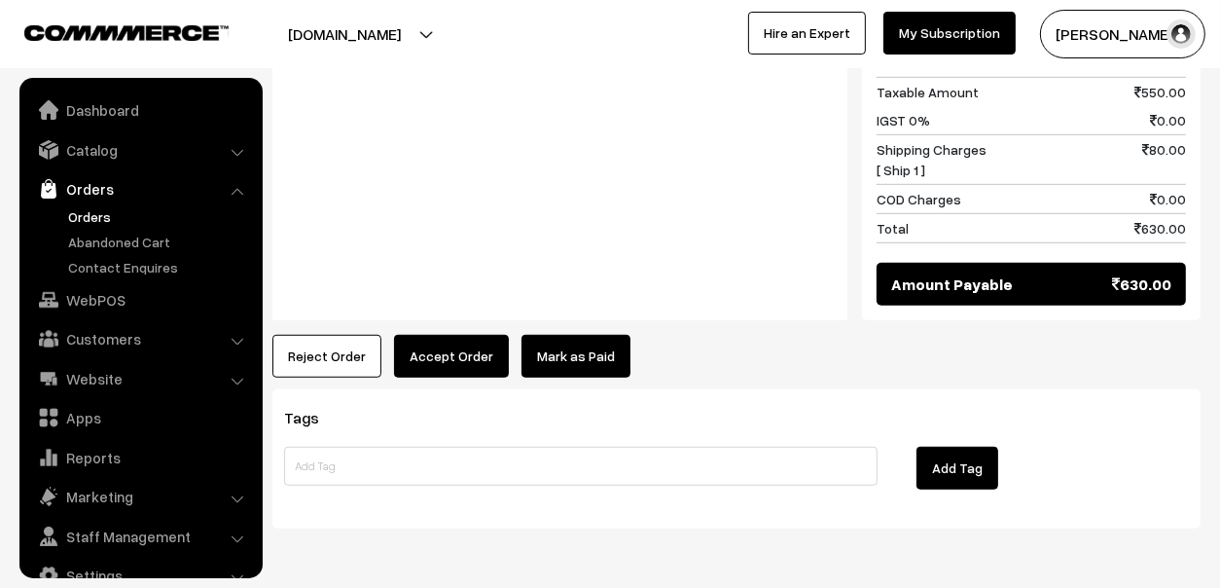
scroll to position [32, 0]
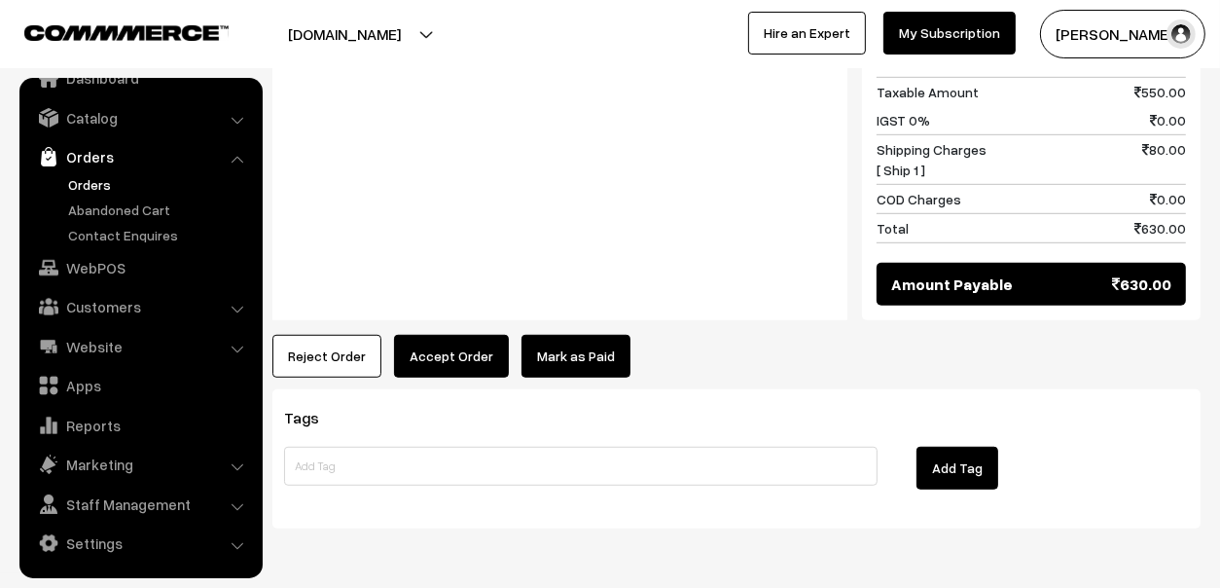
click at [442, 335] on button "Accept Order" at bounding box center [451, 356] width 115 height 43
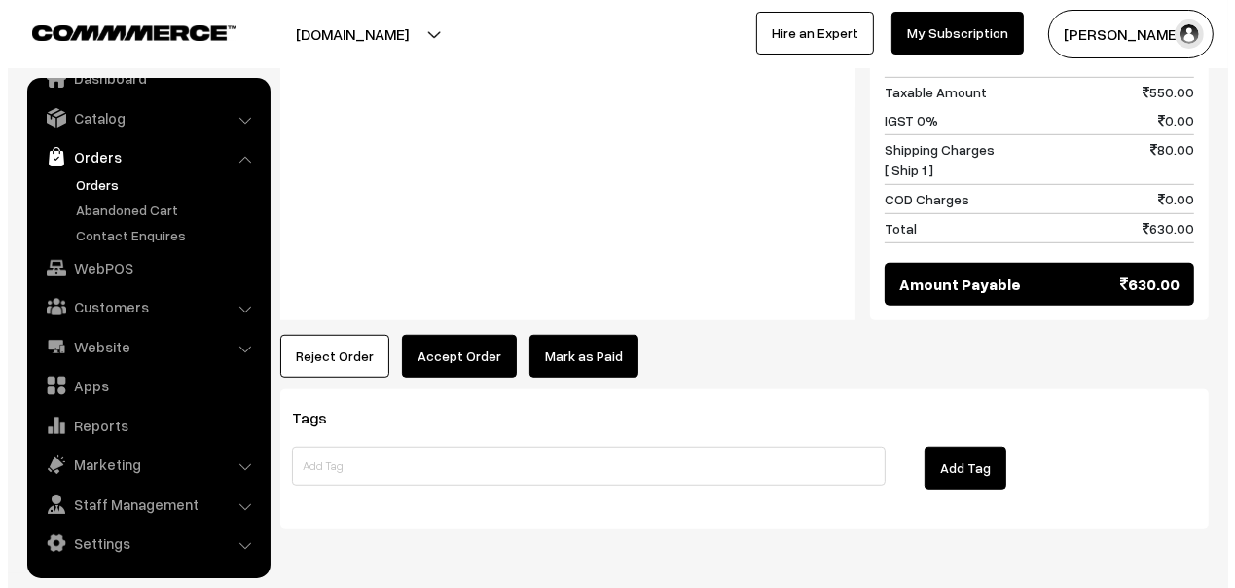
scroll to position [968, 0]
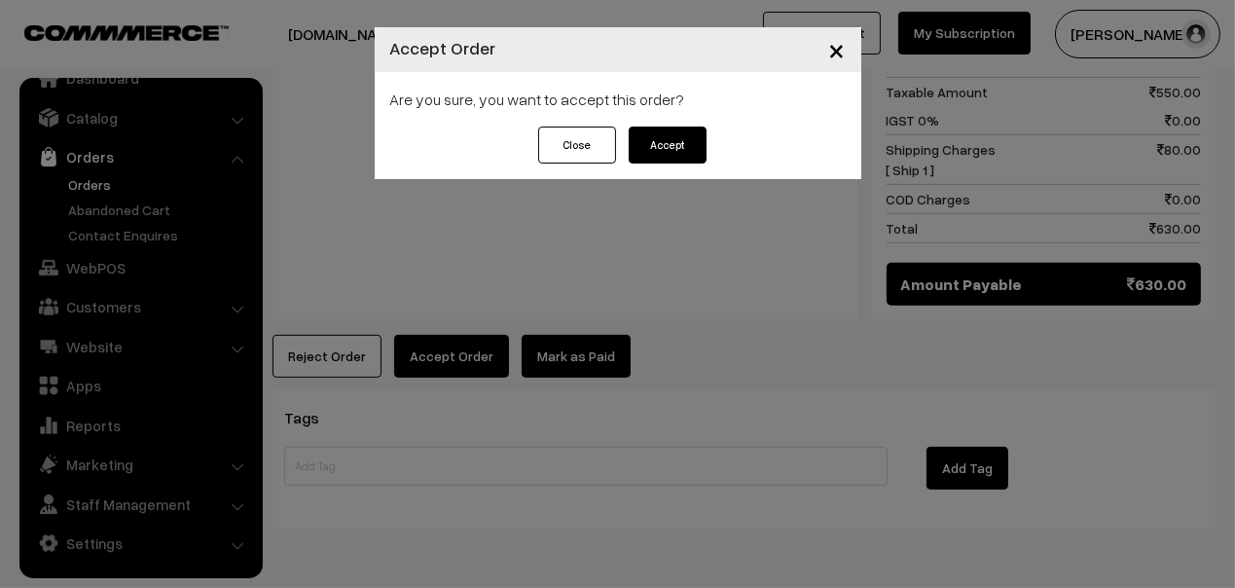
click at [652, 139] on button "Accept" at bounding box center [668, 144] width 78 height 37
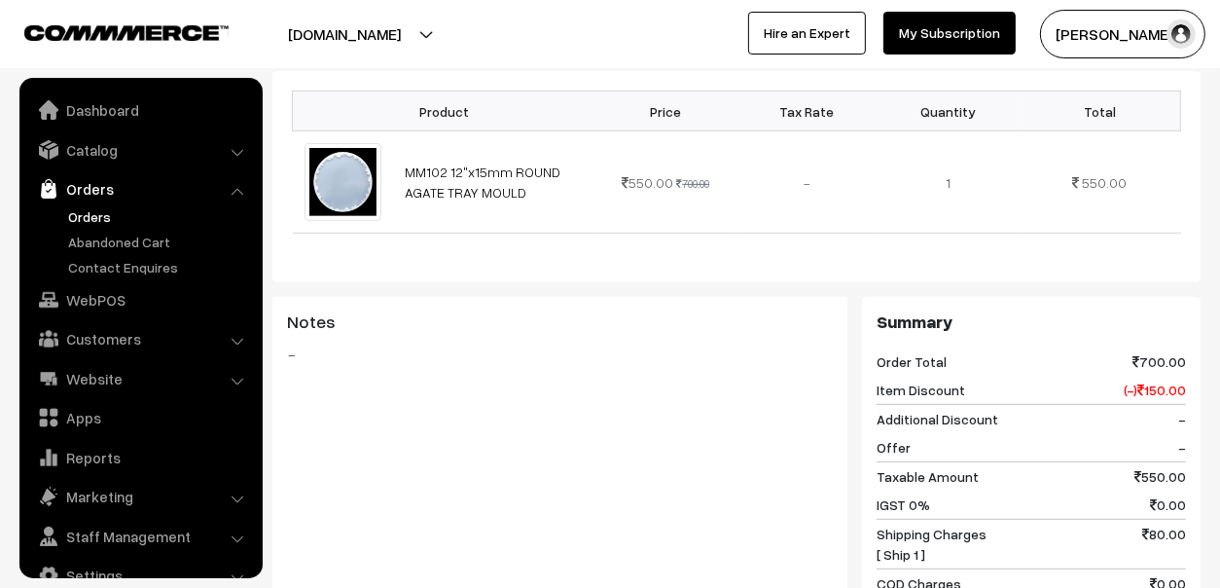
scroll to position [32, 0]
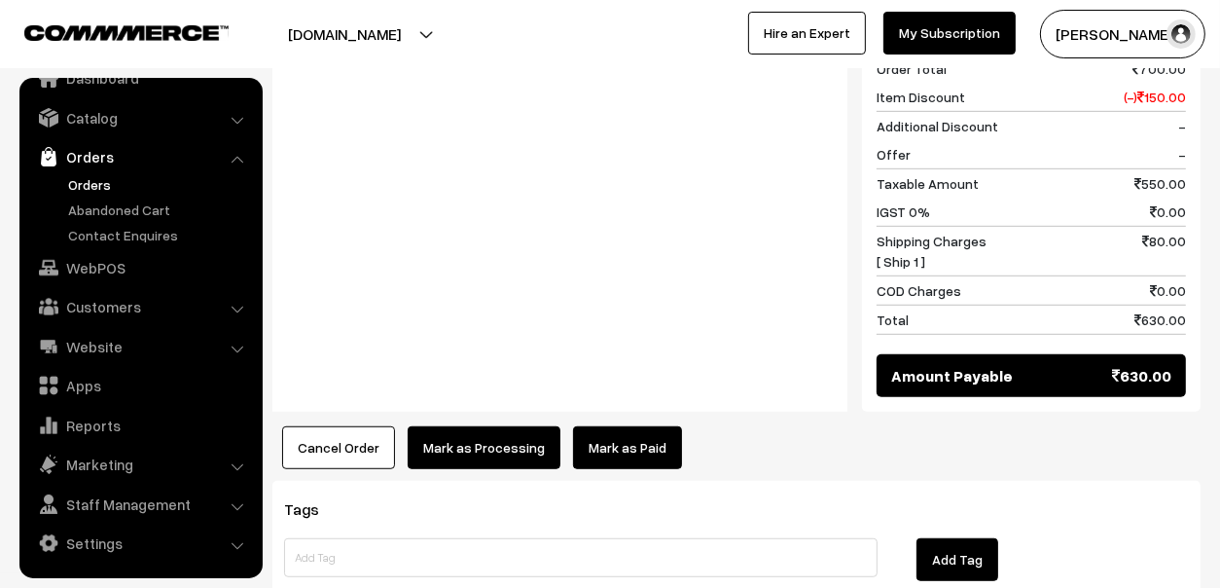
click at [604, 426] on link "Mark as Paid" at bounding box center [627, 447] width 109 height 43
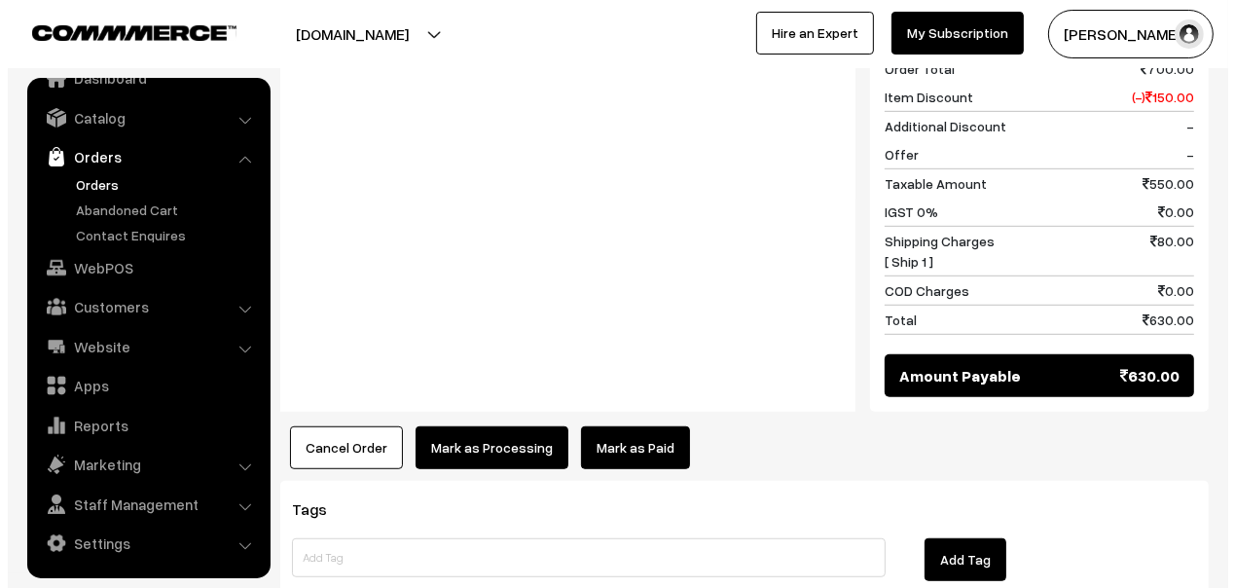
scroll to position [877, 0]
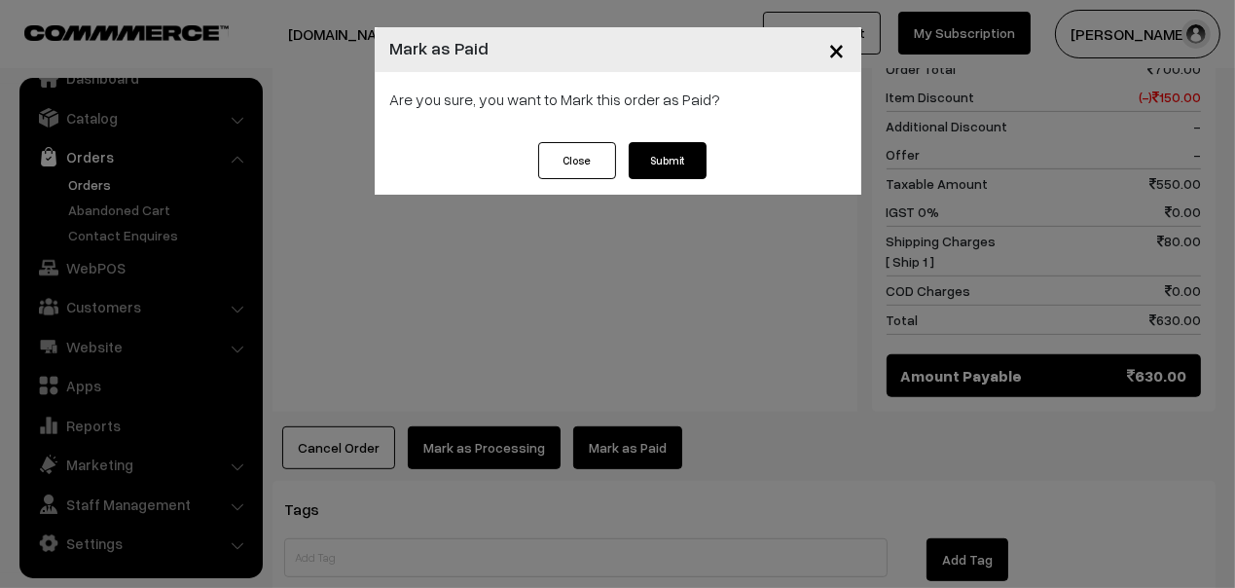
click at [681, 164] on button "Submit" at bounding box center [668, 160] width 78 height 37
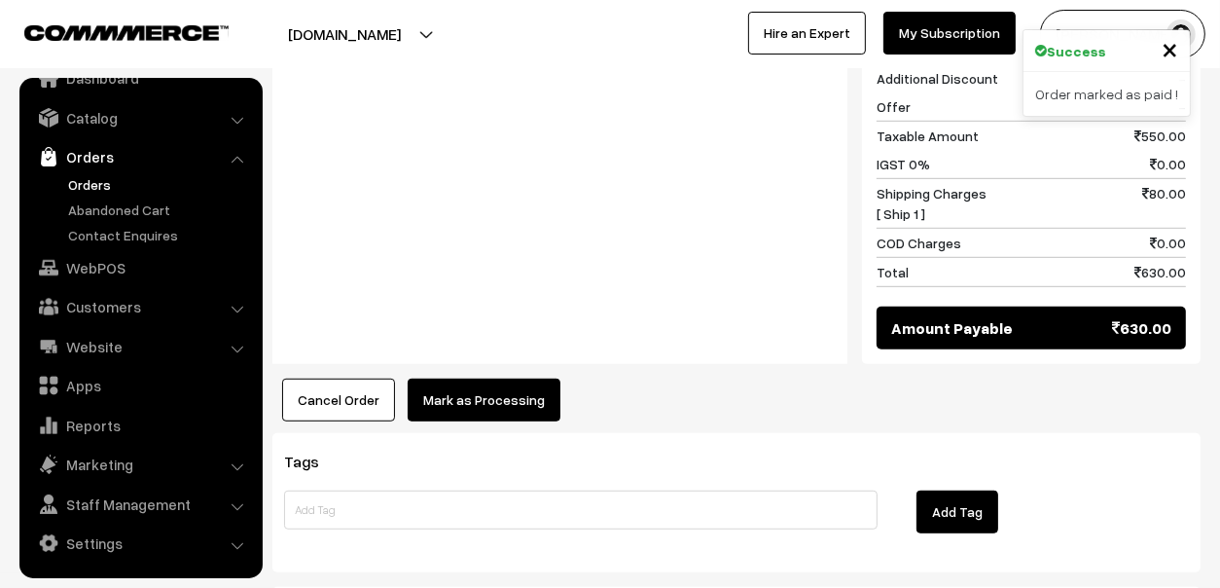
scroll to position [985, 0]
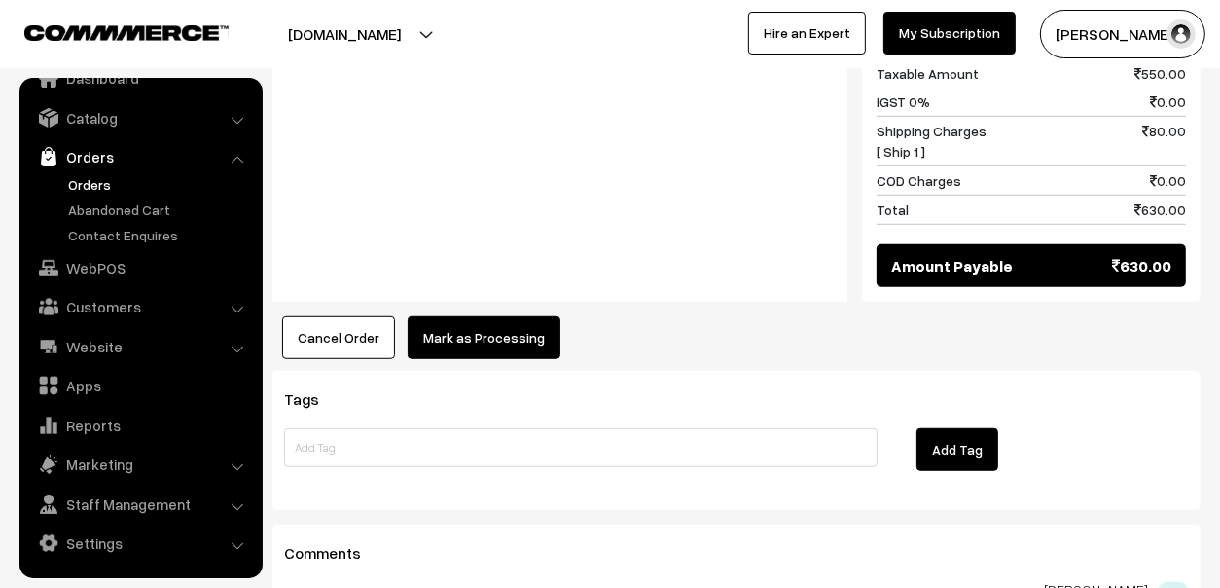
click at [459, 316] on button "Mark as Processing" at bounding box center [484, 337] width 153 height 43
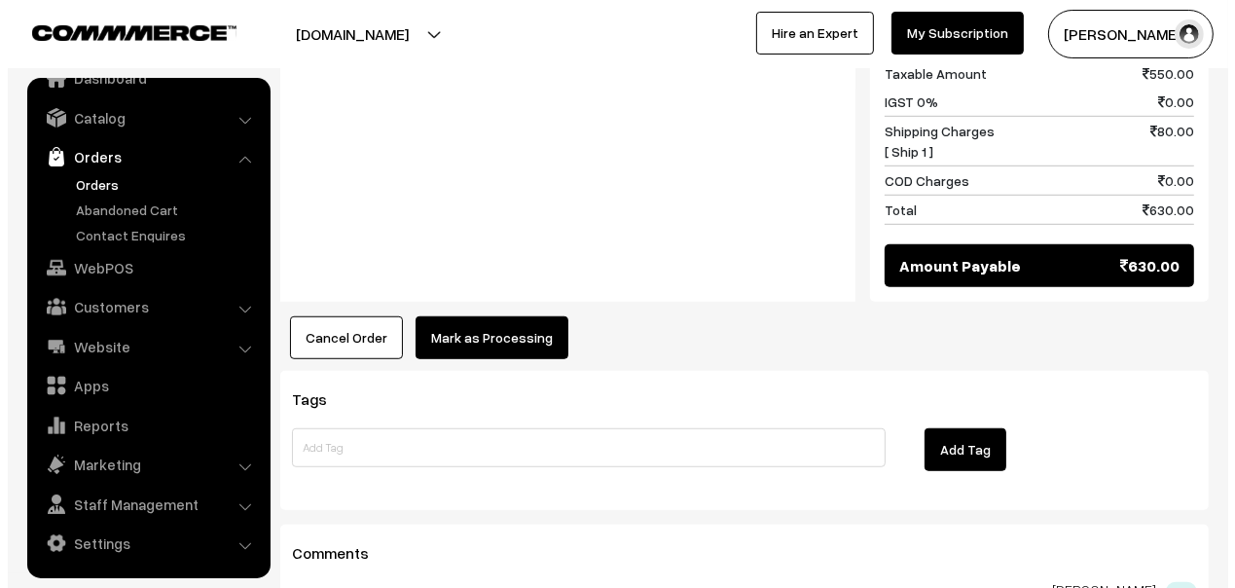
scroll to position [987, 0]
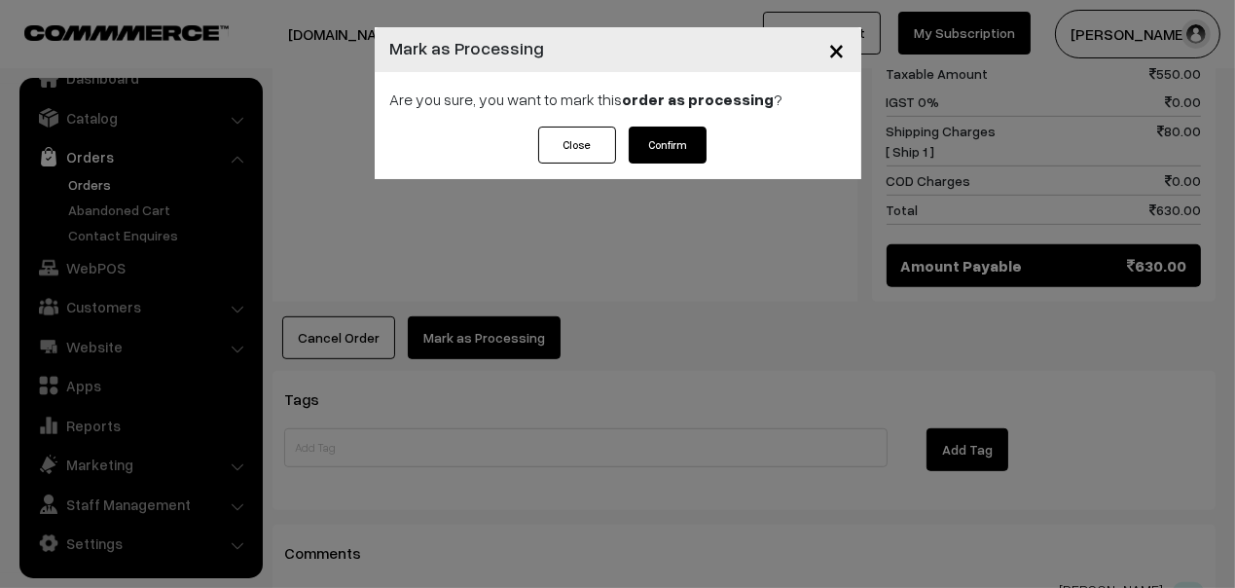
click at [577, 156] on button "Close" at bounding box center [577, 144] width 78 height 37
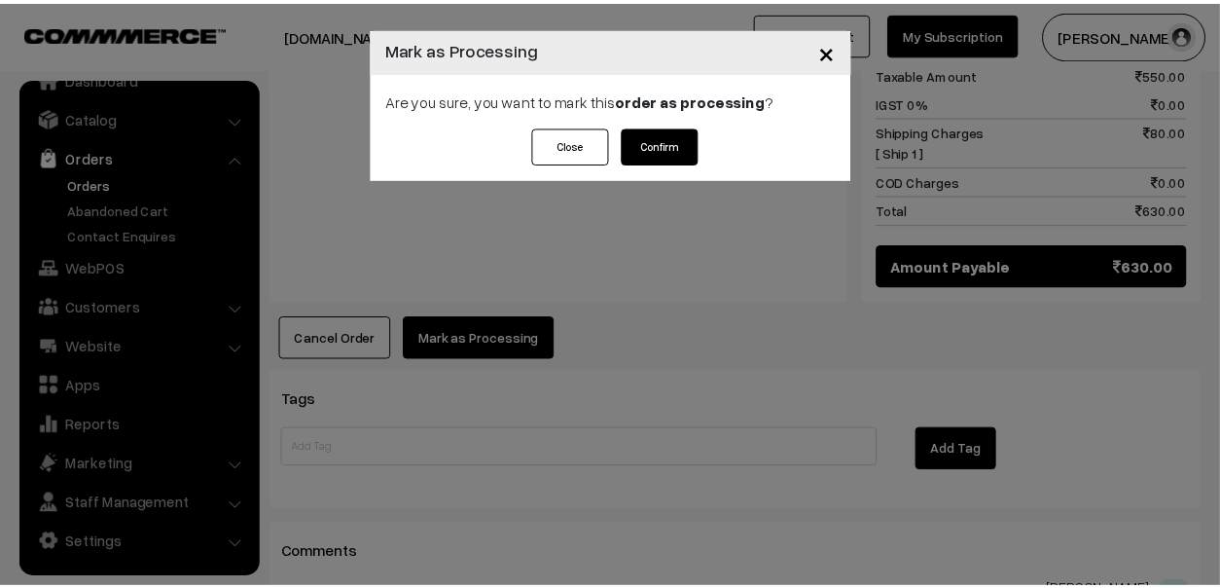
scroll to position [985, 0]
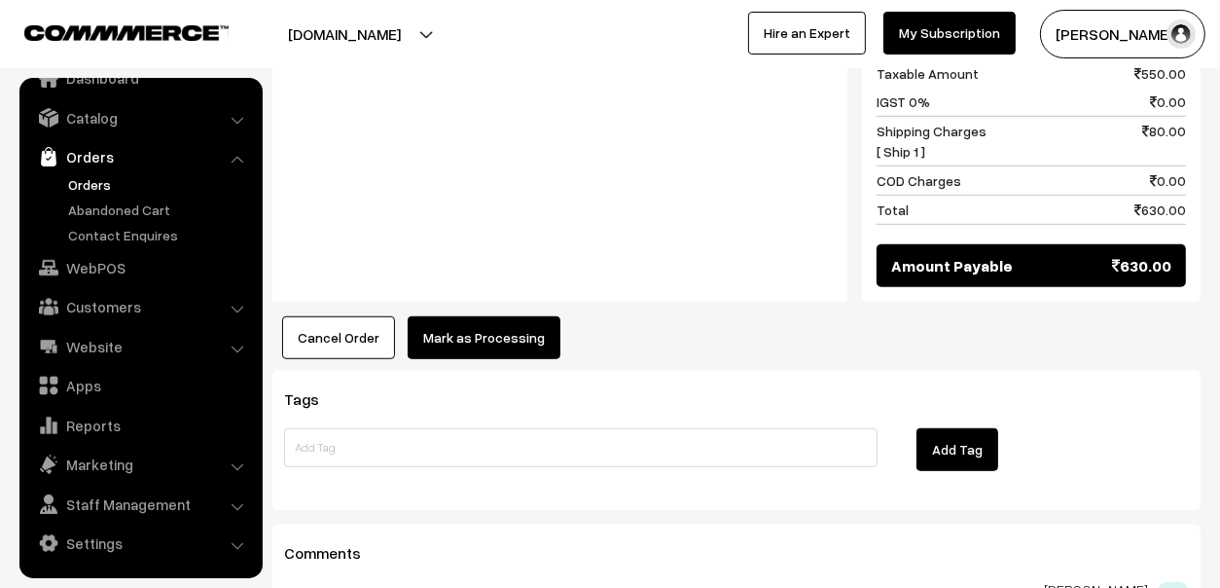
click at [92, 176] on link "Orders" at bounding box center [159, 184] width 193 height 20
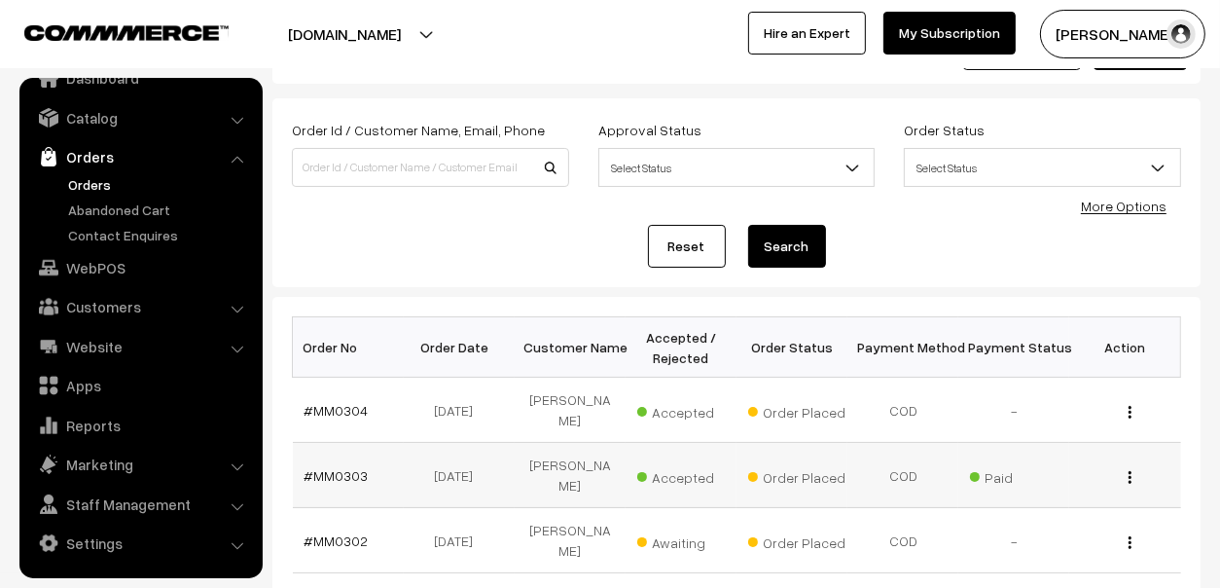
scroll to position [194, 0]
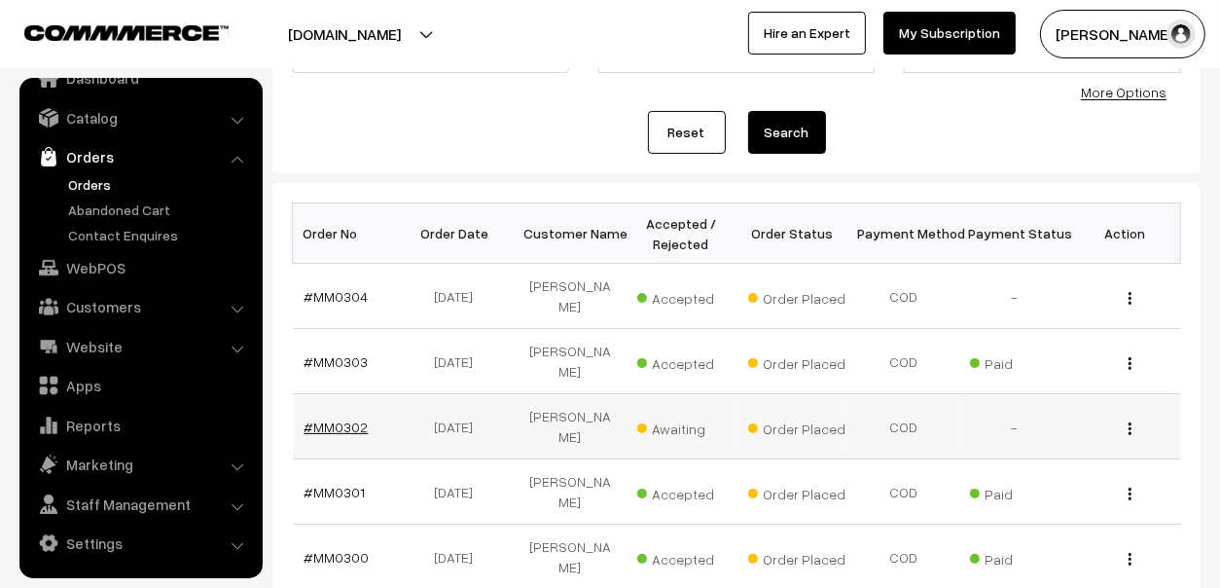
click at [342, 418] on link "#MM0302" at bounding box center [337, 426] width 64 height 17
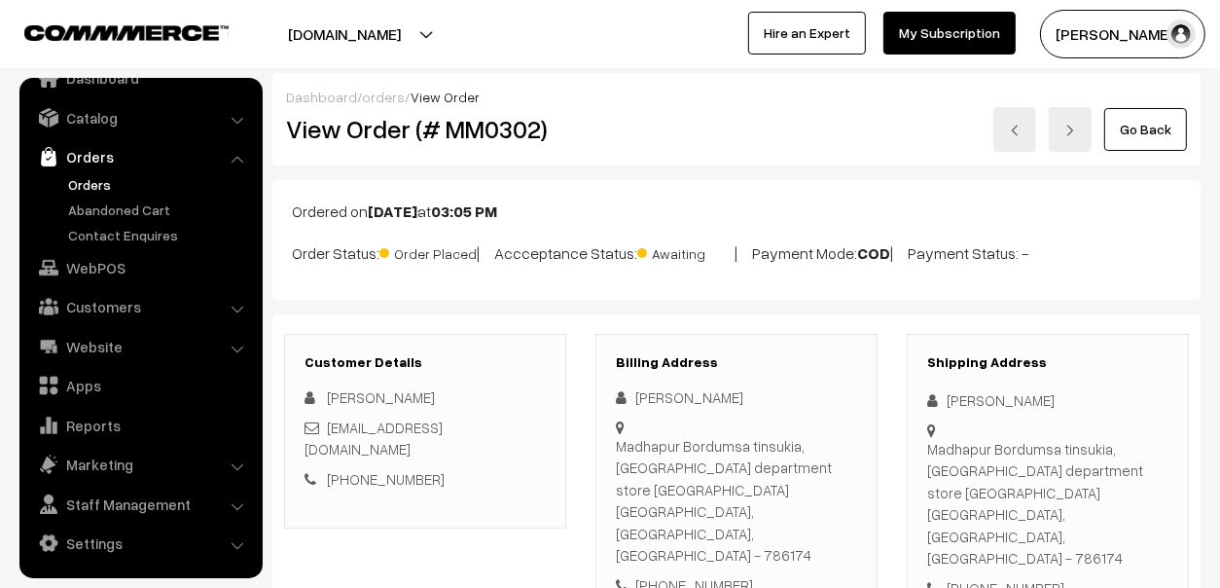
click at [97, 184] on link "Orders" at bounding box center [159, 184] width 193 height 20
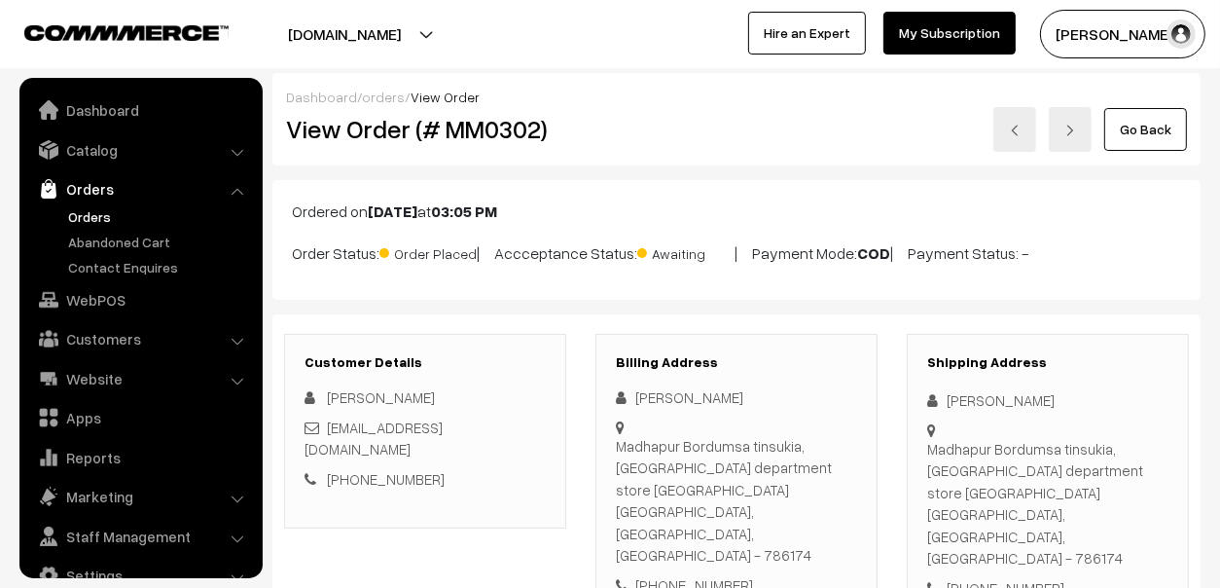
click at [99, 217] on link "Orders" at bounding box center [159, 216] width 193 height 20
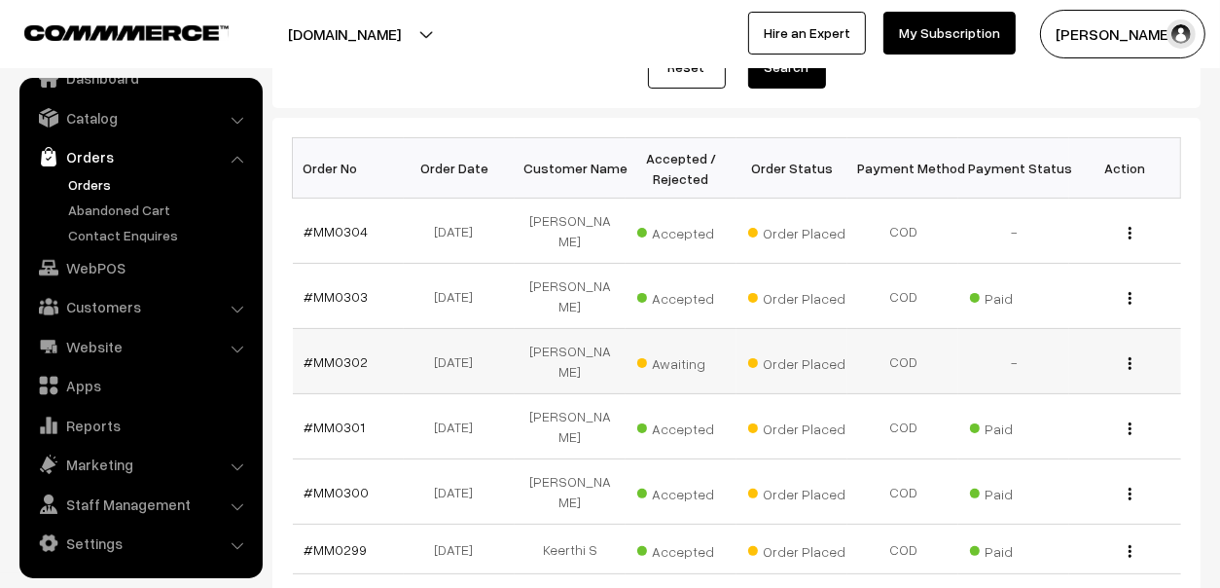
scroll to position [292, 0]
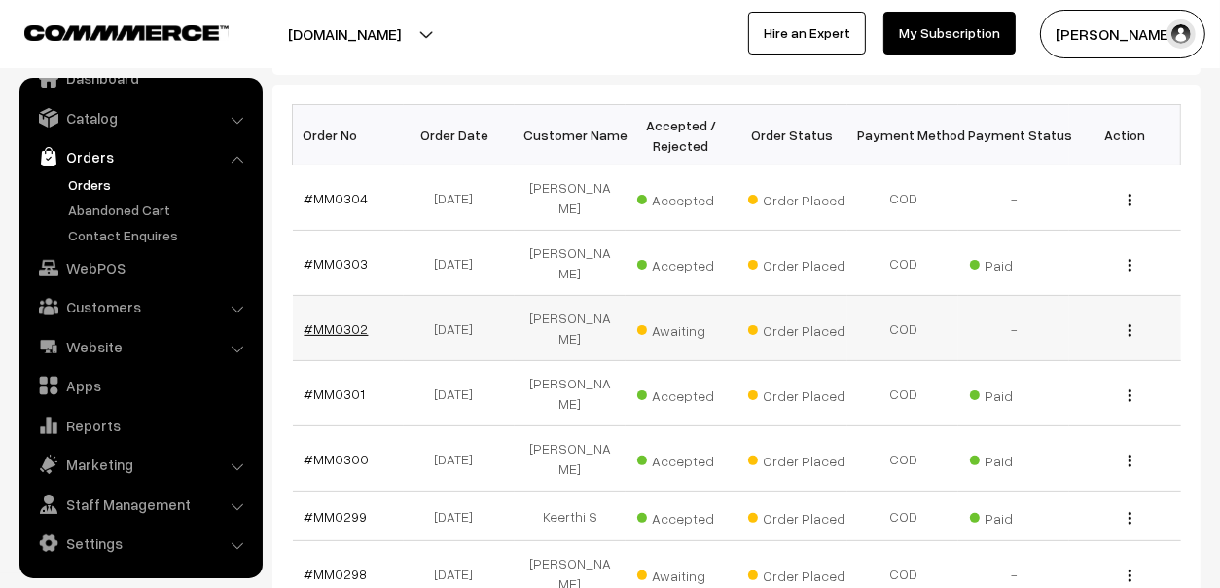
click at [324, 320] on link "#MM0302" at bounding box center [337, 328] width 64 height 17
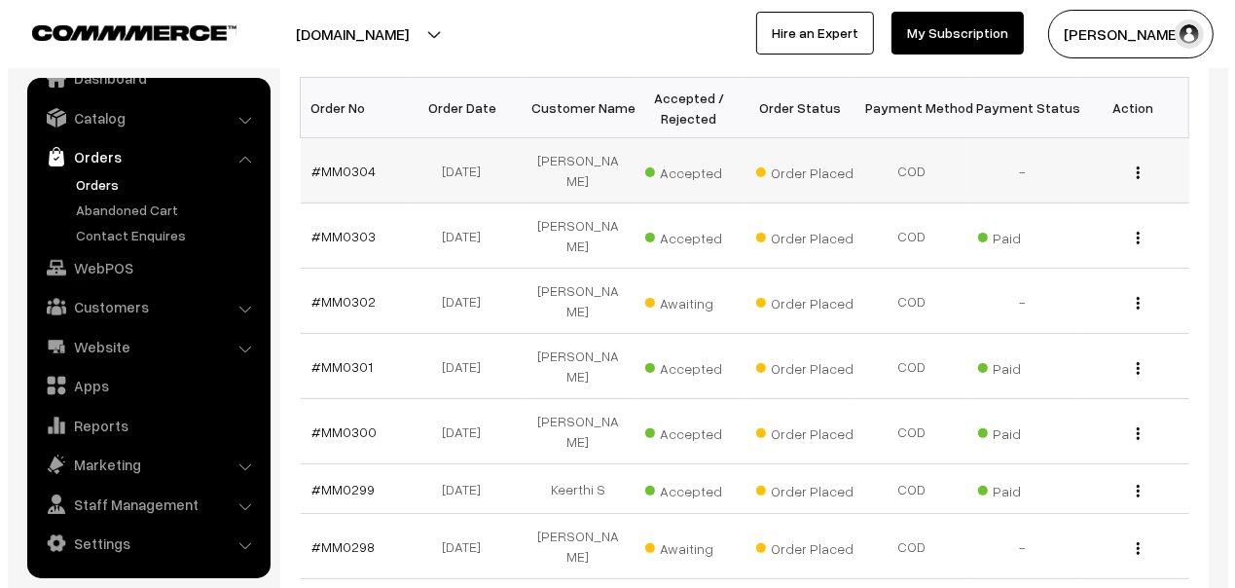
scroll to position [317, 0]
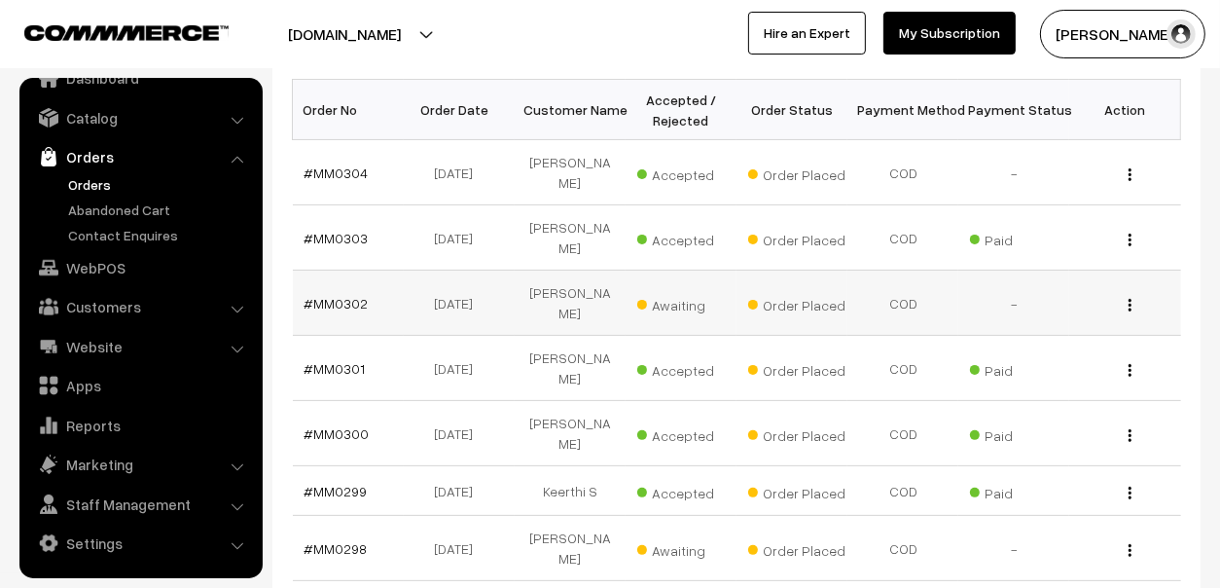
click at [694, 290] on span "Awaiting" at bounding box center [685, 302] width 97 height 25
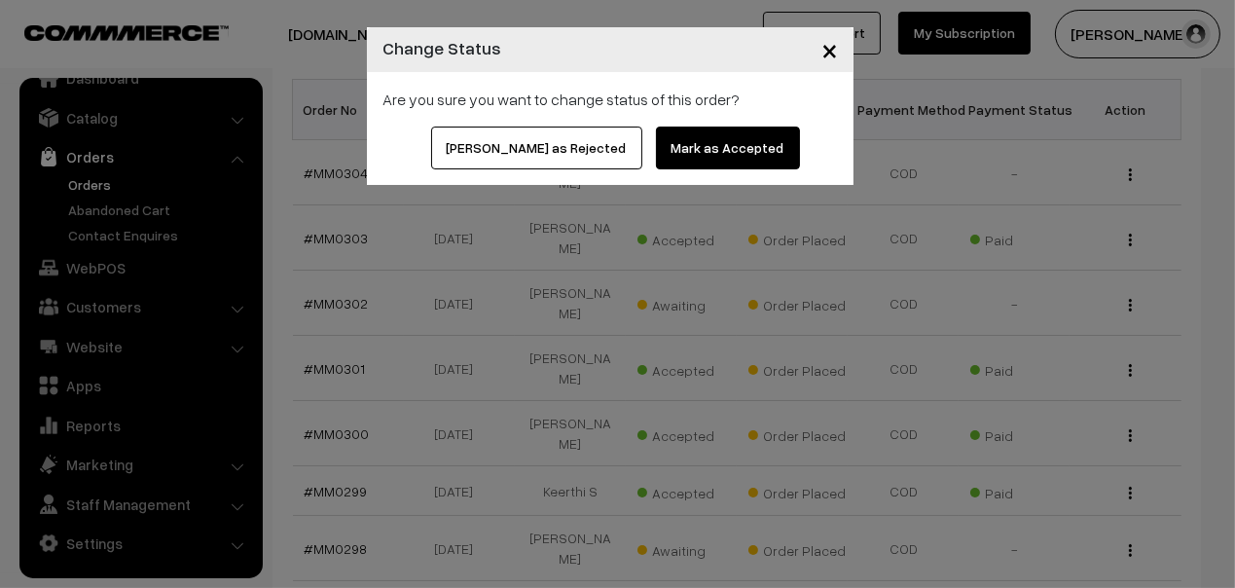
click at [706, 161] on button "Mark as Accepted" at bounding box center [728, 147] width 144 height 43
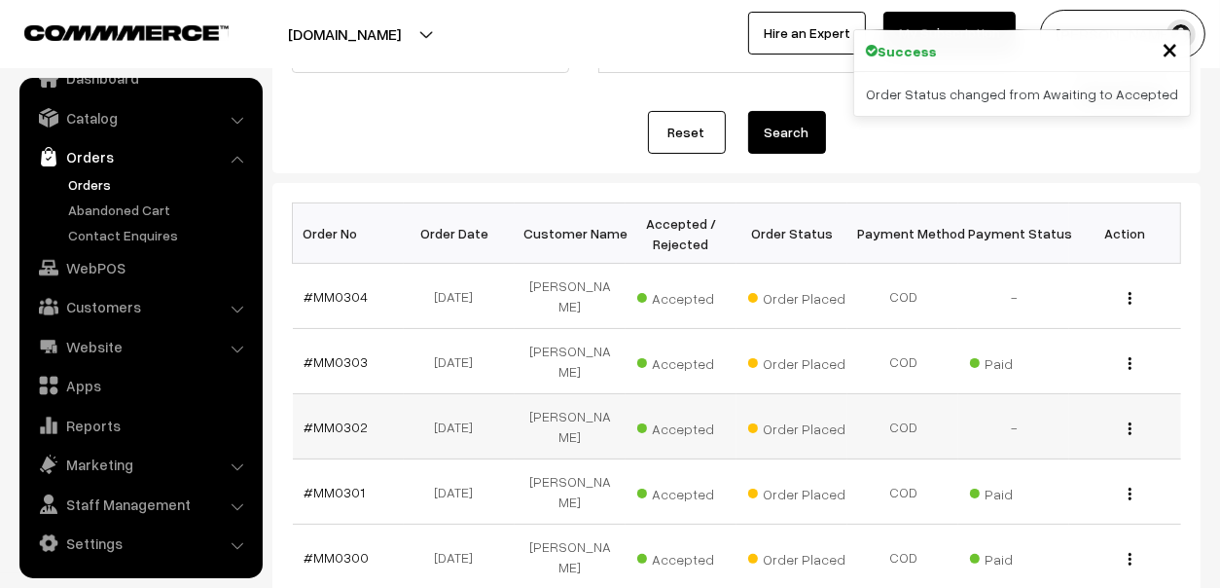
scroll to position [194, 0]
click at [359, 418] on link "#MM0302" at bounding box center [337, 426] width 64 height 17
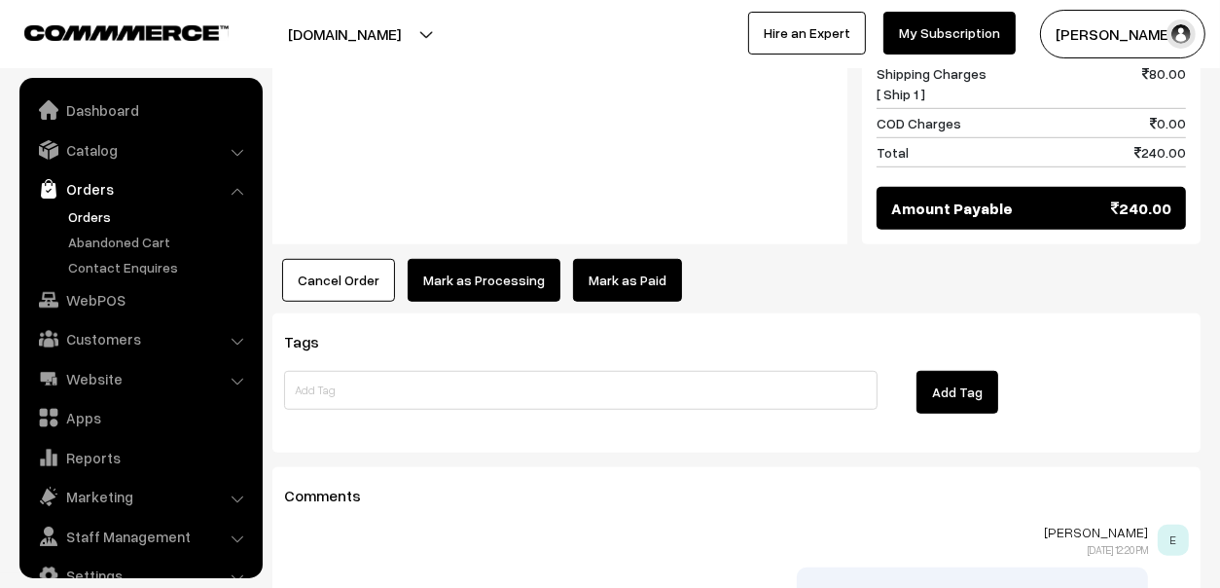
scroll to position [32, 0]
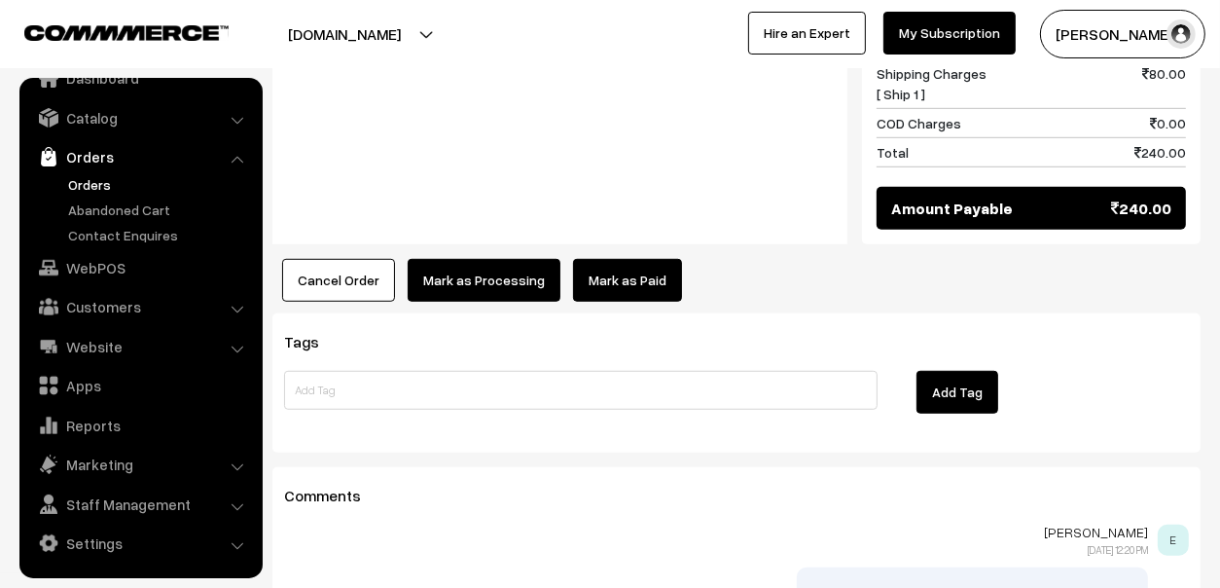
click at [641, 259] on link "Mark as Paid" at bounding box center [627, 280] width 109 height 43
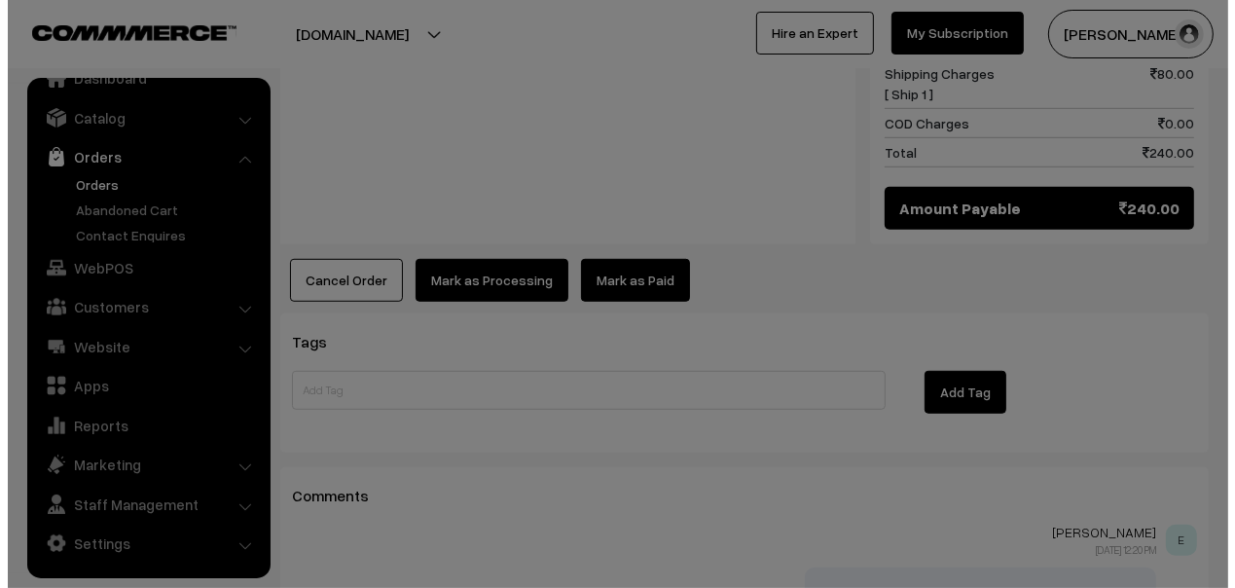
scroll to position [973, 0]
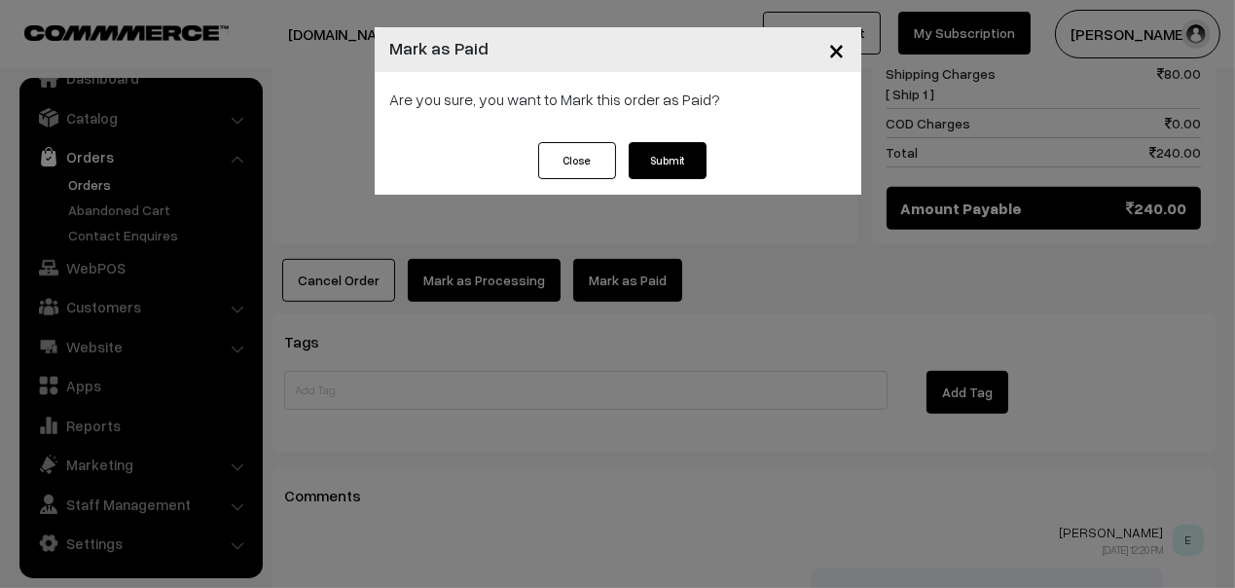
click at [660, 163] on button "Submit" at bounding box center [668, 160] width 78 height 37
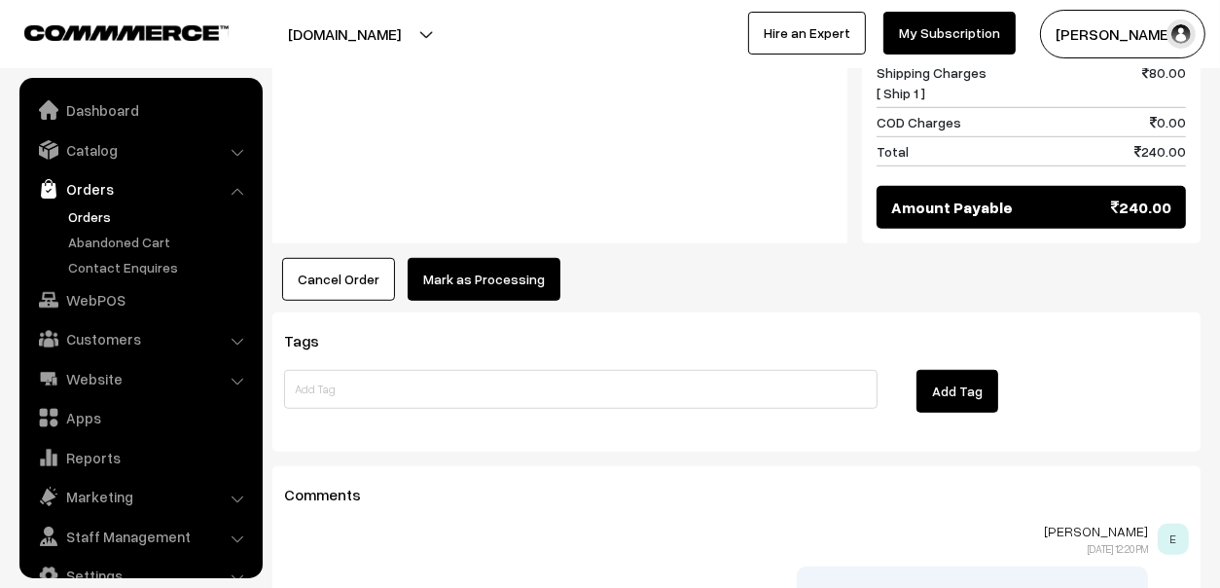
scroll to position [32, 0]
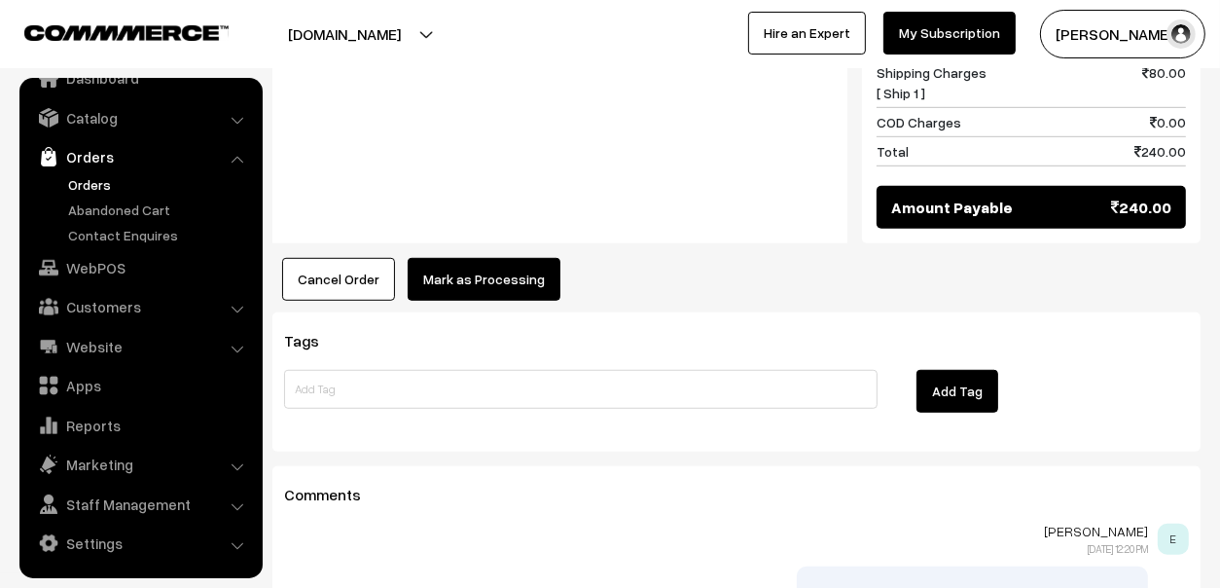
click at [98, 179] on link "Orders" at bounding box center [159, 184] width 193 height 20
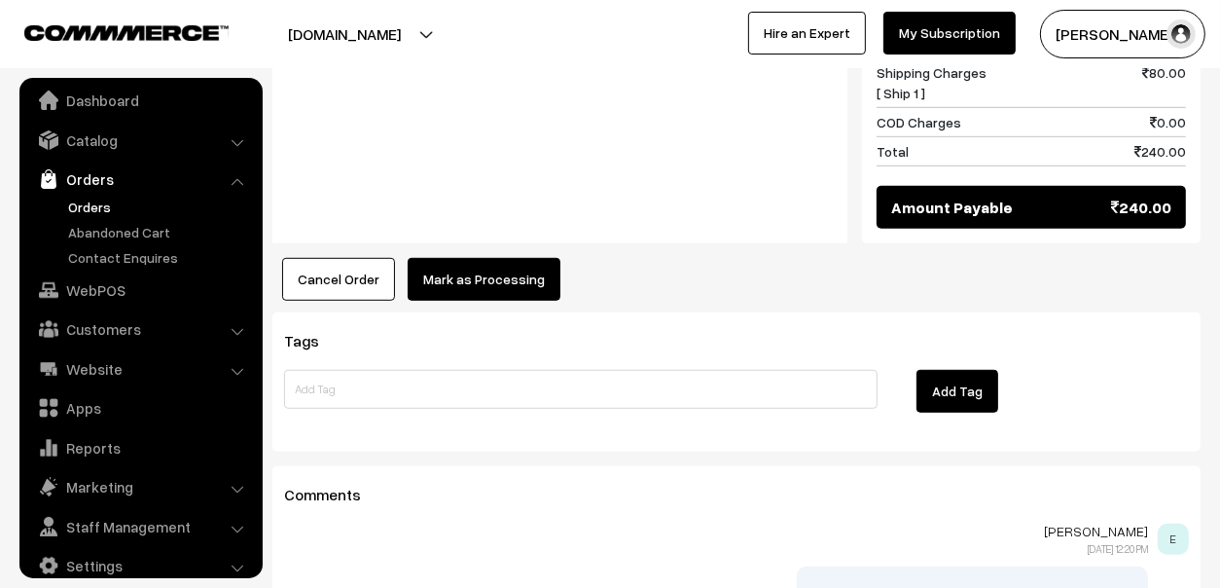
scroll to position [0, 0]
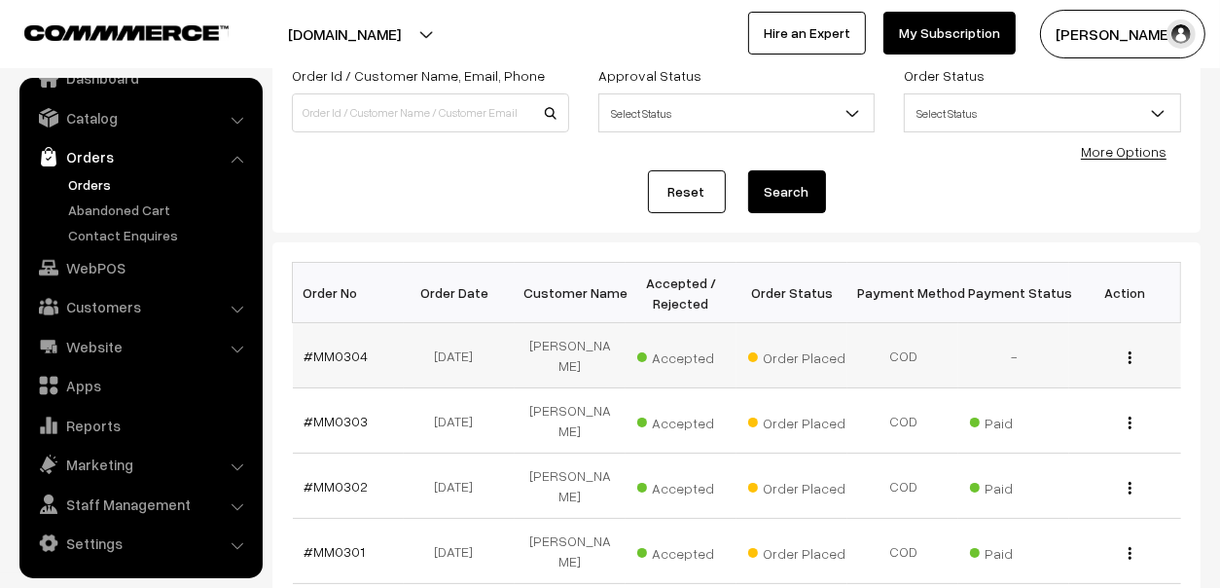
scroll to position [292, 0]
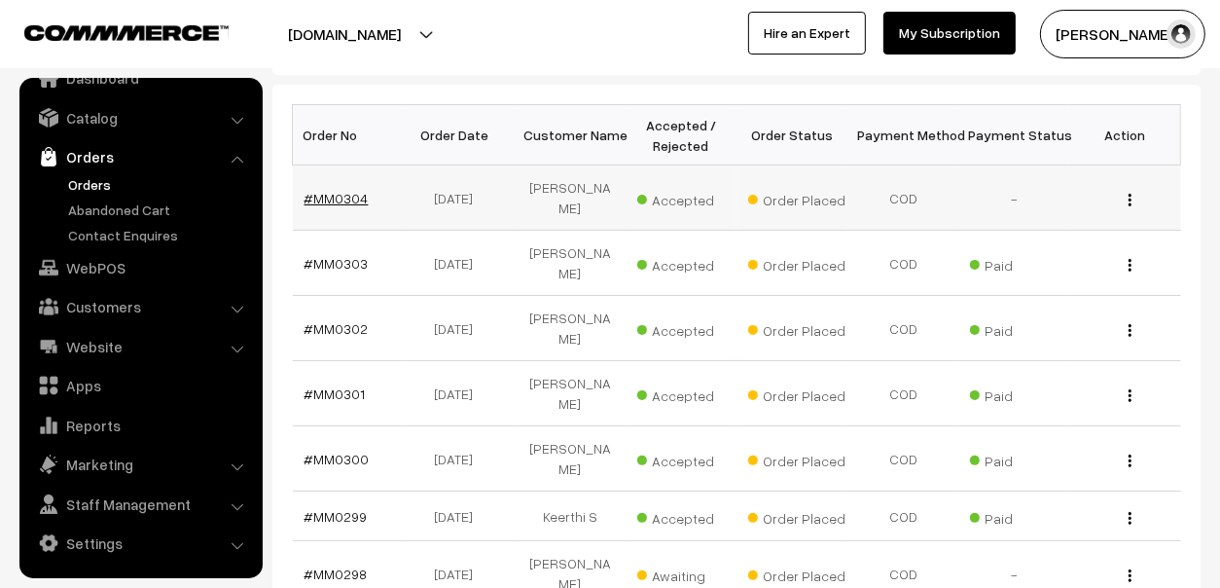
click at [353, 190] on link "#MM0304" at bounding box center [337, 198] width 64 height 17
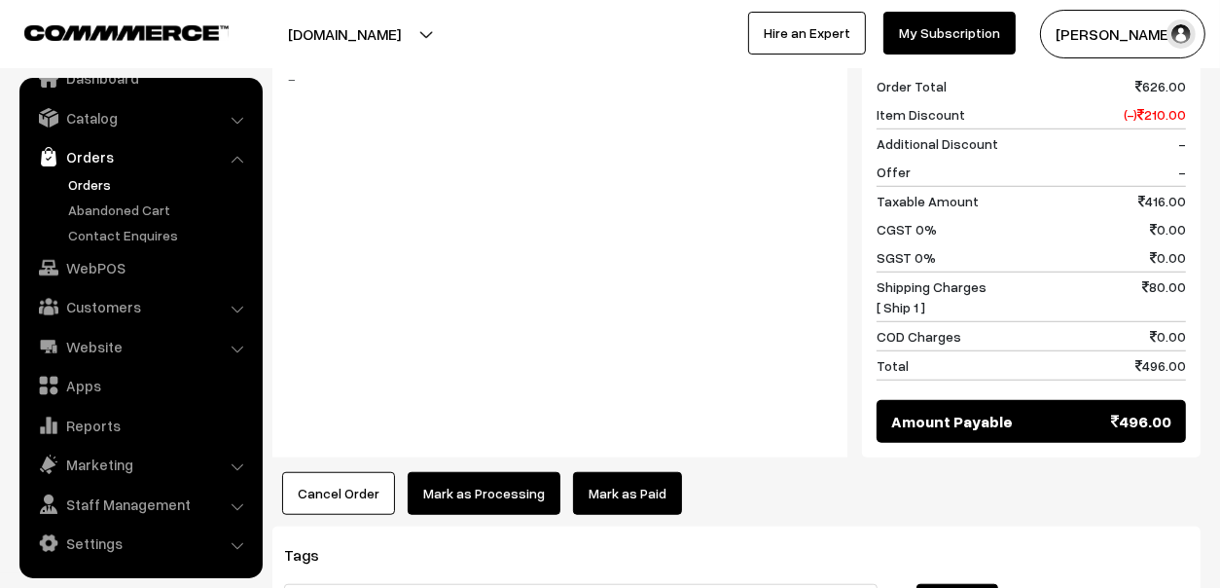
scroll to position [1264, 0]
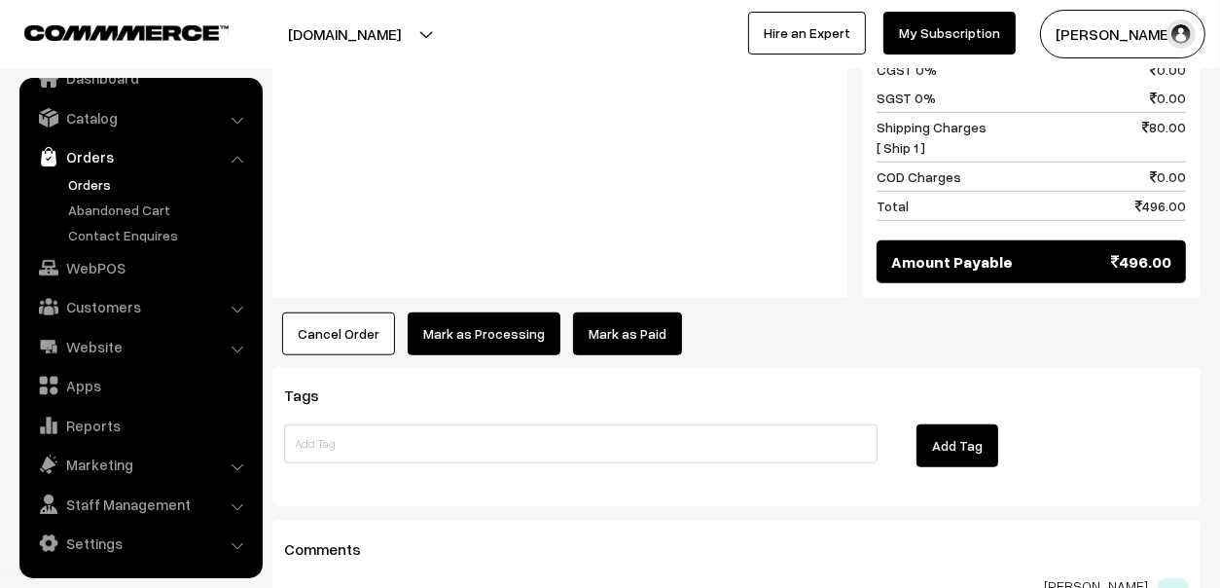
click at [606, 316] on link "Mark as Paid" at bounding box center [627, 333] width 109 height 43
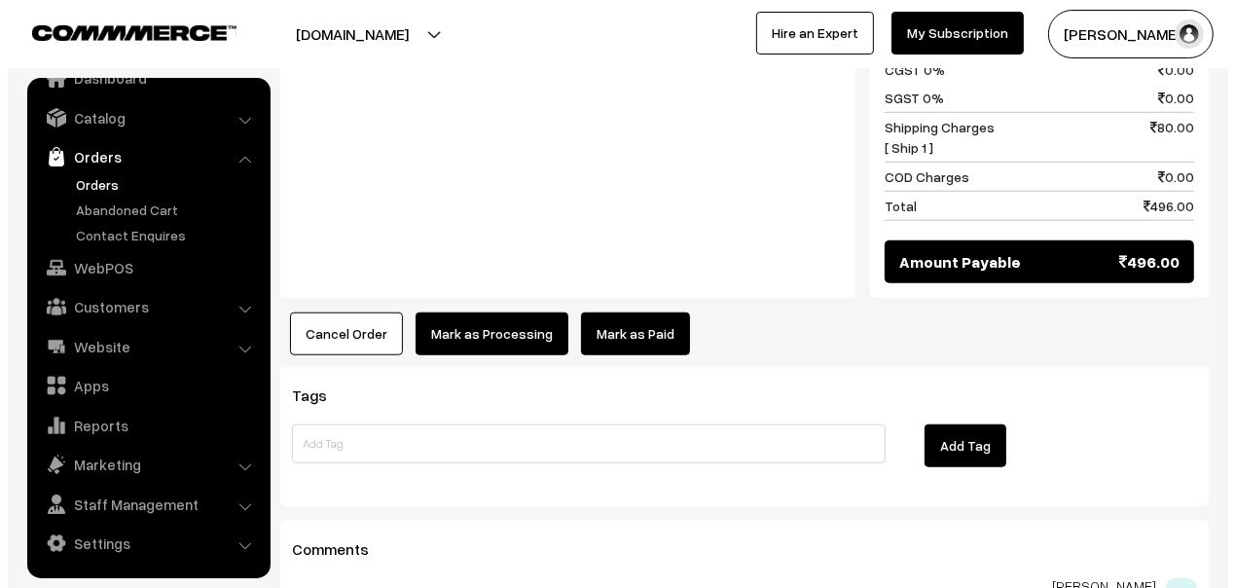
scroll to position [1271, 0]
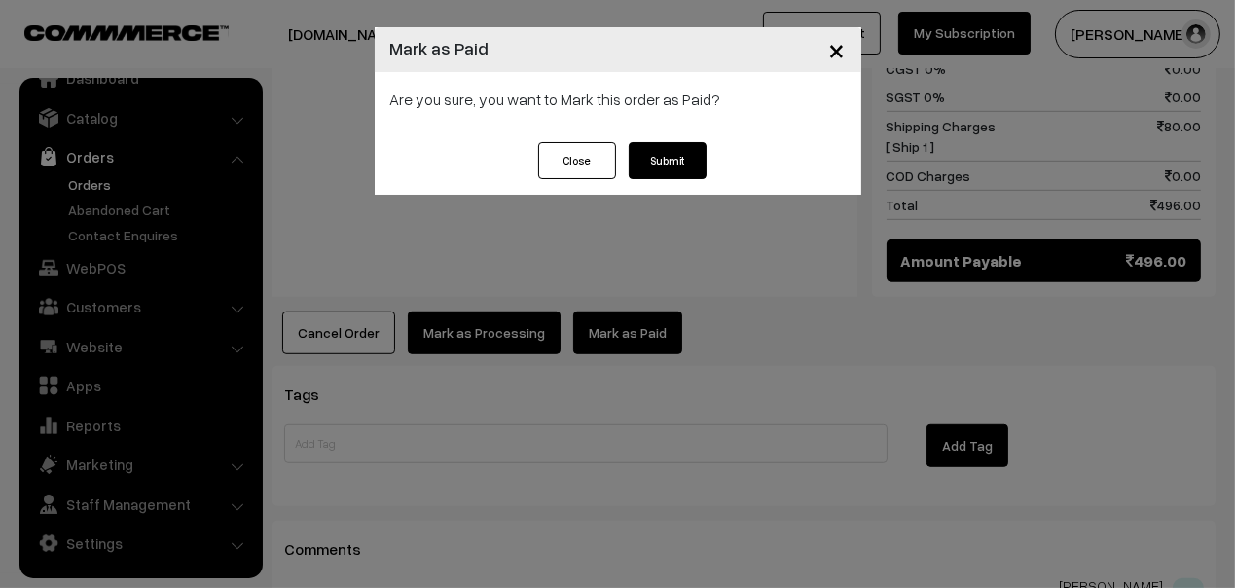
click at [649, 150] on button "Submit" at bounding box center [668, 160] width 78 height 37
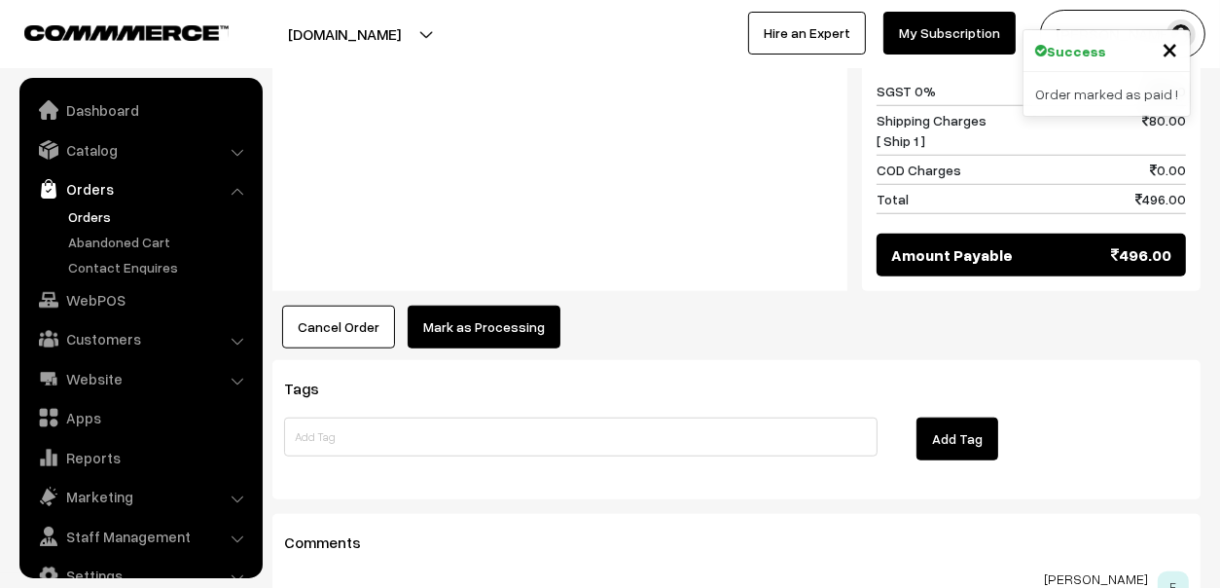
scroll to position [32, 0]
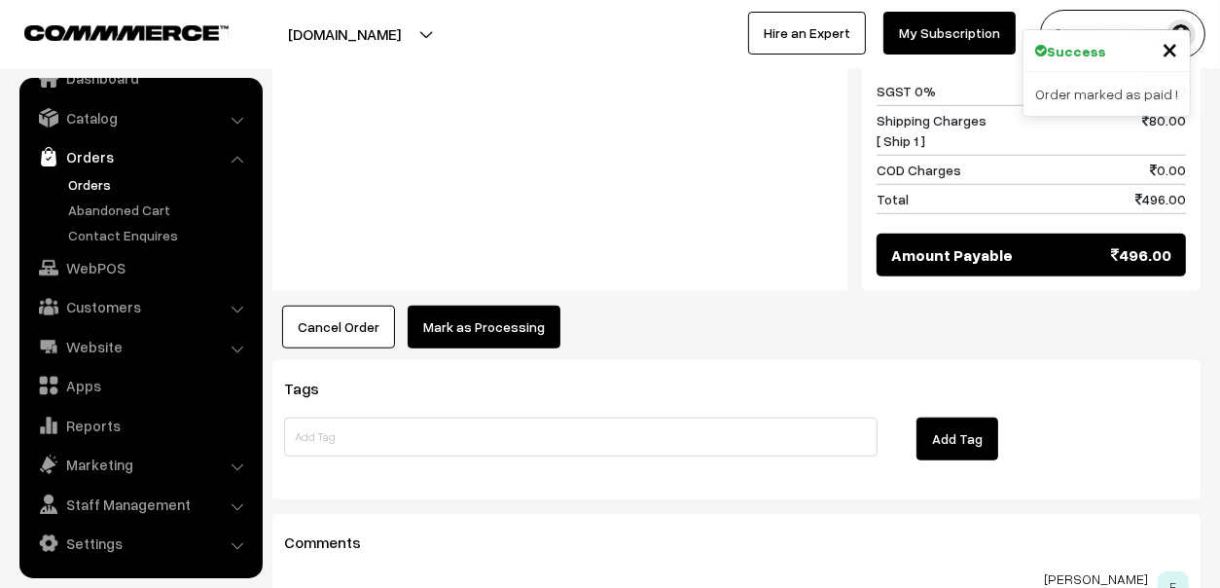
click at [92, 183] on link "Orders" at bounding box center [159, 184] width 193 height 20
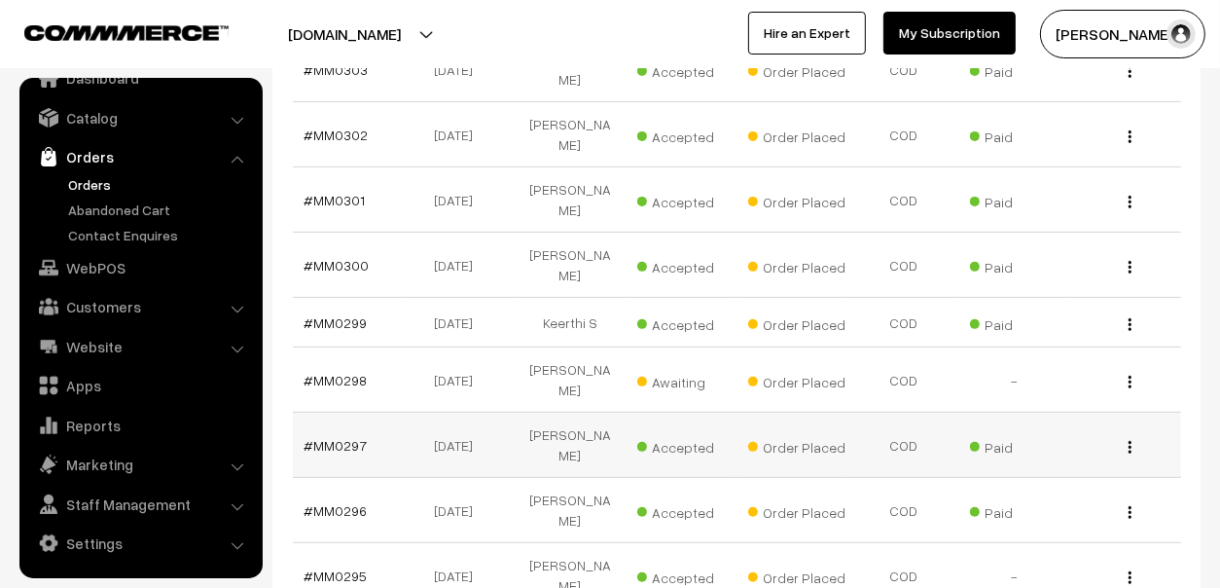
scroll to position [486, 0]
click at [329, 372] on link "#MM0298" at bounding box center [336, 380] width 63 height 17
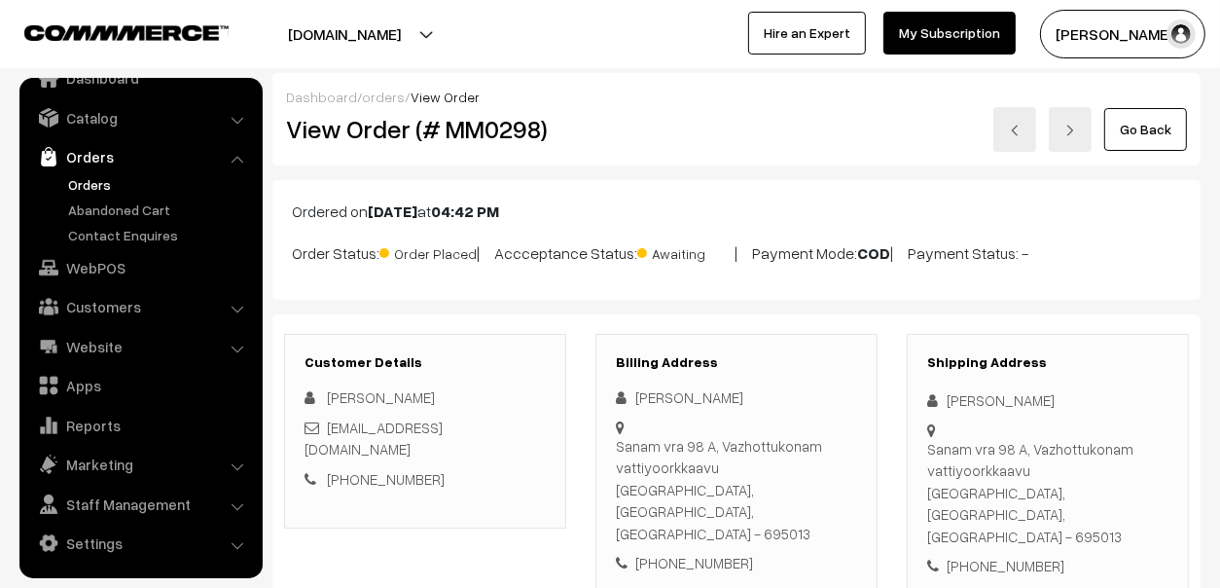
click at [391, 470] on link "[PHONE_NUMBER]" at bounding box center [386, 479] width 118 height 18
drag, startPoint x: 448, startPoint y: 466, endPoint x: 352, endPoint y: 469, distance: 95.4
click at [352, 469] on div "Customer Details Ajrin Nisha san.ajrinnisha2798@gmail.com +91 8344098751" at bounding box center [425, 431] width 282 height 195
copy link "8344098751"
click at [94, 206] on link "Abandoned Cart" at bounding box center [159, 209] width 193 height 20
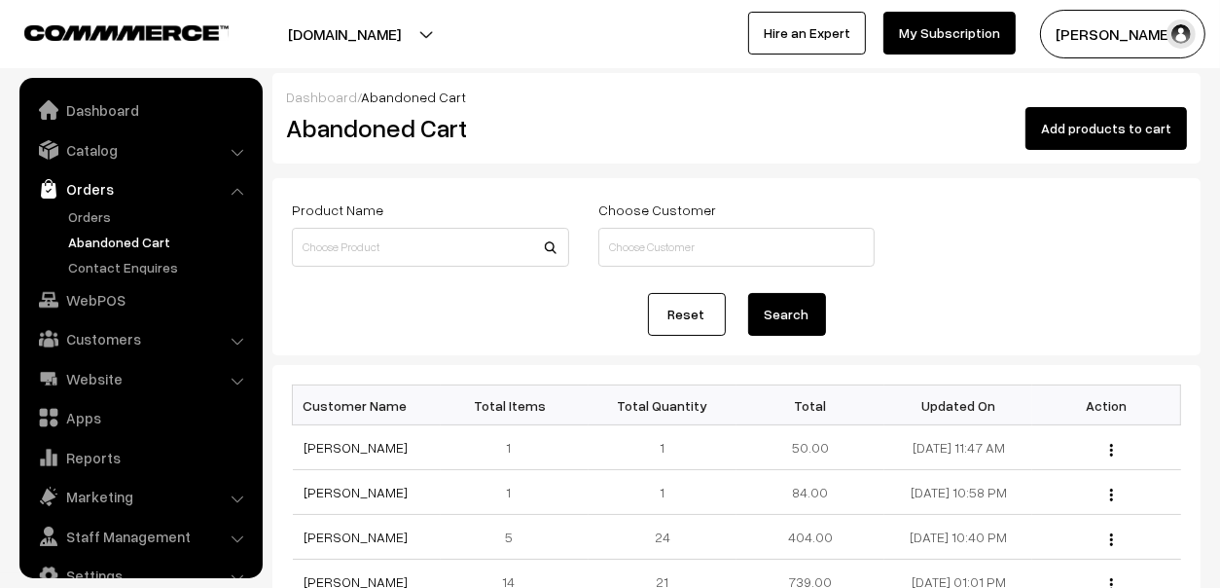
scroll to position [32, 0]
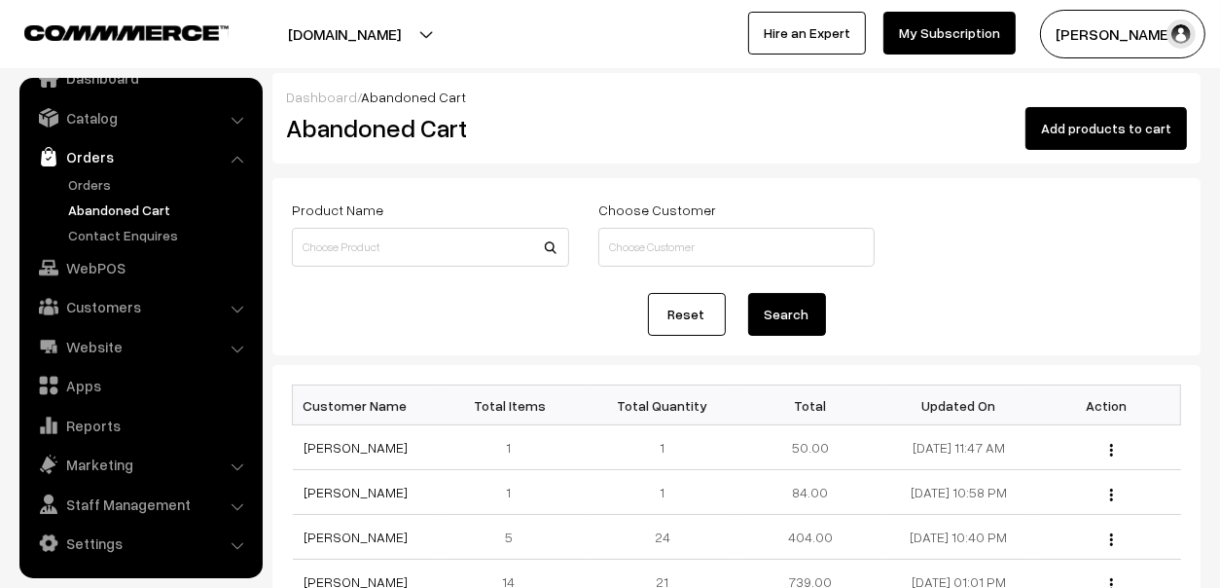
click at [98, 211] on link "Abandoned Cart" at bounding box center [159, 209] width 193 height 20
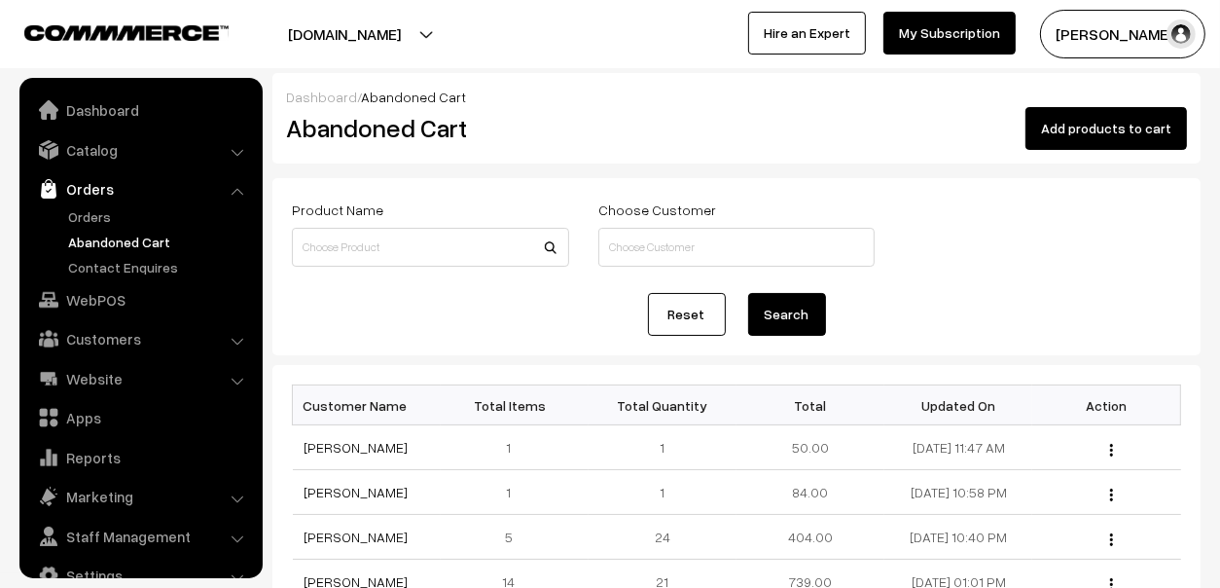
scroll to position [32, 0]
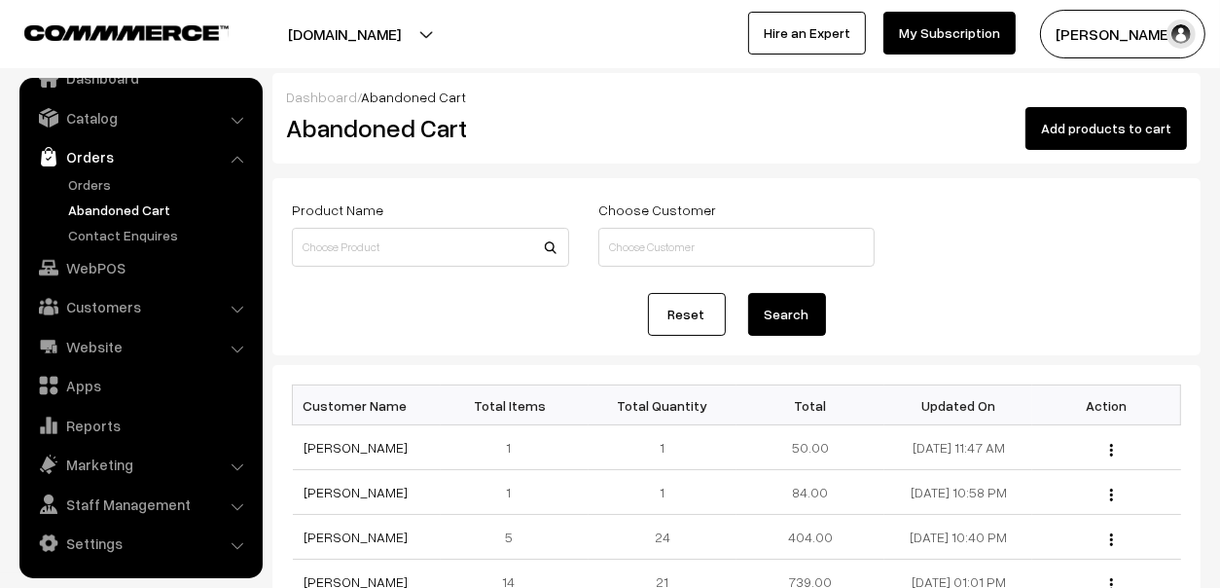
click at [123, 208] on link "Abandoned Cart" at bounding box center [159, 209] width 193 height 20
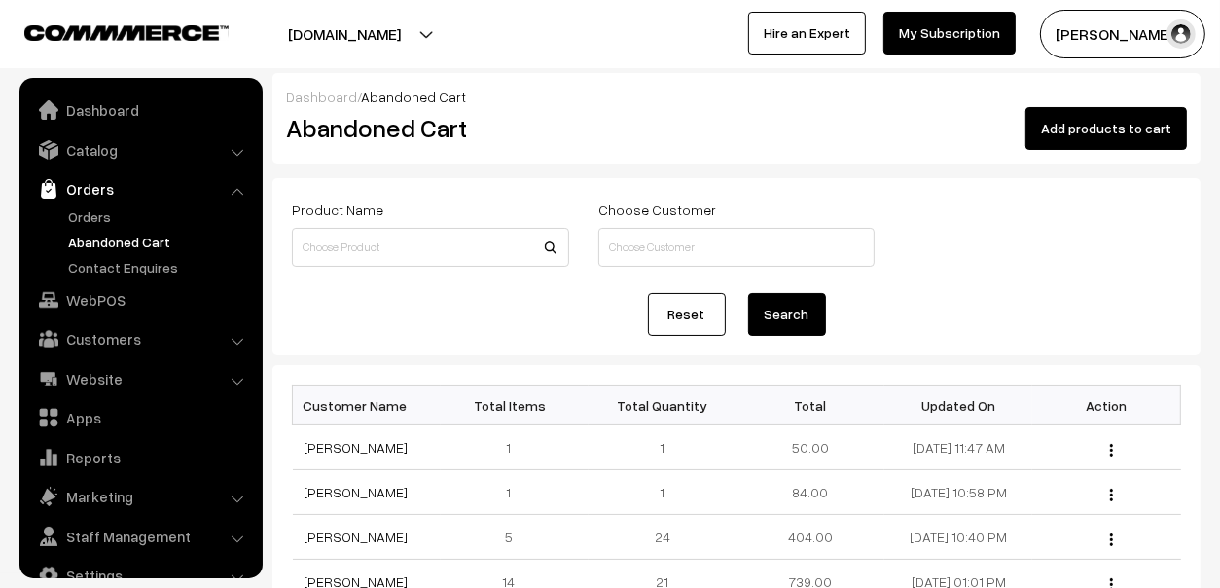
scroll to position [32, 0]
